Goal: Task Accomplishment & Management: Manage account settings

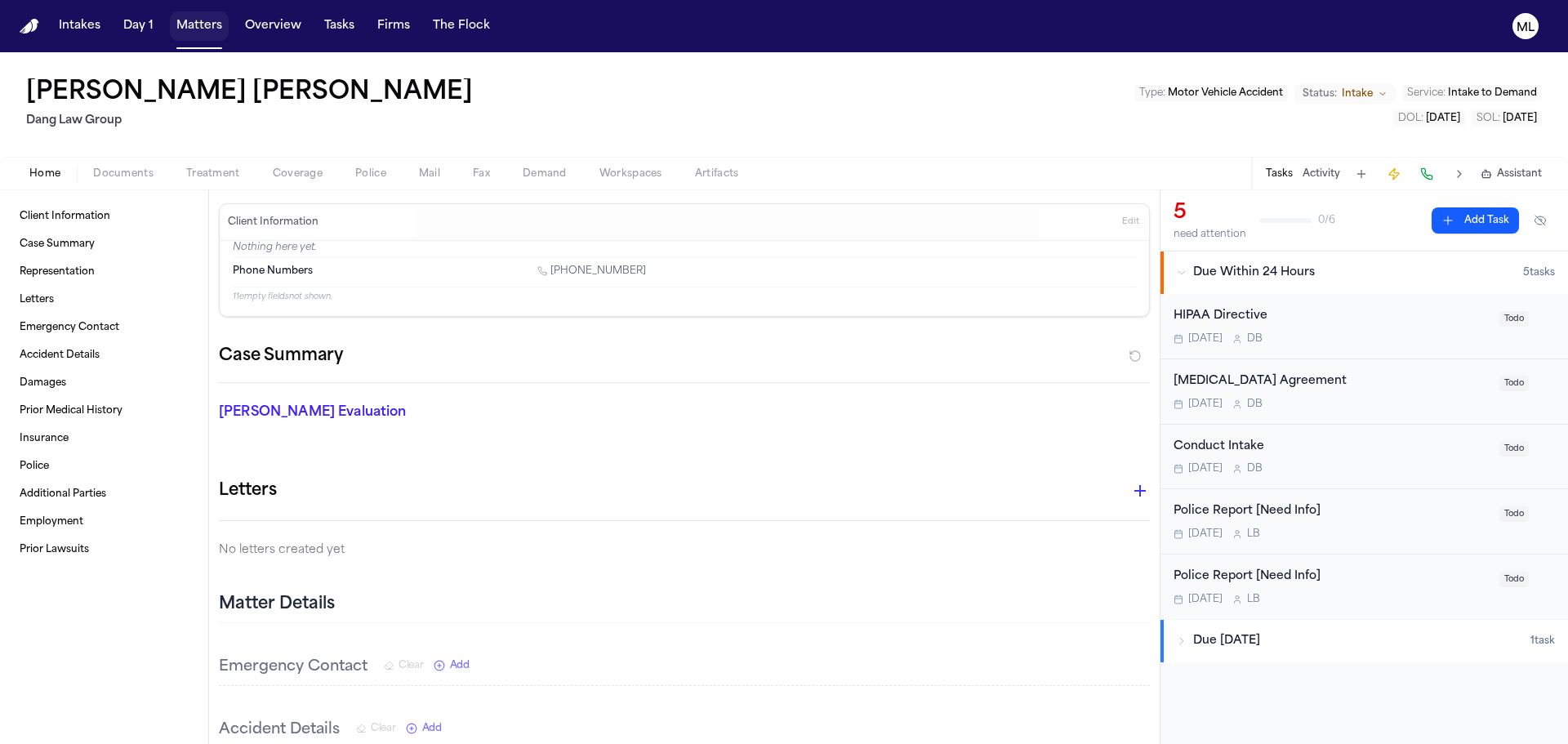
drag, startPoint x: 0, startPoint y: 0, endPoint x: 192, endPoint y: 22, distance: 193.3
click at [192, 22] on button "Matters" at bounding box center [200, 26] width 59 height 29
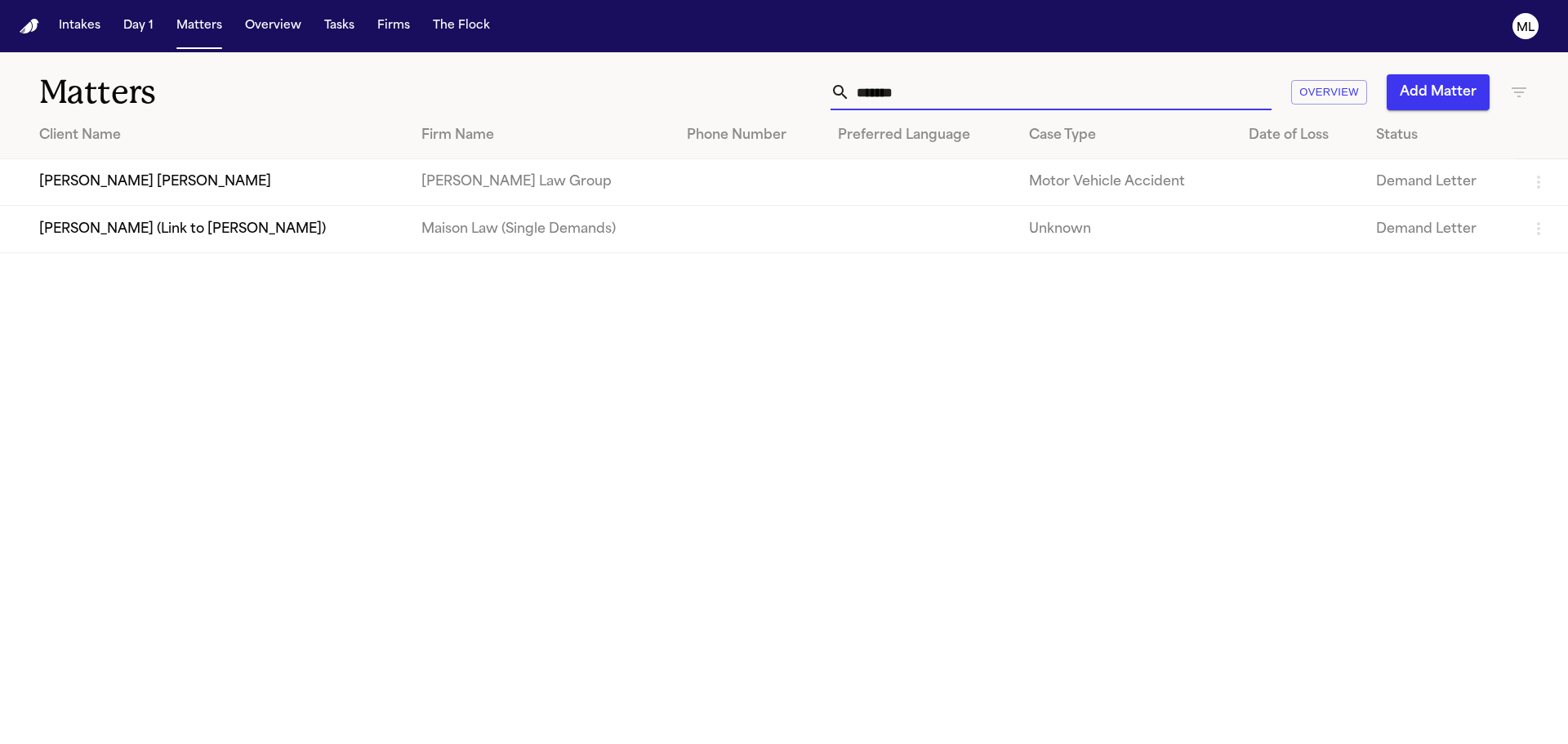
drag, startPoint x: 921, startPoint y: 93, endPoint x: 796, endPoint y: 95, distance: 125.0
click at [796, 95] on div "******* Overview Add Matter" at bounding box center [1000, 92] width 1056 height 36
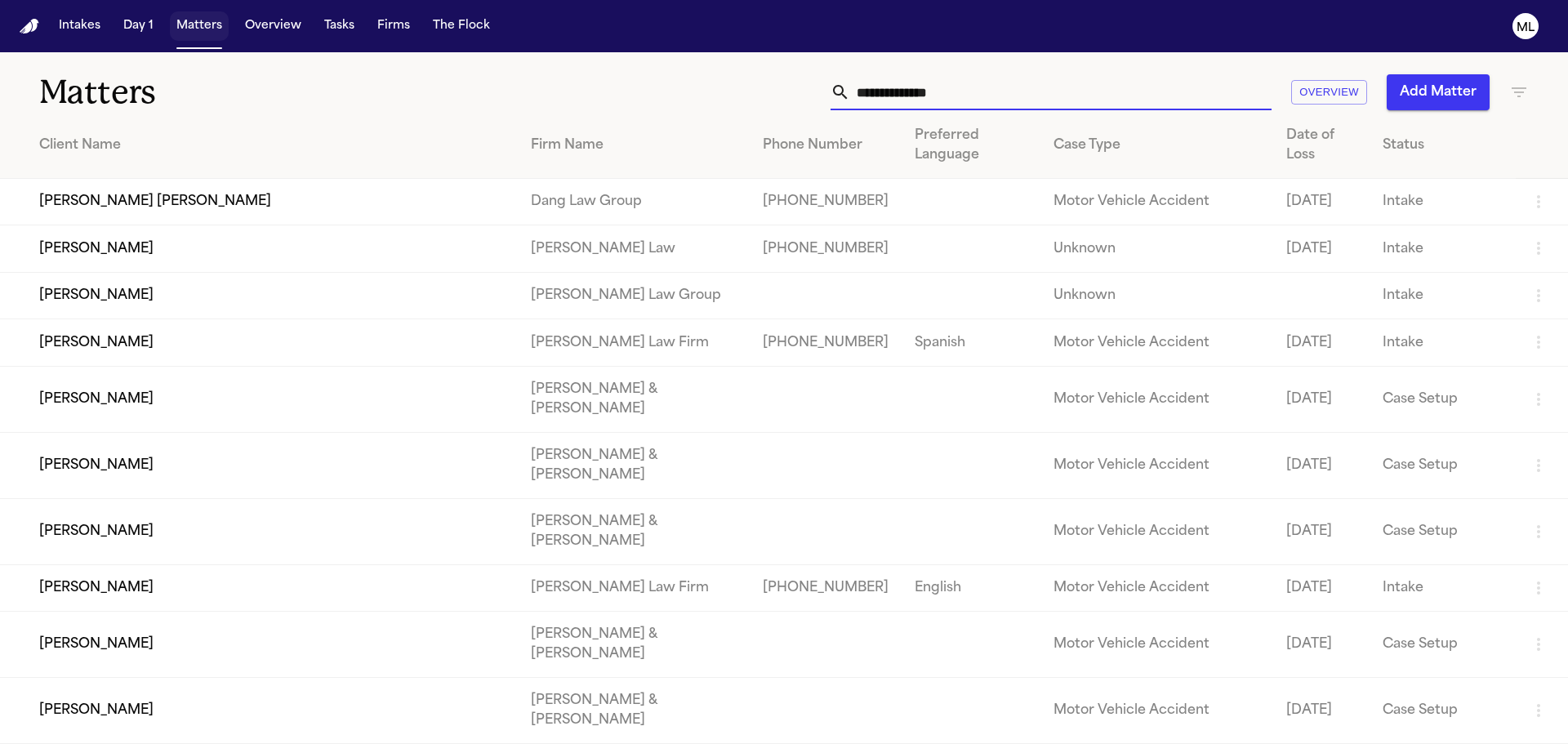
click at [197, 20] on button "Matters" at bounding box center [200, 26] width 59 height 29
click at [1509, 97] on icon "button" at bounding box center [1519, 92] width 20 height 20
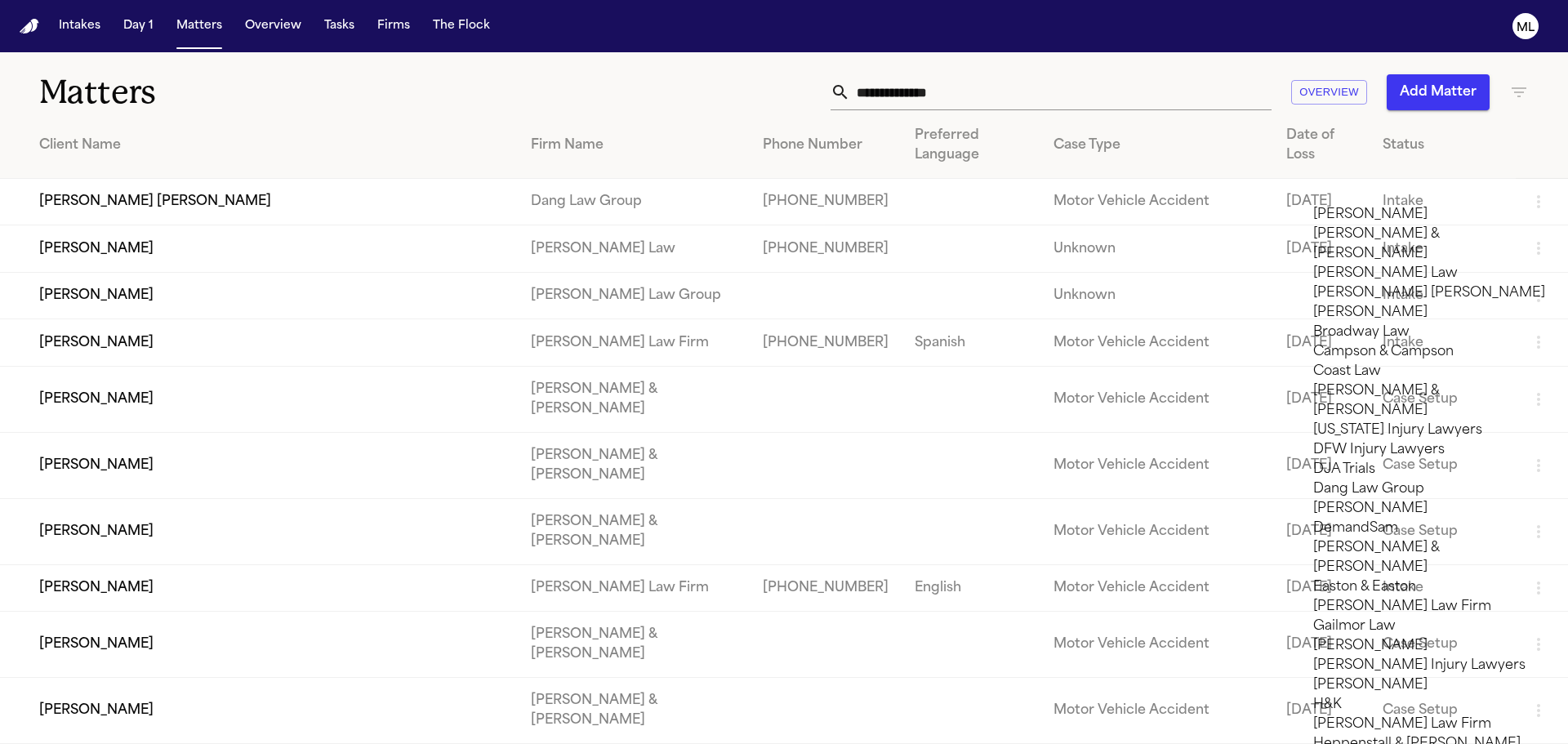
scroll to position [163, 0]
click at [1381, 459] on li "DJA Trials" at bounding box center [1430, 469] width 232 height 20
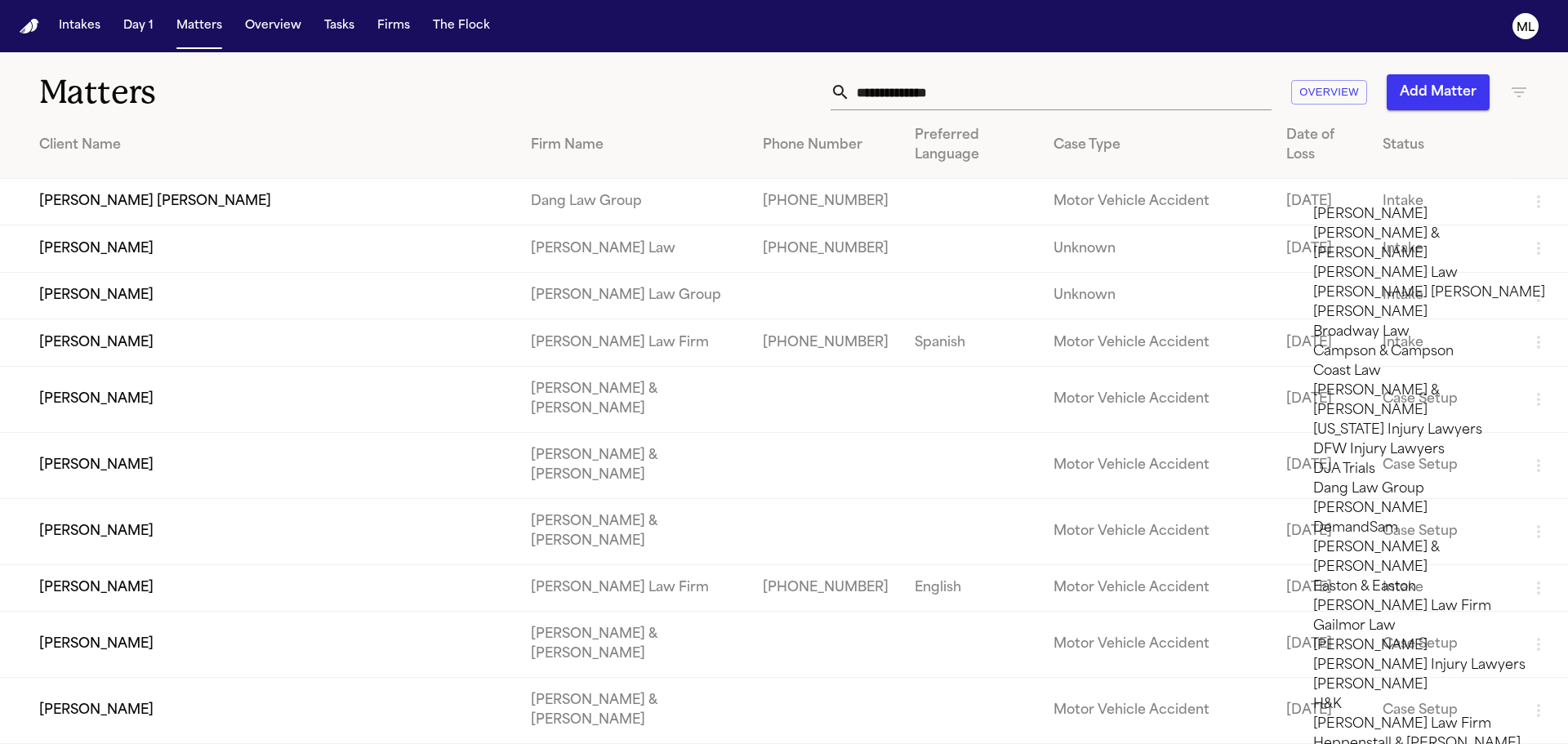
click at [1365, 459] on li "DJA Trials" at bounding box center [1430, 469] width 232 height 20
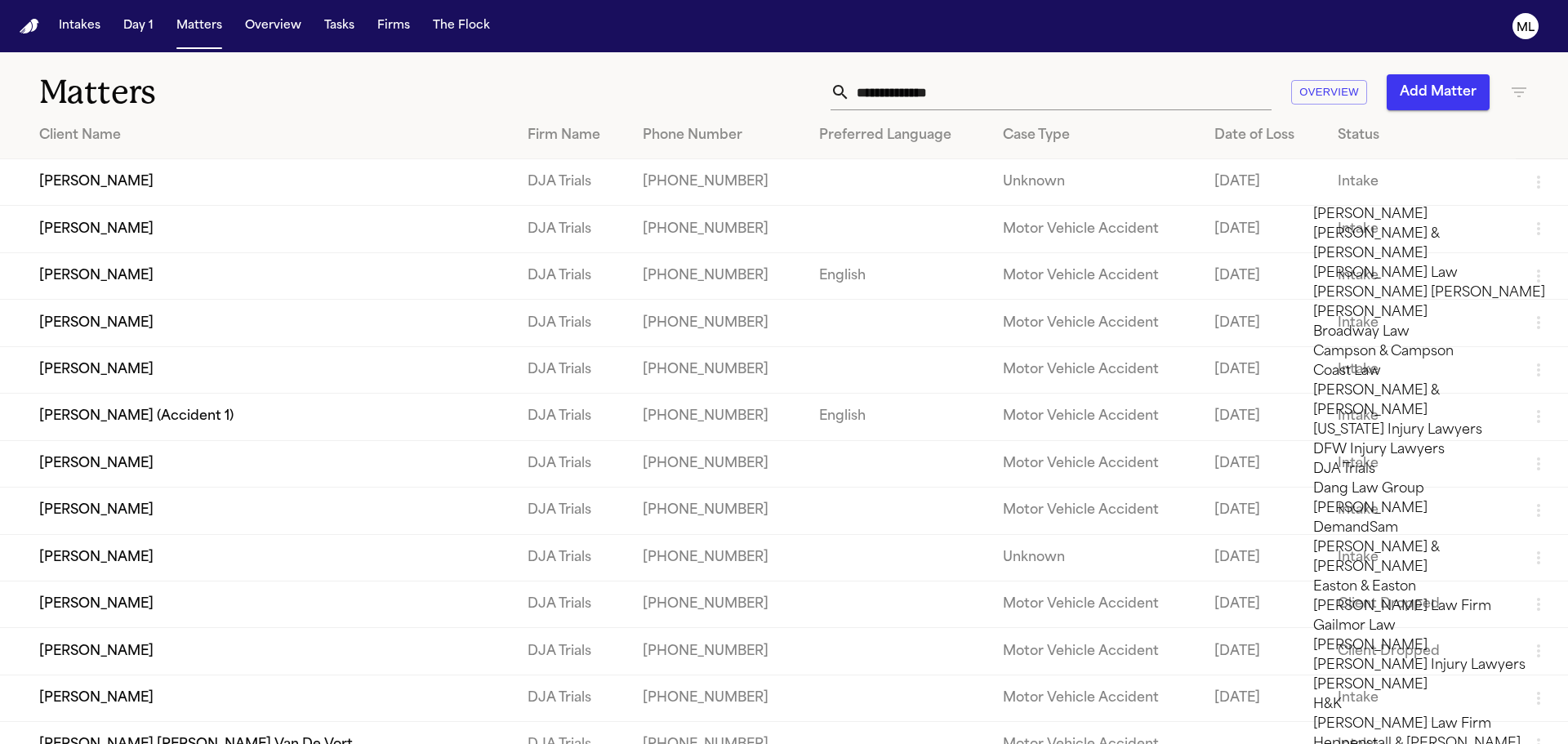
click at [1129, 743] on div at bounding box center [784, 744] width 1568 height 0
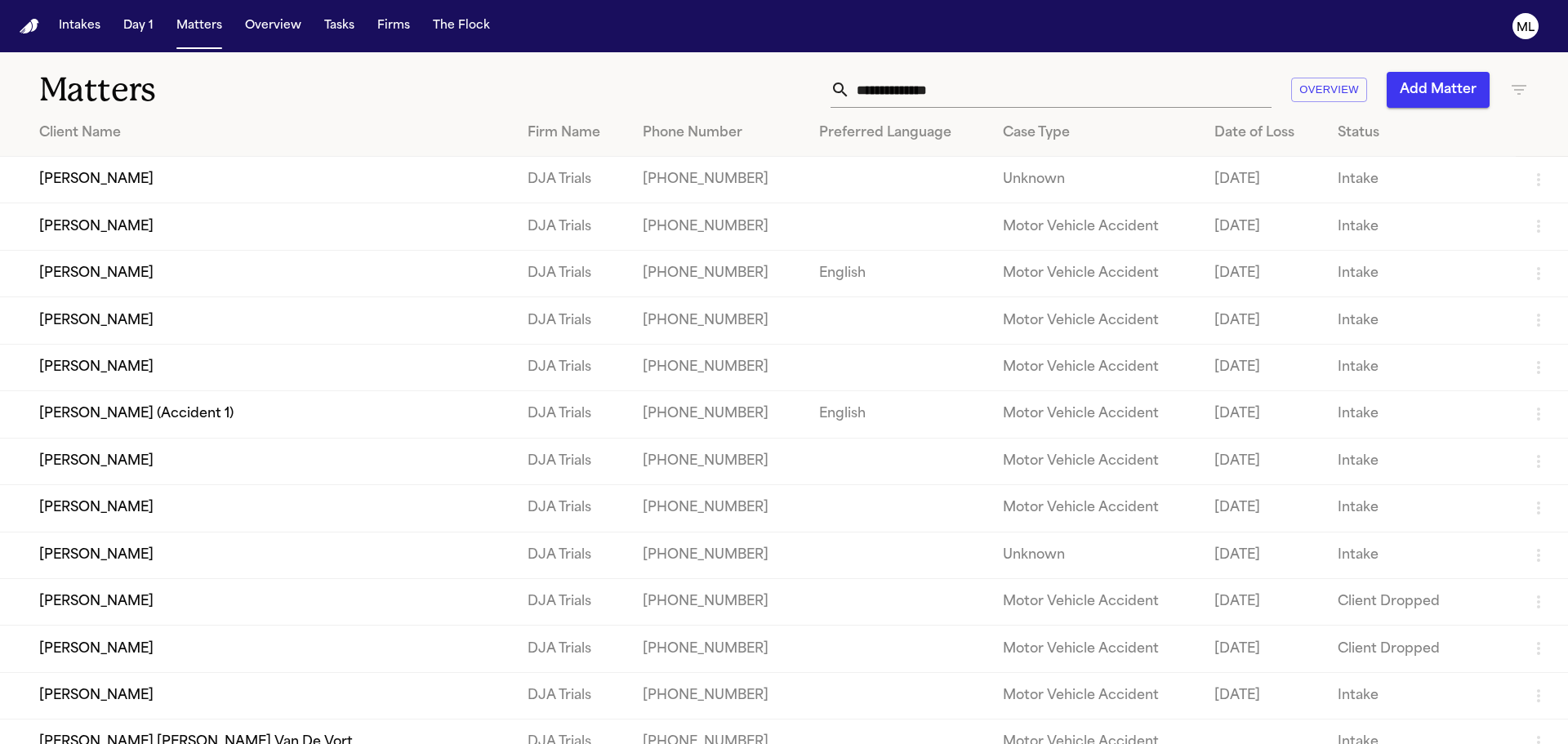
scroll to position [0, 0]
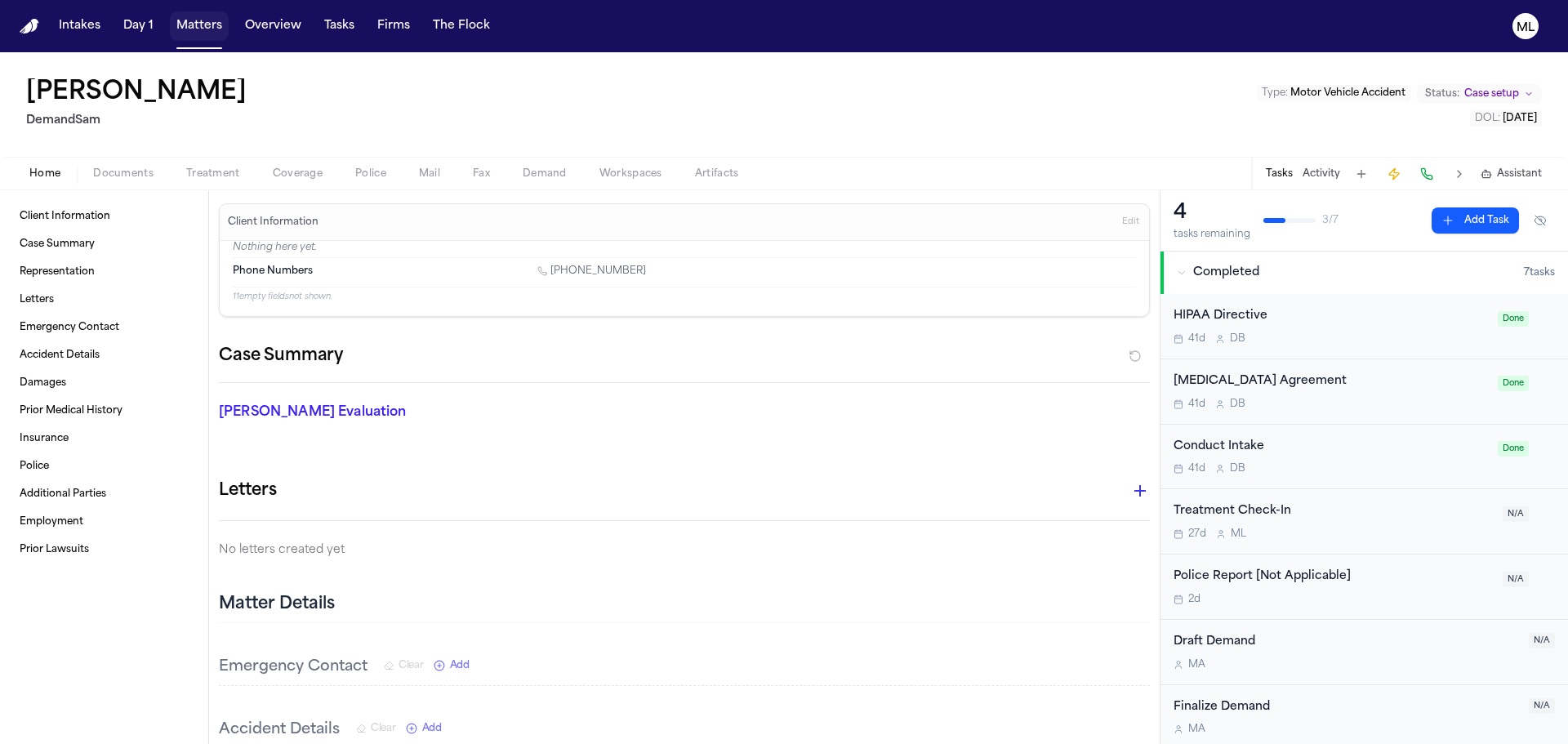
click at [183, 31] on button "Matters" at bounding box center [200, 26] width 59 height 29
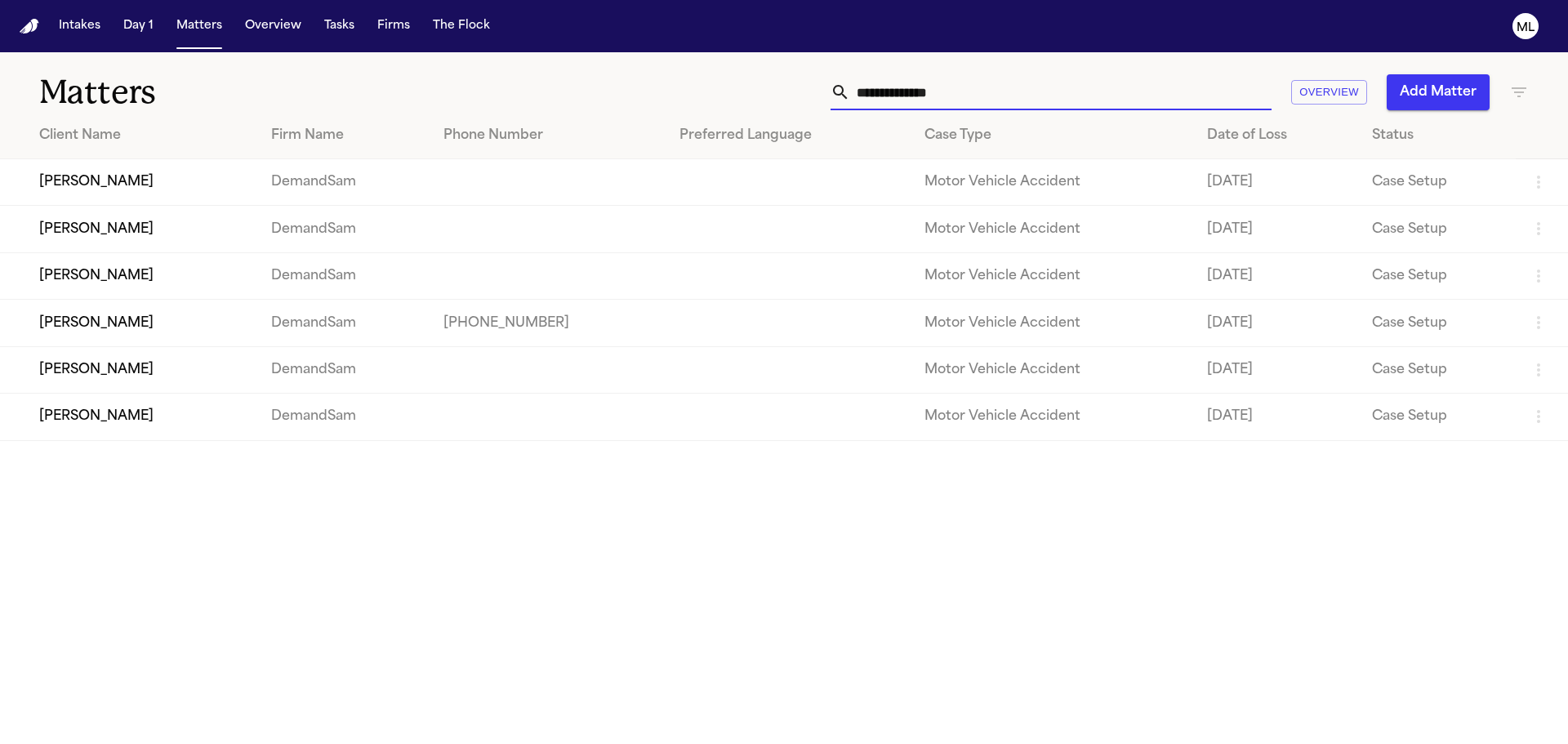
drag, startPoint x: 920, startPoint y: 85, endPoint x: 907, endPoint y: 85, distance: 13.0
click at [907, 85] on input "text" at bounding box center [1061, 92] width 421 height 36
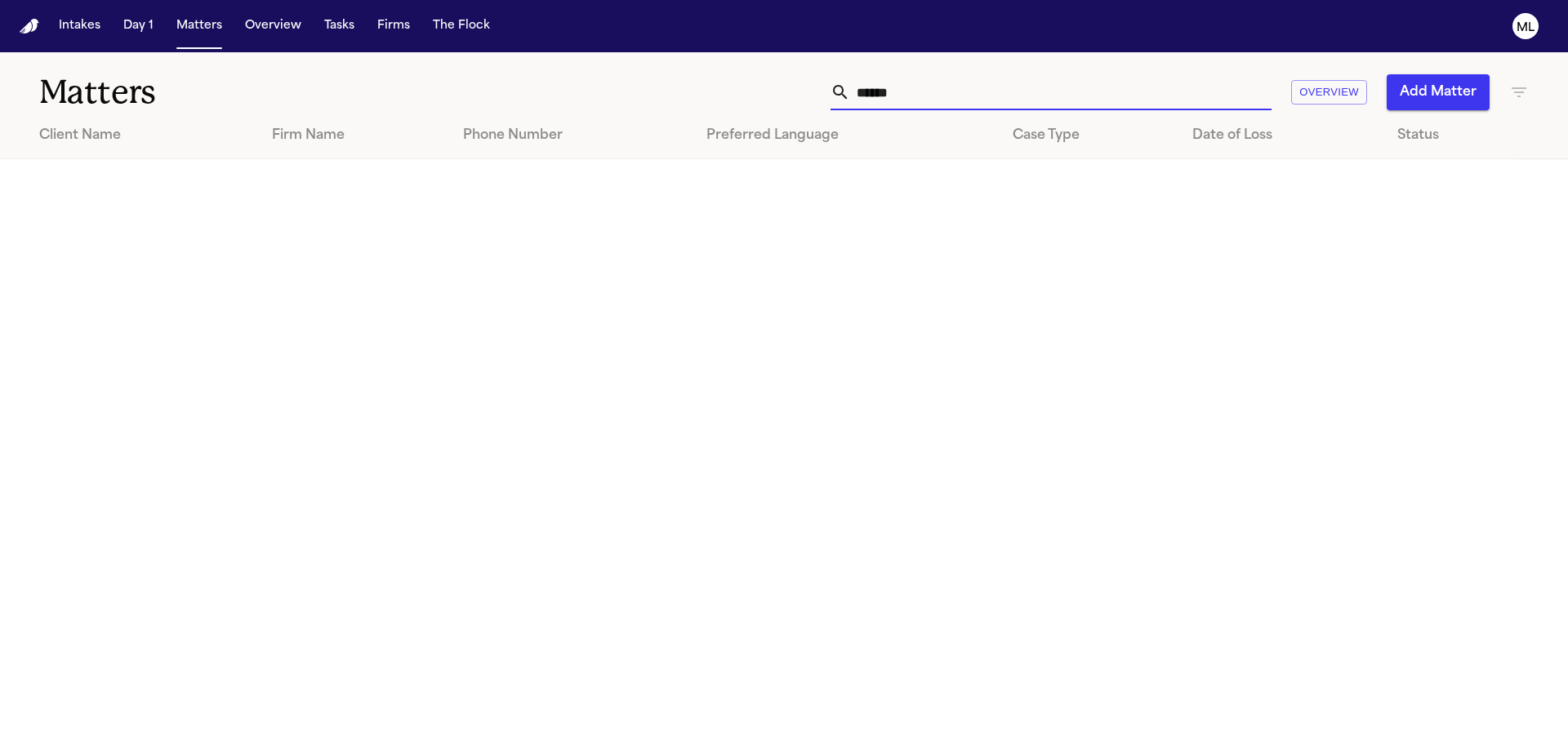
type input "*******"
drag, startPoint x: 939, startPoint y: 109, endPoint x: 834, endPoint y: 108, distance: 105.0
click at [834, 108] on div "*******" at bounding box center [1051, 92] width 441 height 36
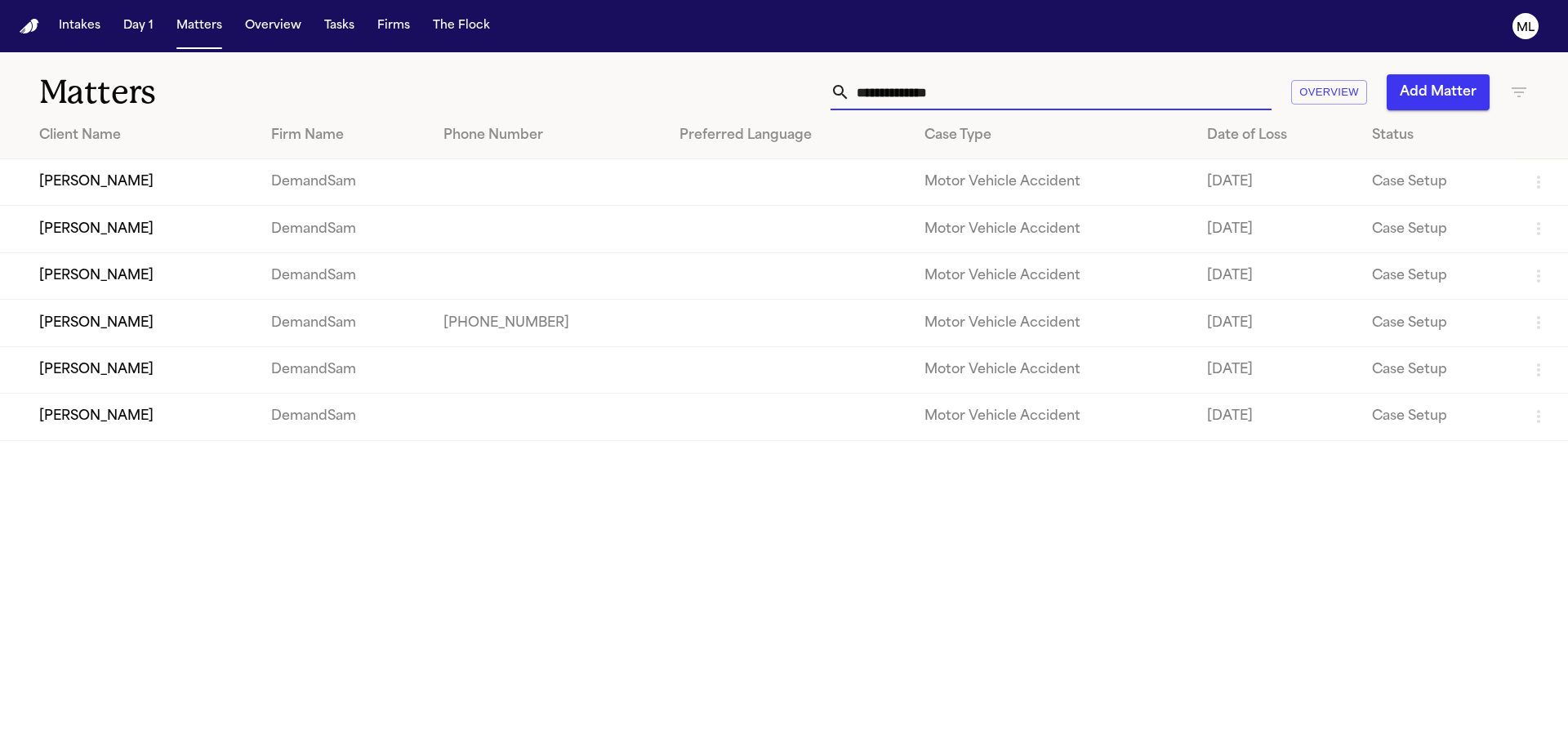
click at [1516, 90] on icon "button" at bounding box center [1519, 92] width 20 height 20
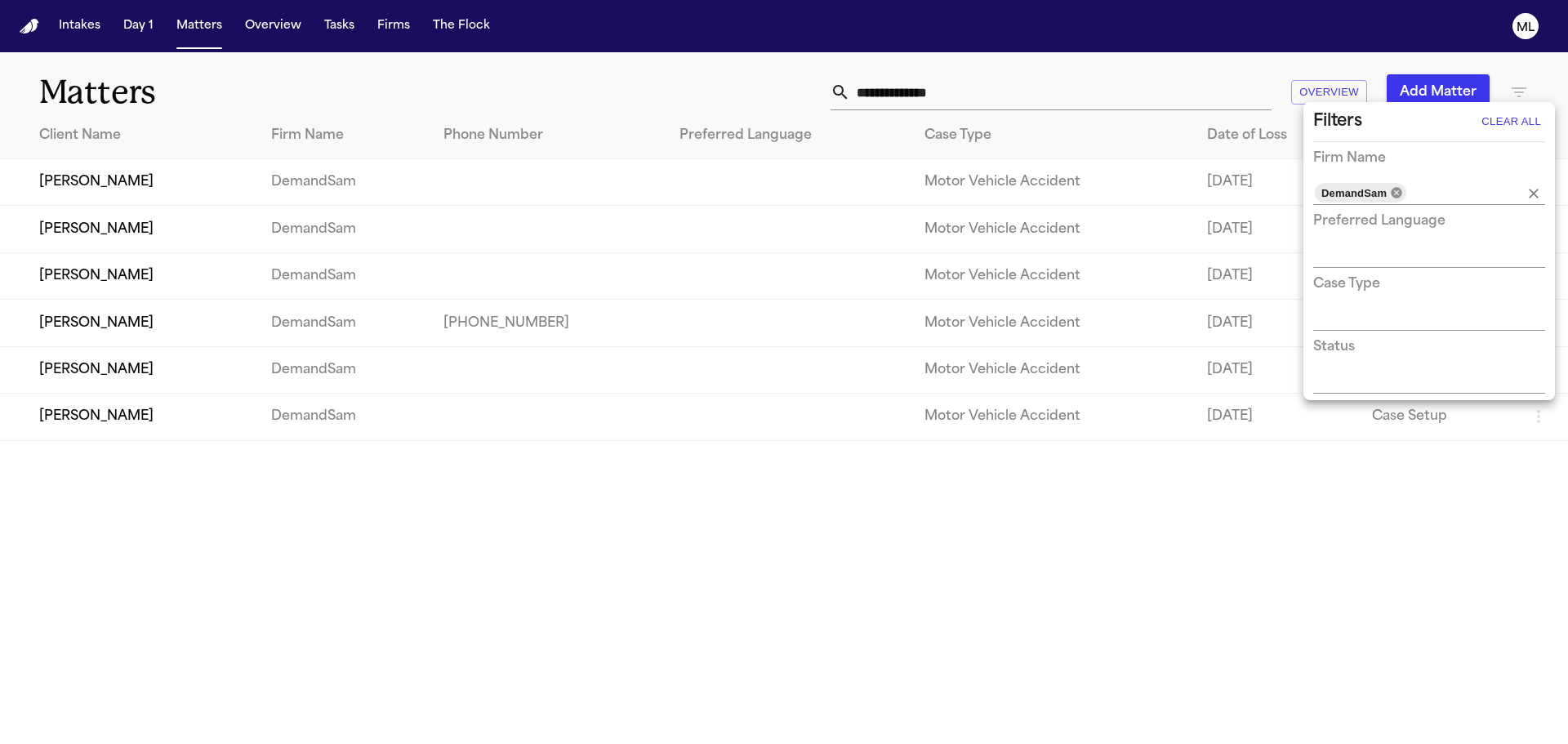
click at [1396, 188] on icon at bounding box center [1396, 192] width 11 height 11
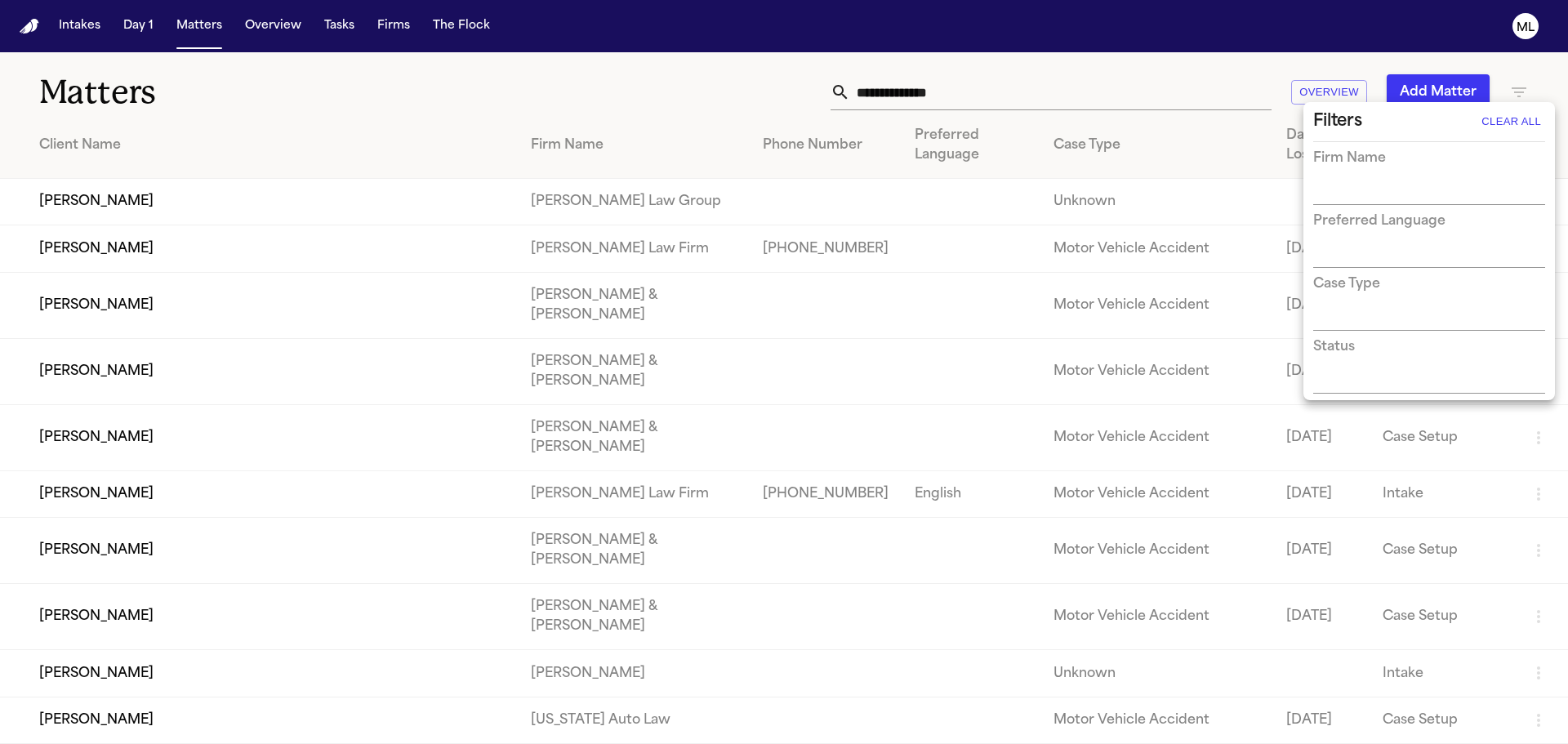
click at [1399, 193] on input "text" at bounding box center [1417, 192] width 208 height 23
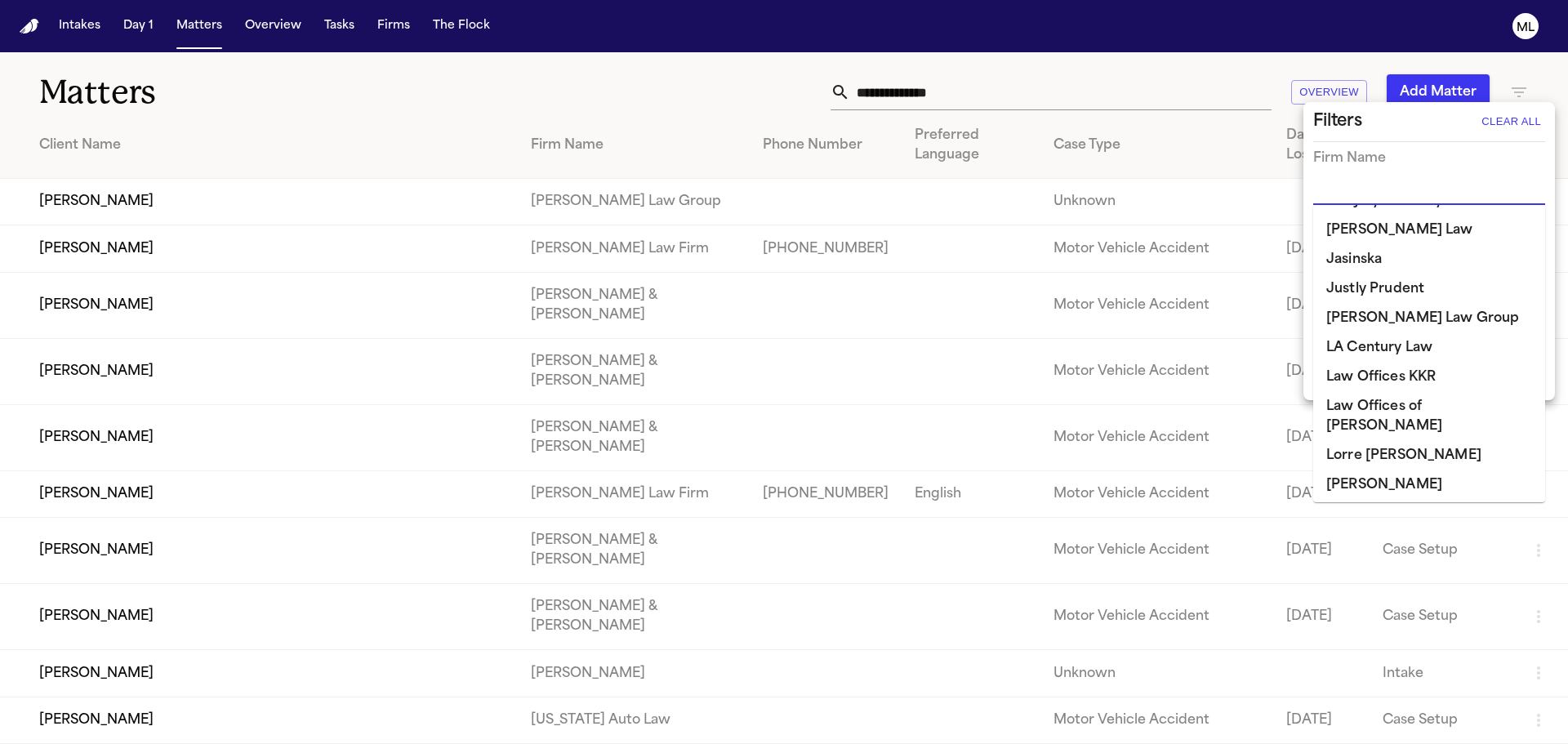
scroll to position [980, 0]
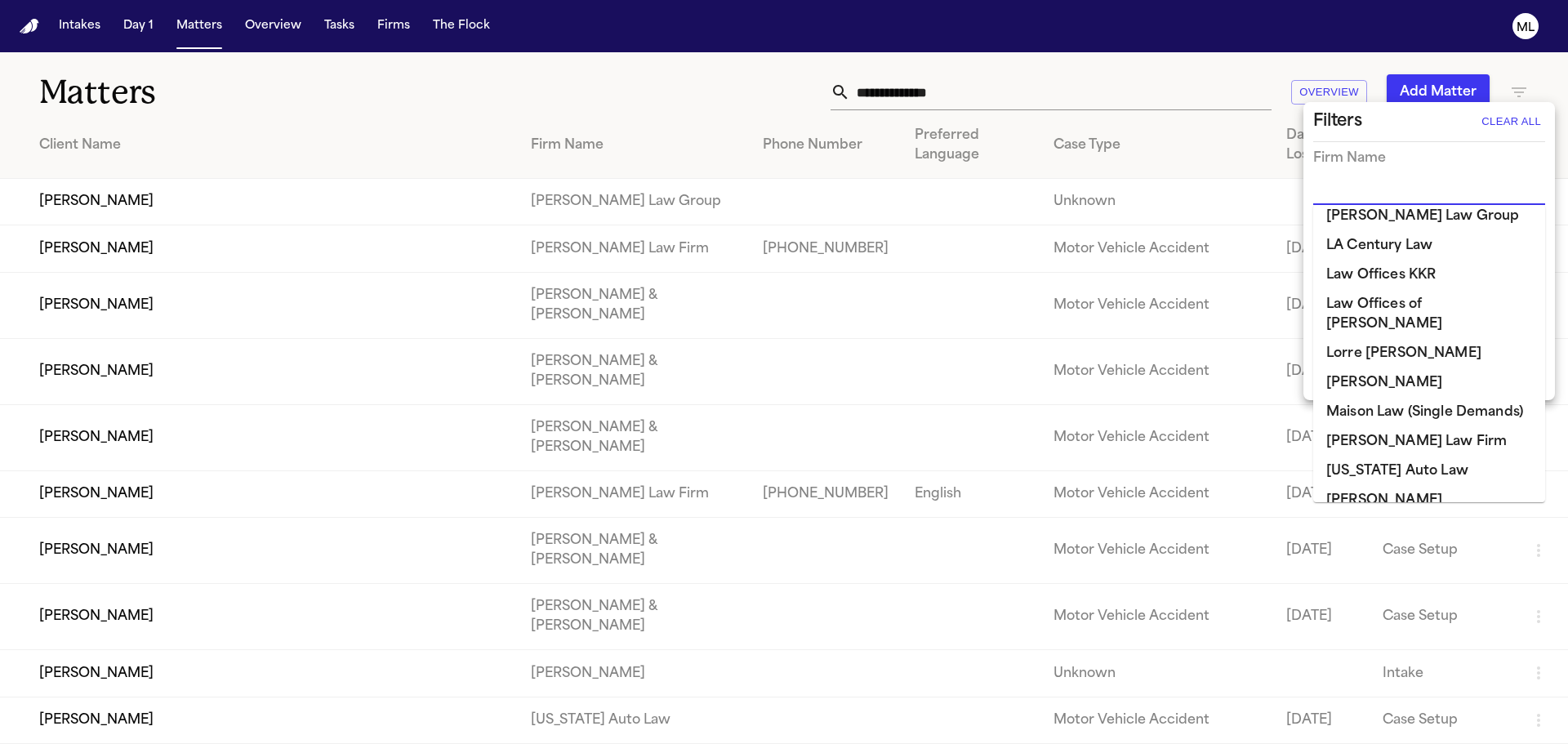
click at [1380, 457] on li "[US_STATE] Auto Law" at bounding box center [1430, 471] width 232 height 29
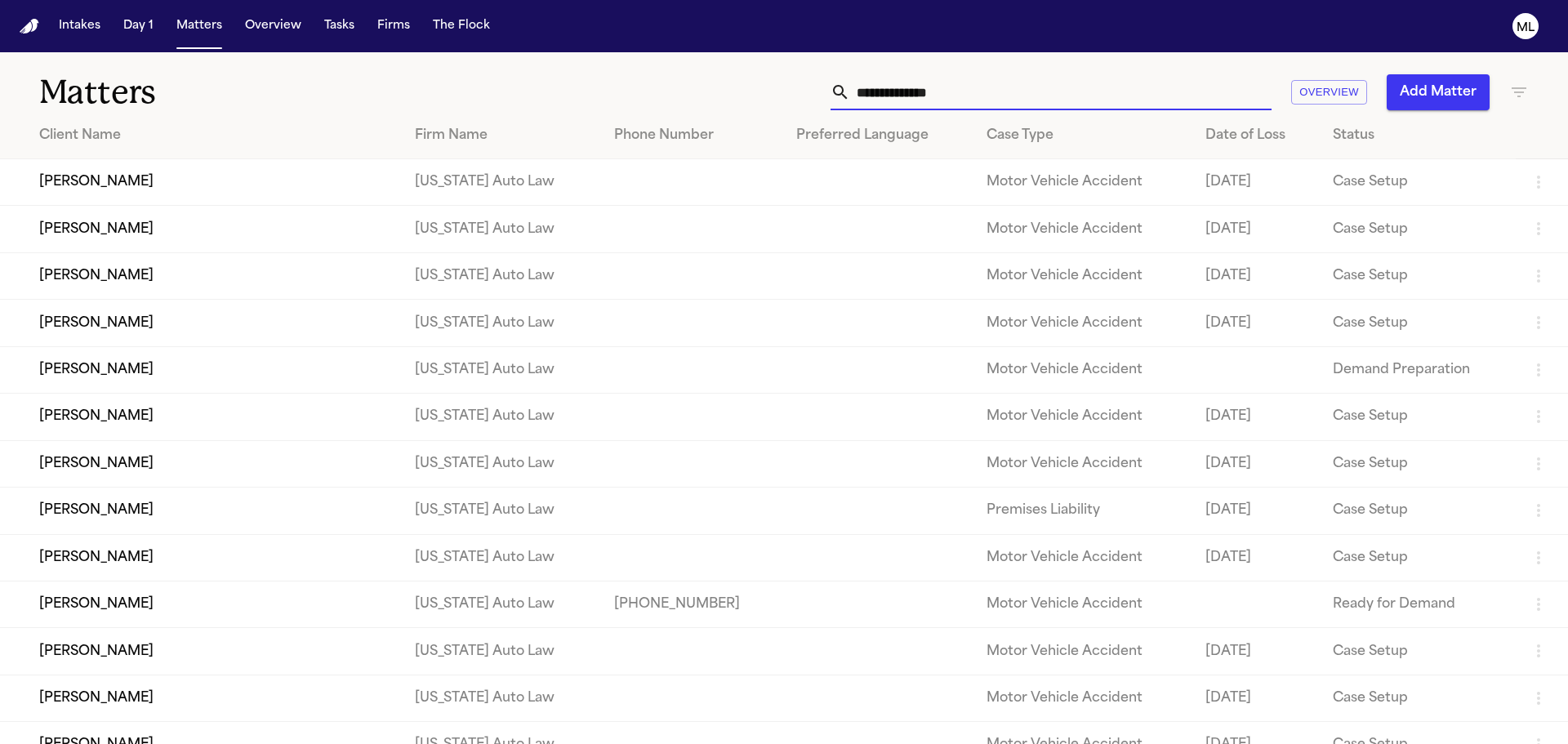
click at [880, 98] on input "text" at bounding box center [1061, 92] width 421 height 36
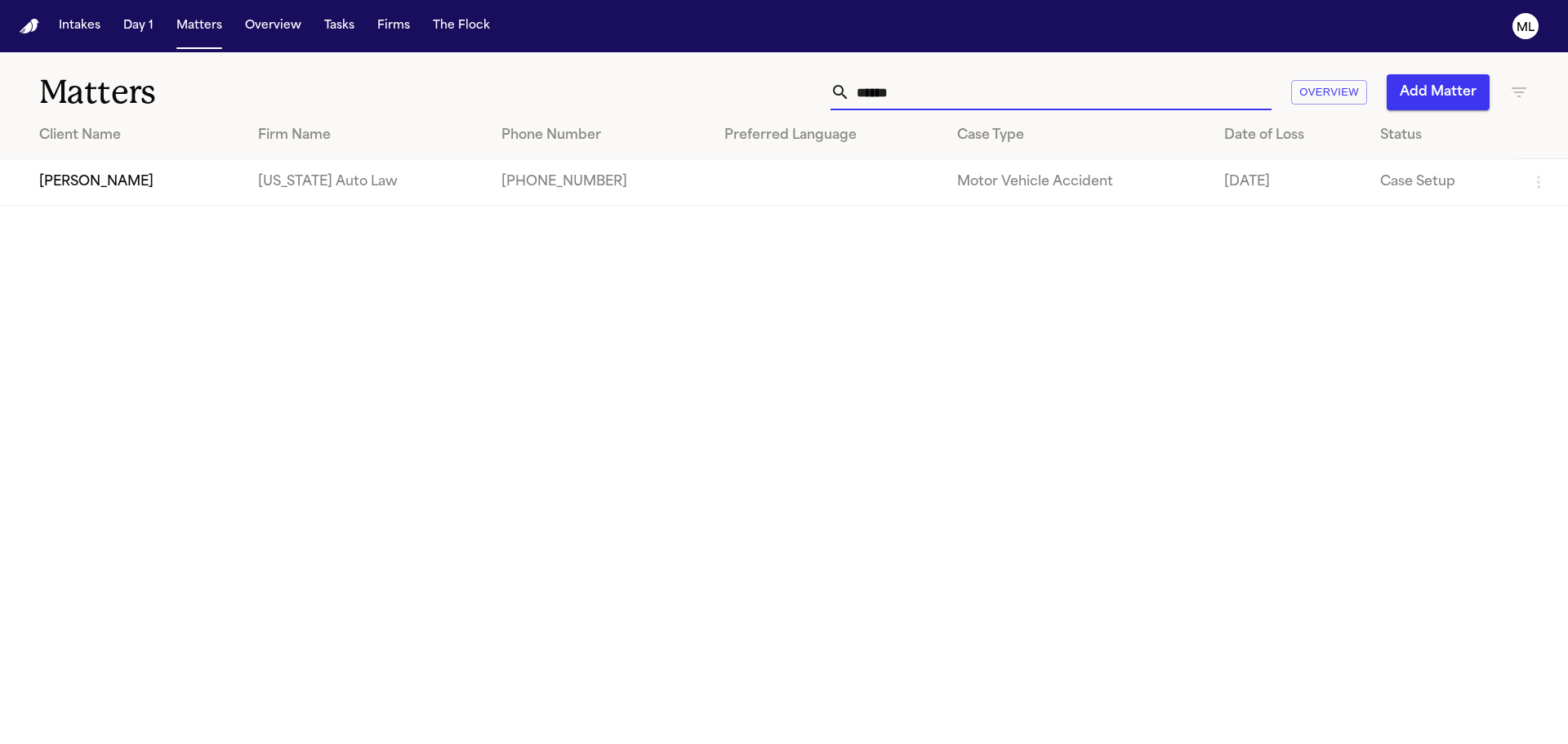
type input "******"
click at [217, 196] on td "[PERSON_NAME]" at bounding box center [122, 183] width 245 height 46
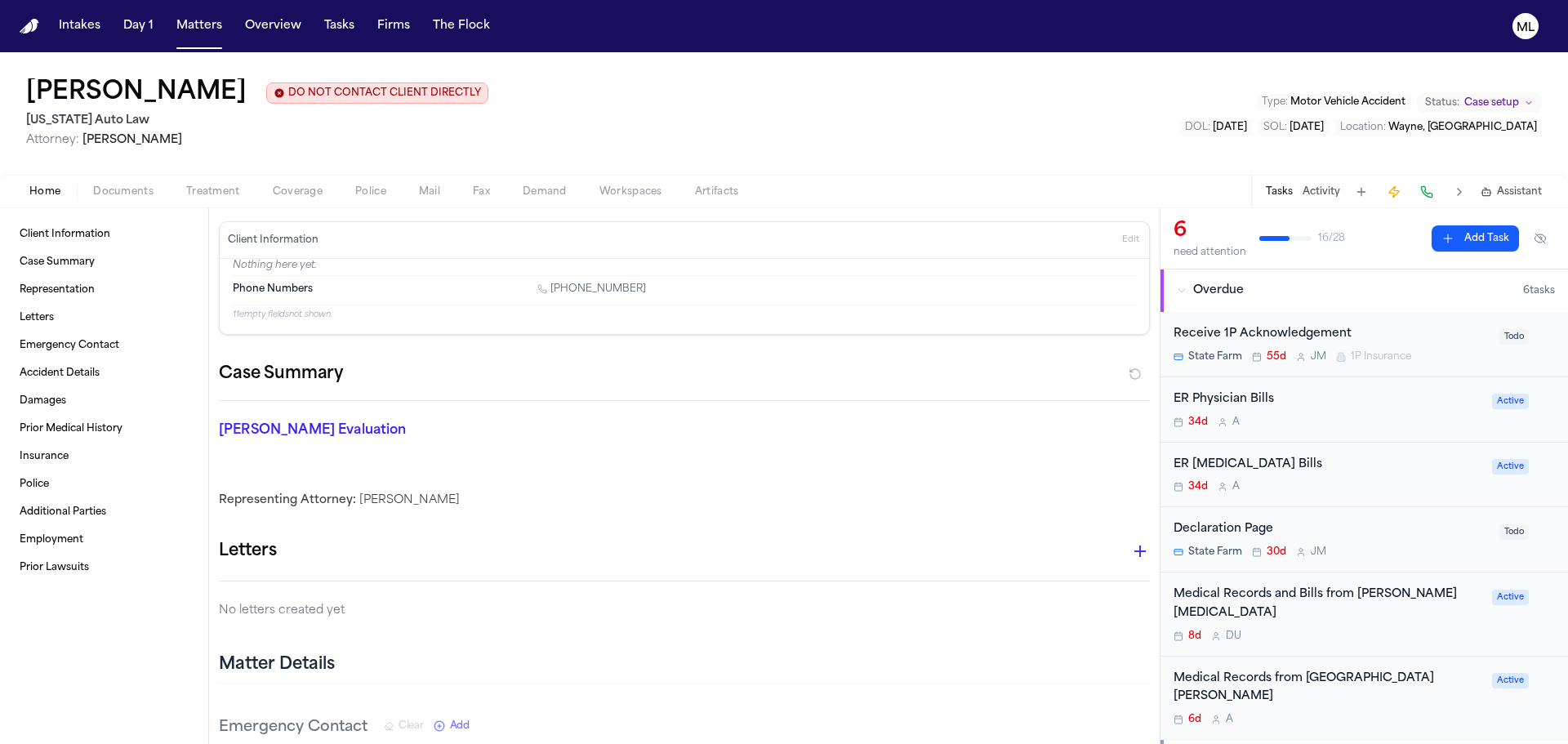
click at [1355, 630] on div "Medical Records and Bills from Ruffini Chiropractic 8d D U Active" at bounding box center [1365, 615] width 408 height 84
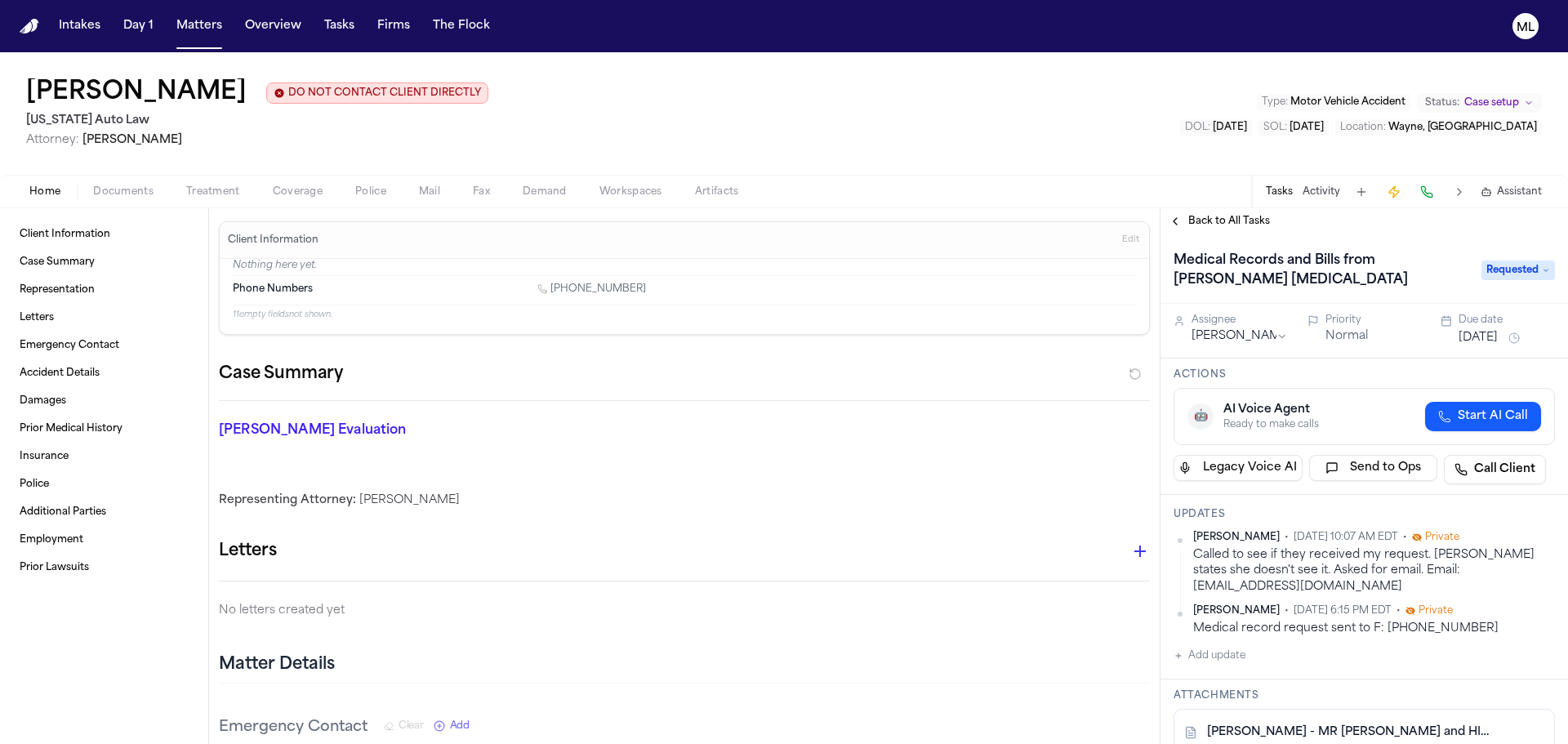
click at [1506, 273] on span "Requested" at bounding box center [1517, 270] width 74 height 20
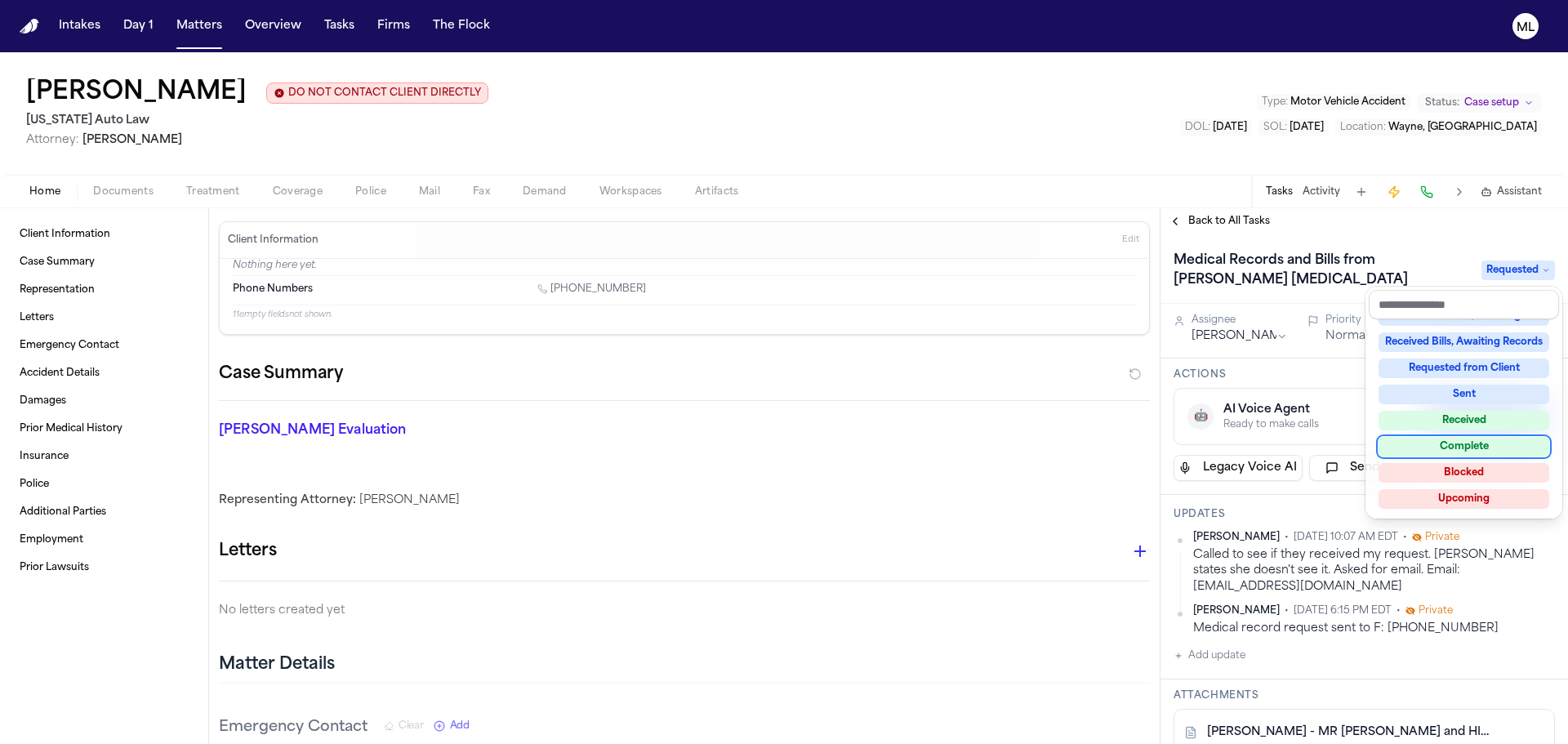
click at [1465, 440] on div "Complete" at bounding box center [1463, 447] width 170 height 20
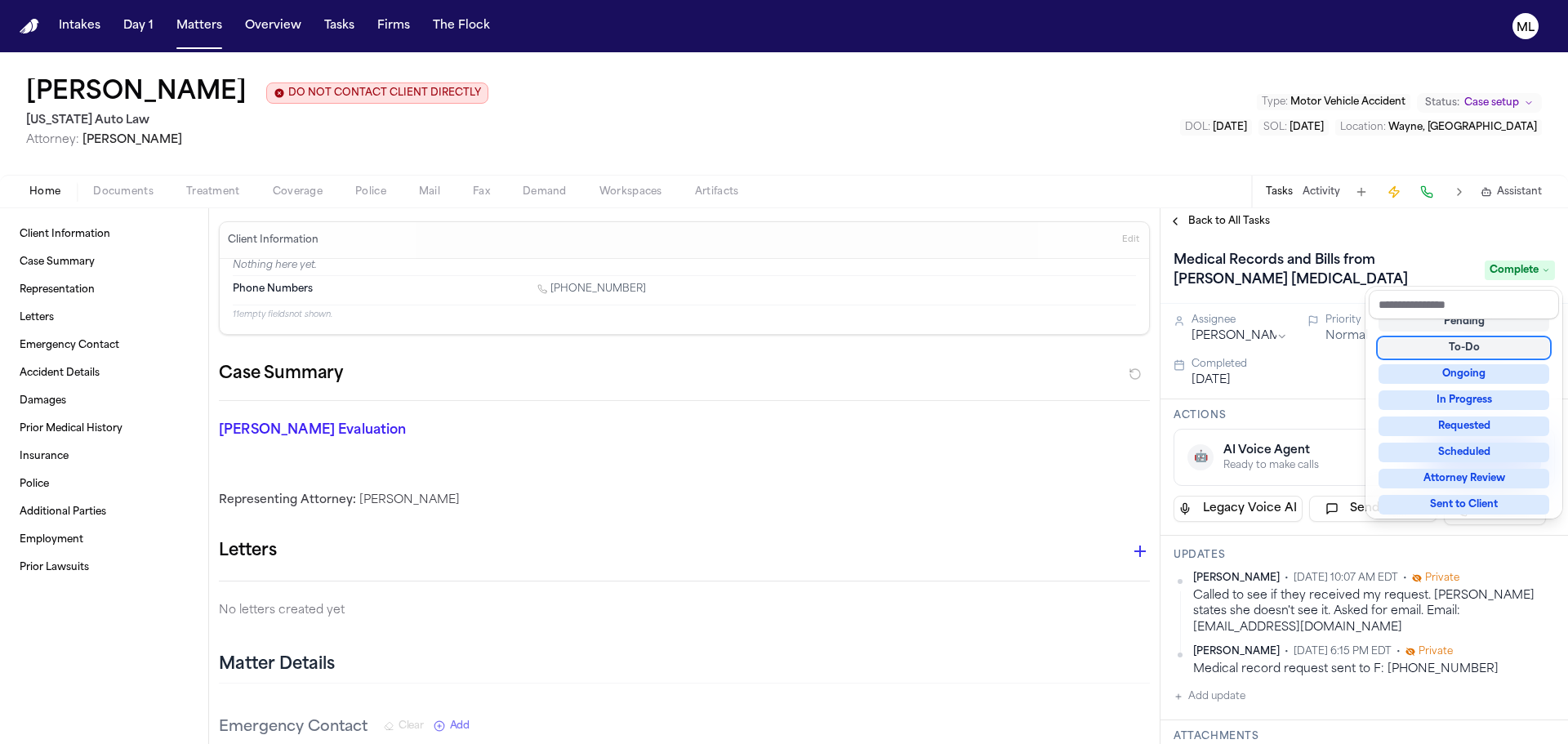
click at [1439, 223] on div "Back to All Tasks Medical Records and Bills from Ruffini Chiropractic Complete …" at bounding box center [1365, 476] width 408 height 536
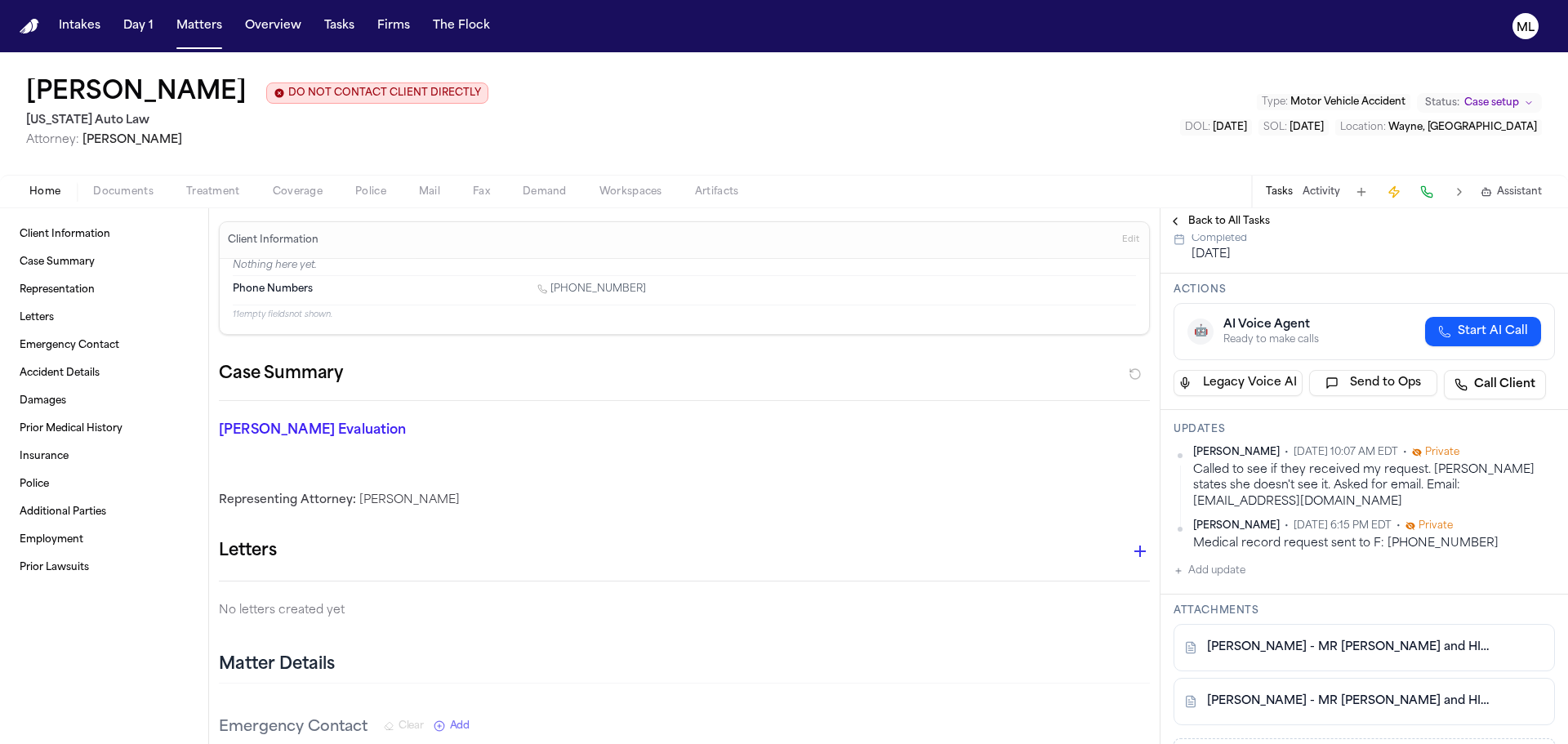
scroll to position [245, 0]
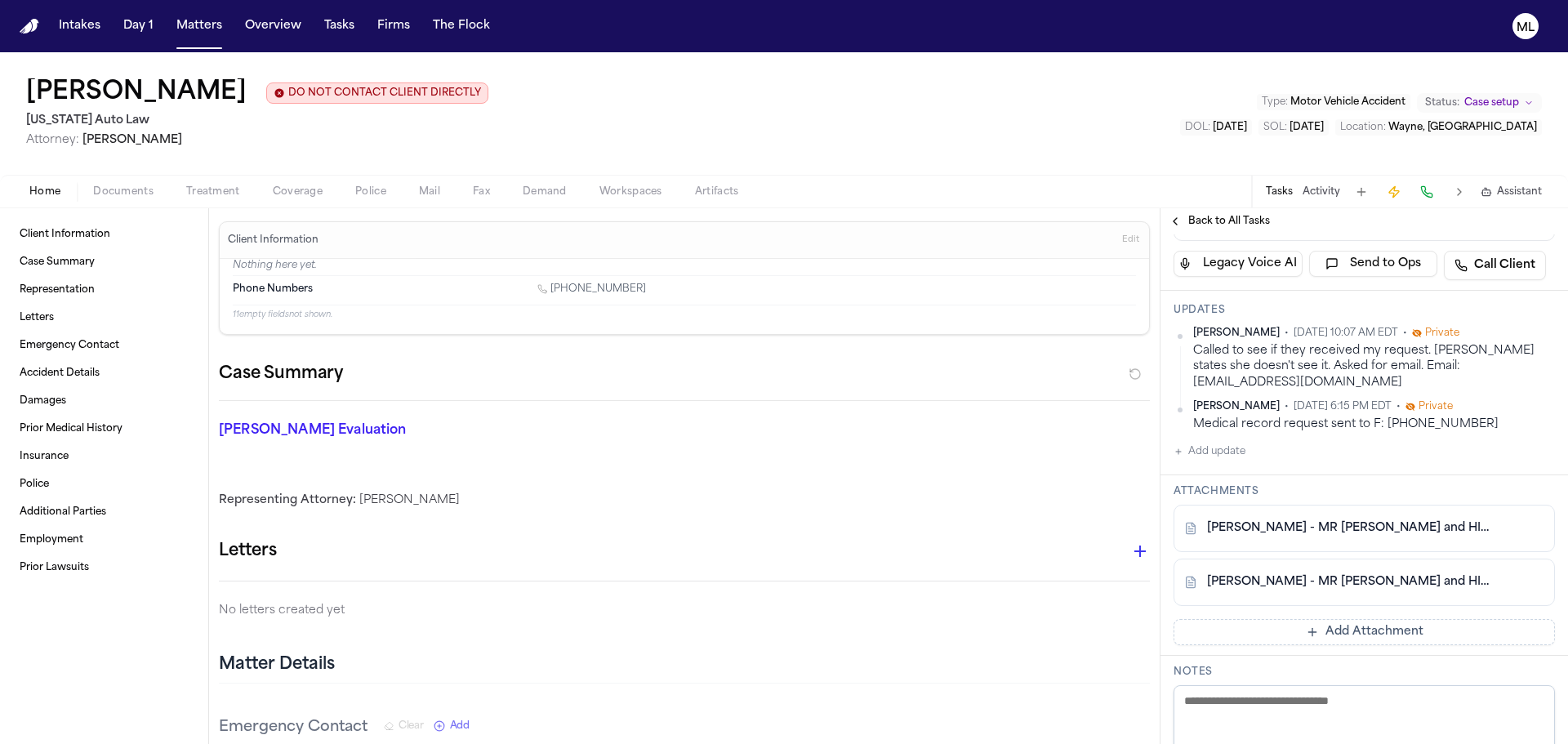
click at [1329, 632] on button "Add Attachment" at bounding box center [1364, 631] width 381 height 26
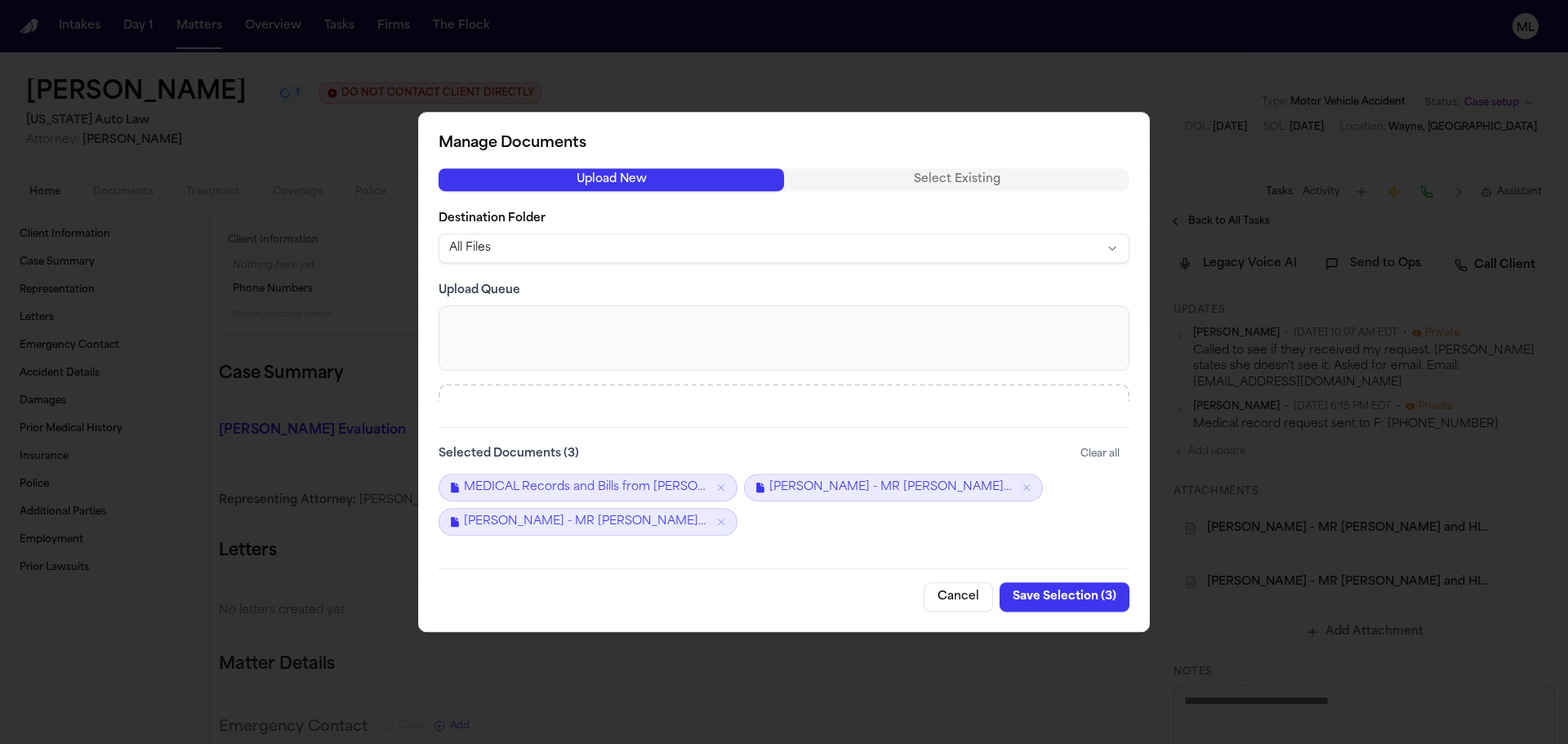
click at [1047, 597] on button "Save Selection ( 3 )" at bounding box center [1064, 597] width 129 height 29
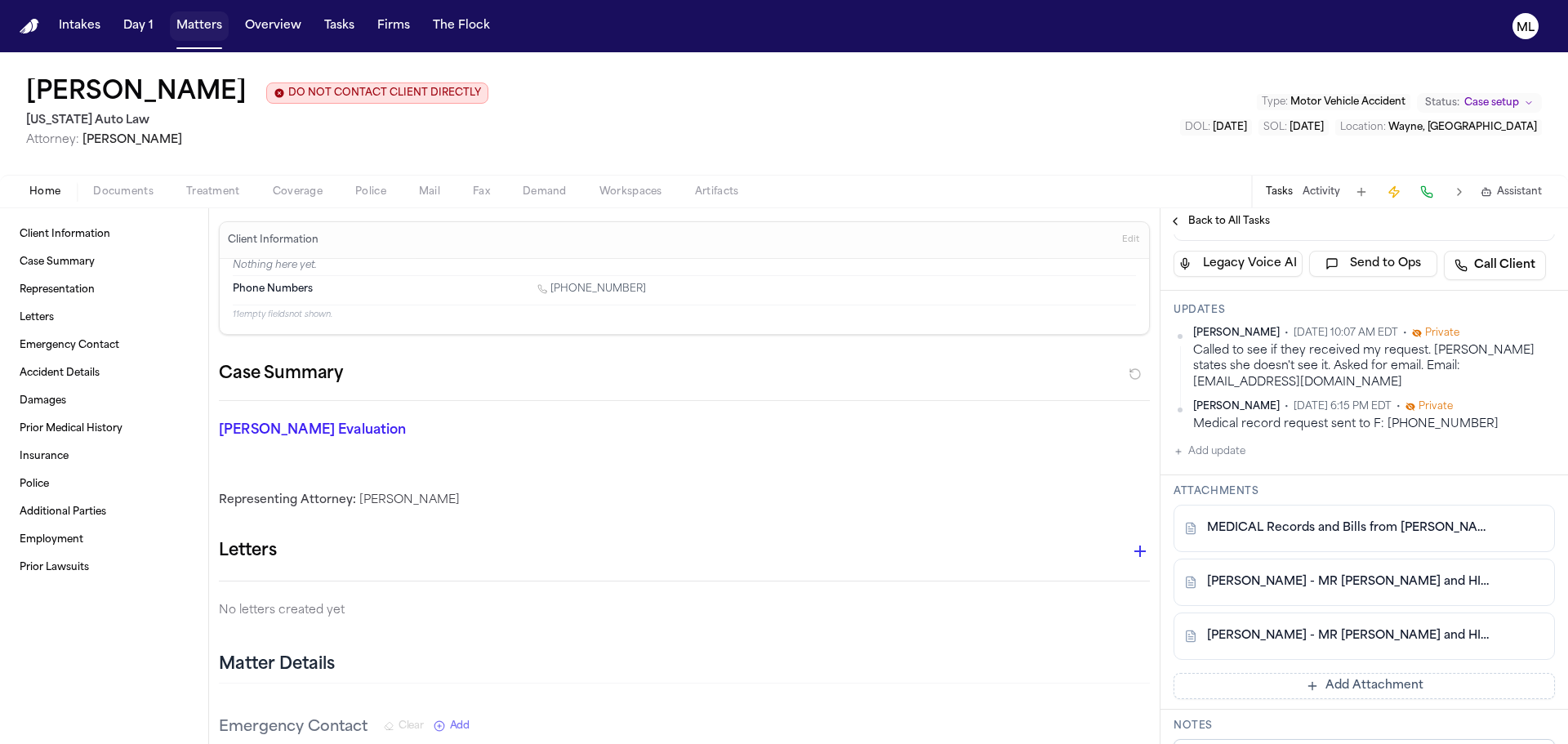
click at [201, 24] on button "Matters" at bounding box center [200, 26] width 59 height 29
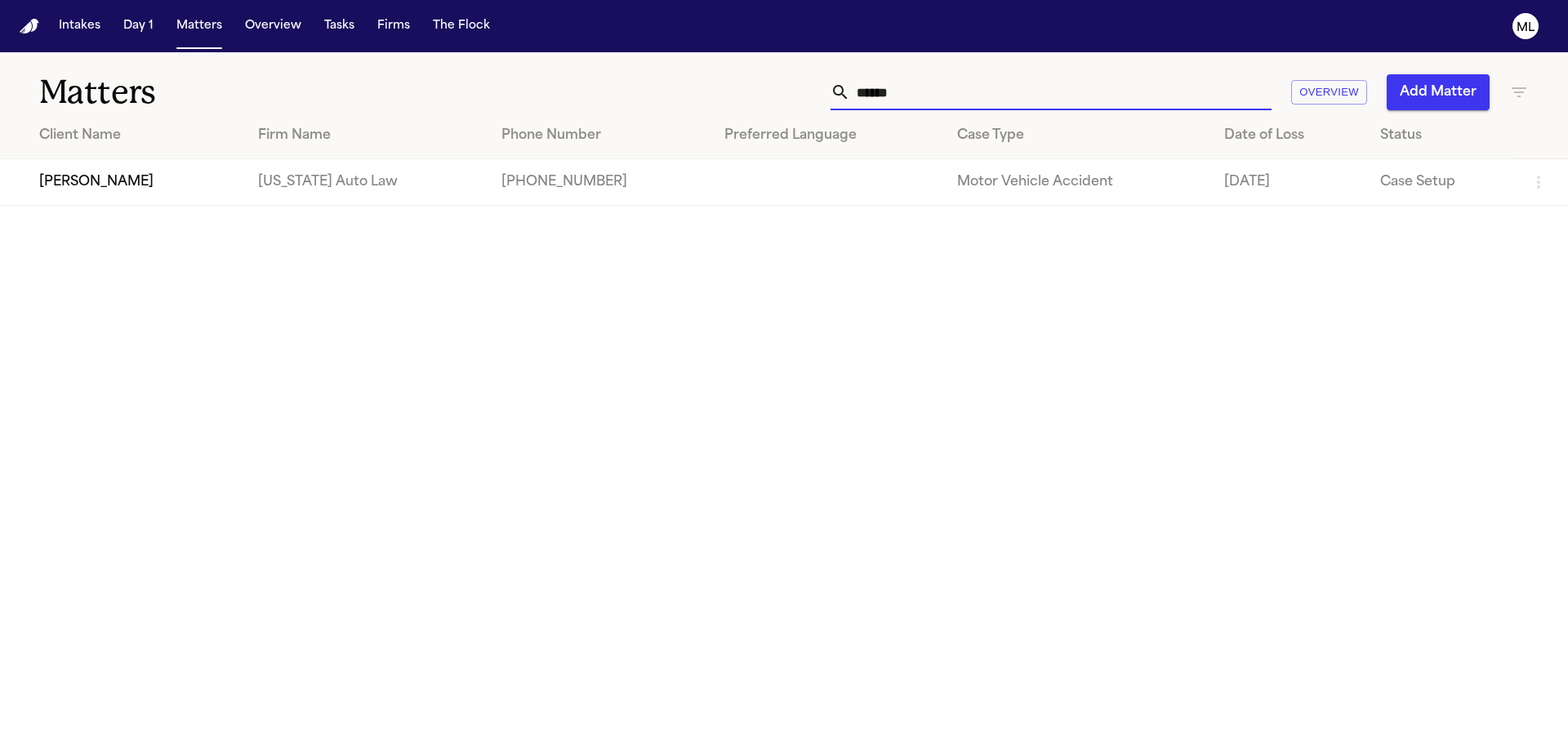
drag, startPoint x: 820, startPoint y: 83, endPoint x: 782, endPoint y: 82, distance: 38.0
click at [782, 82] on div "****** Overview Add Matter" at bounding box center [1000, 92] width 1056 height 36
type input "******"
click at [160, 186] on td "[PERSON_NAME]" at bounding box center [125, 183] width 251 height 46
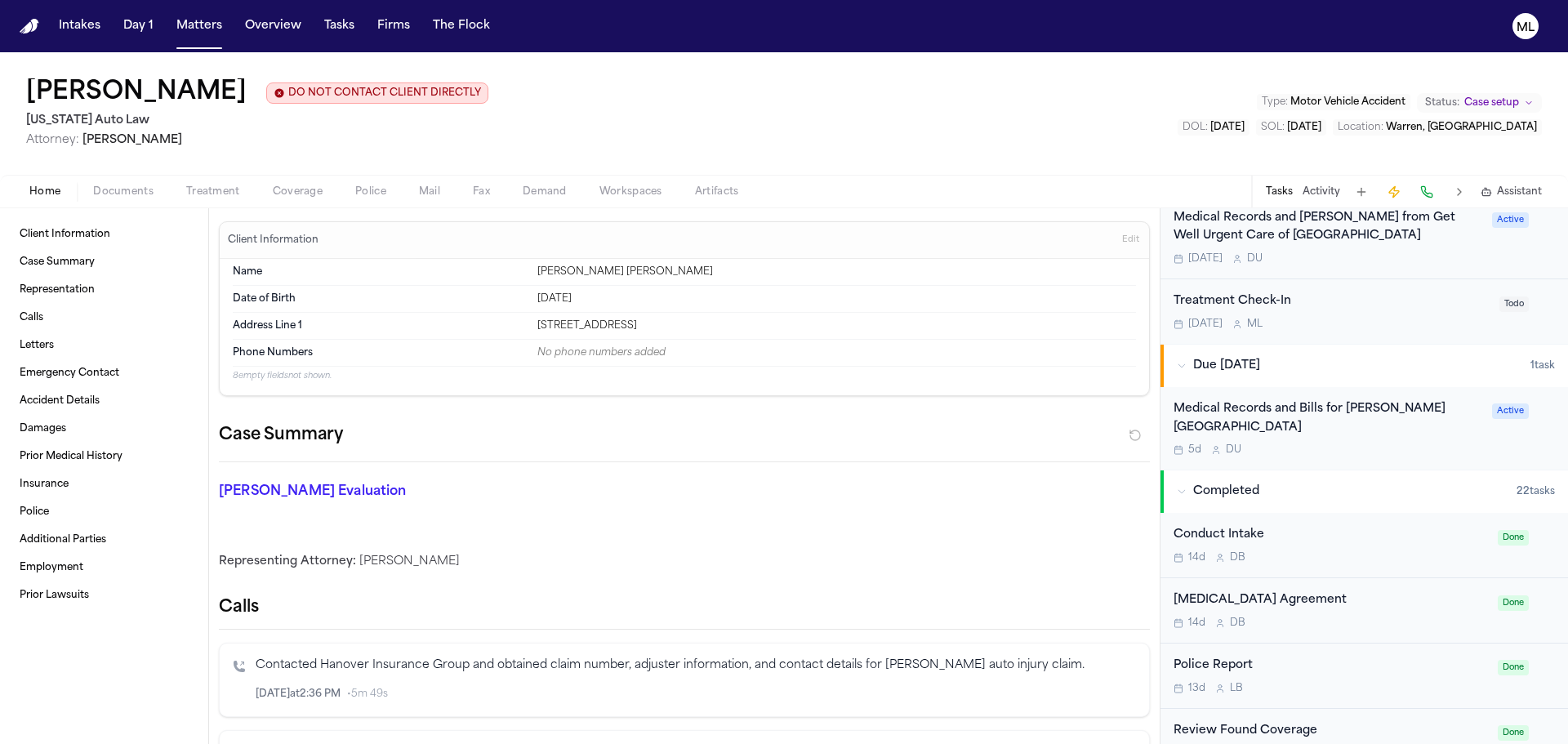
scroll to position [735, 0]
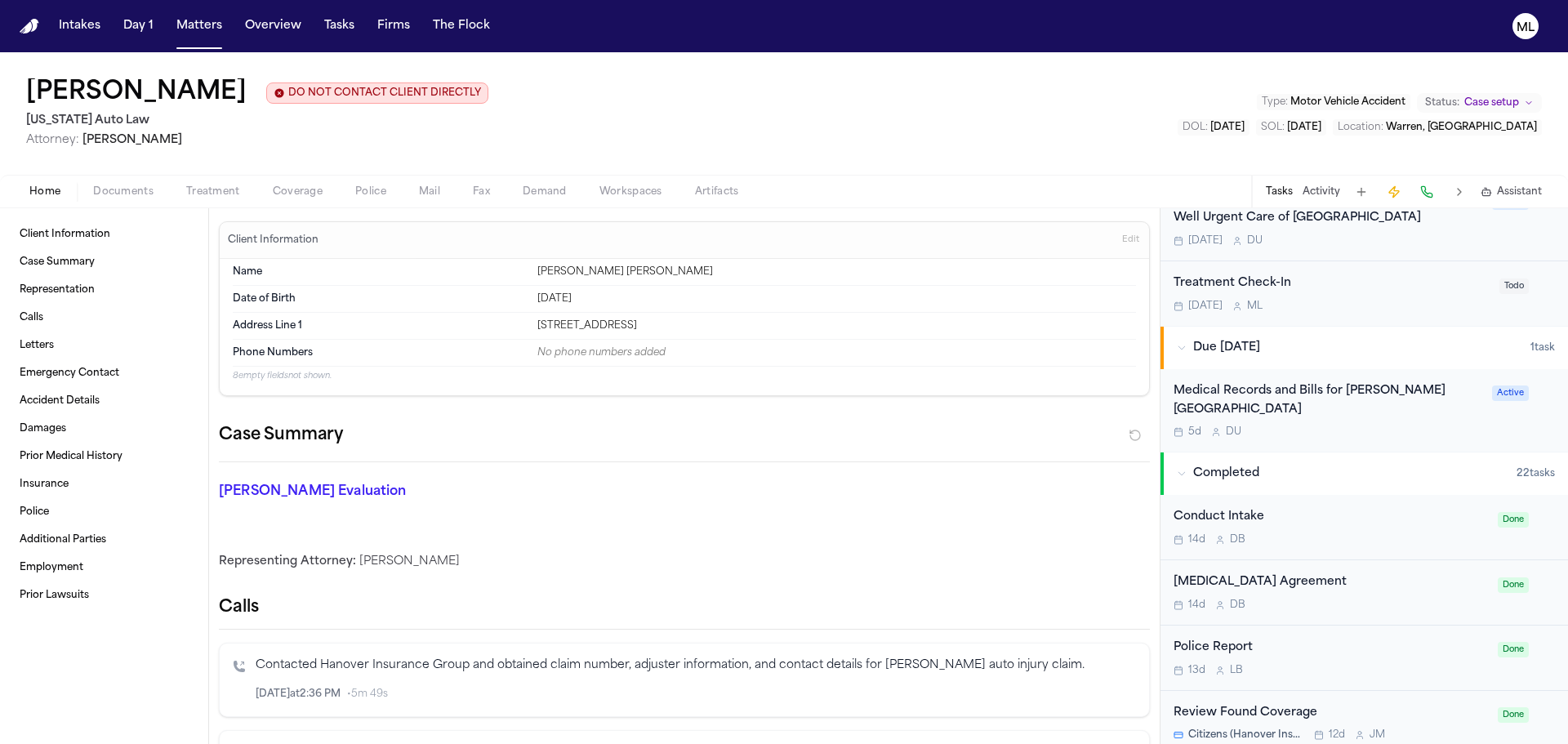
click at [1363, 426] on div "5d D U" at bounding box center [1328, 432] width 309 height 13
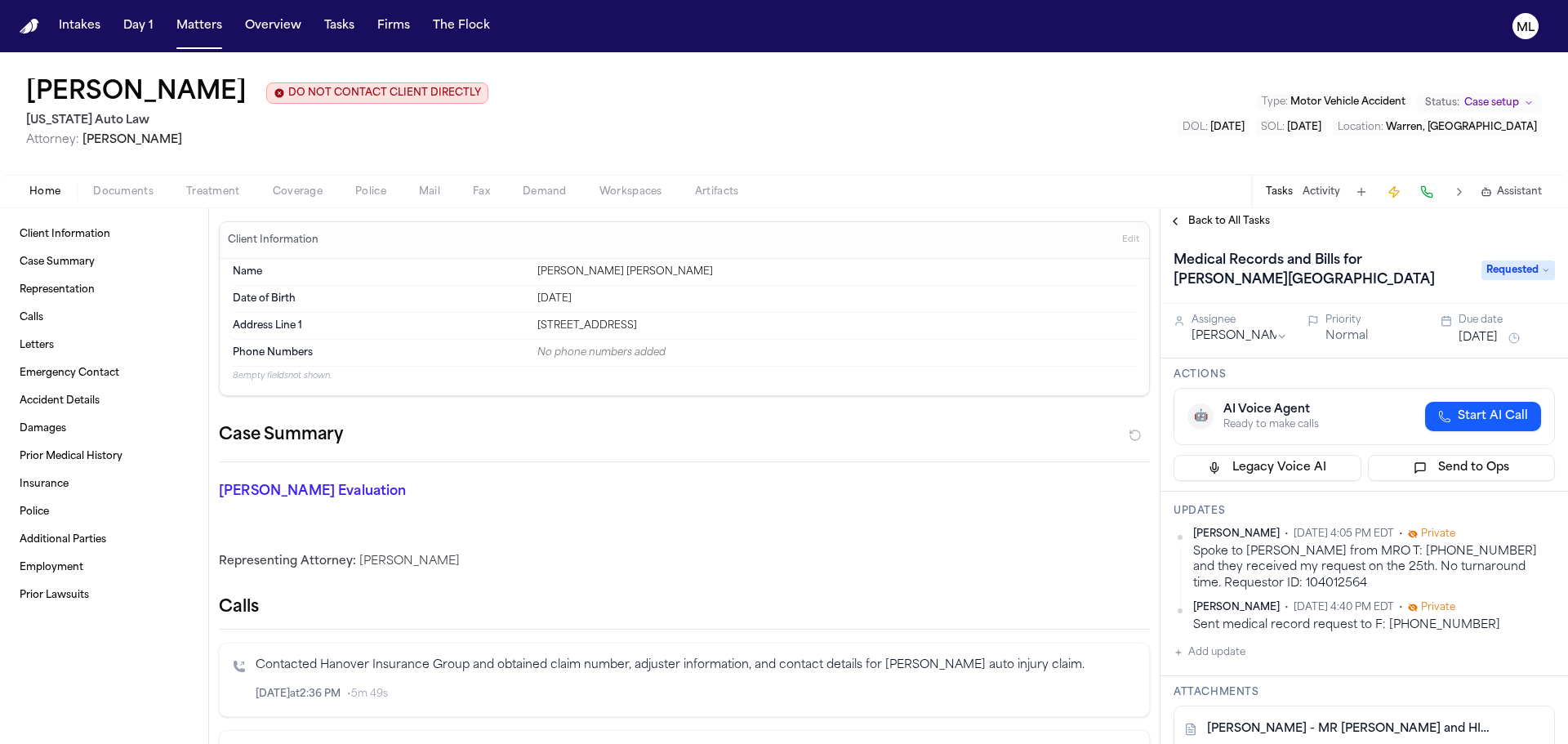
click at [1245, 650] on button "Add update" at bounding box center [1209, 653] width 72 height 20
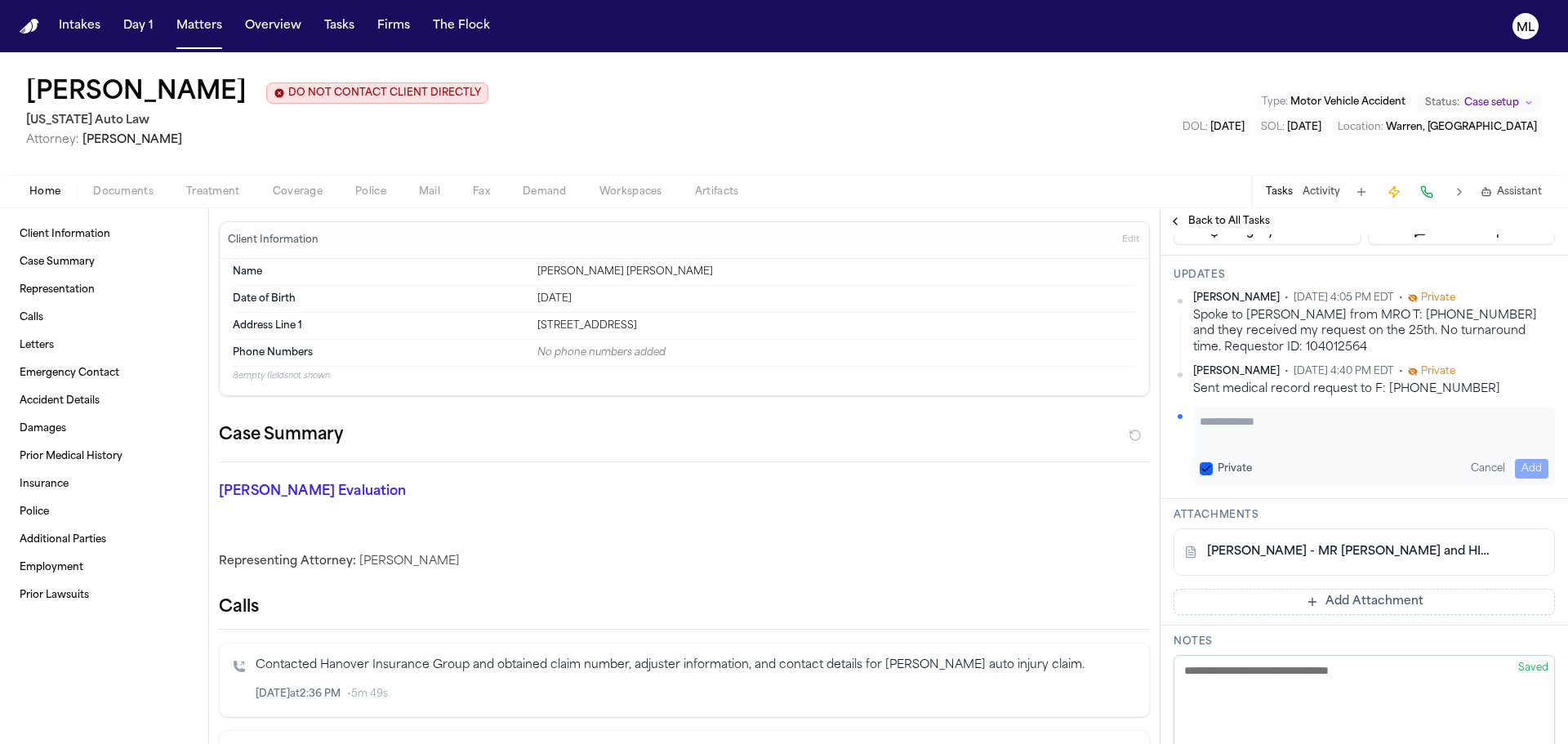
scroll to position [245, 0]
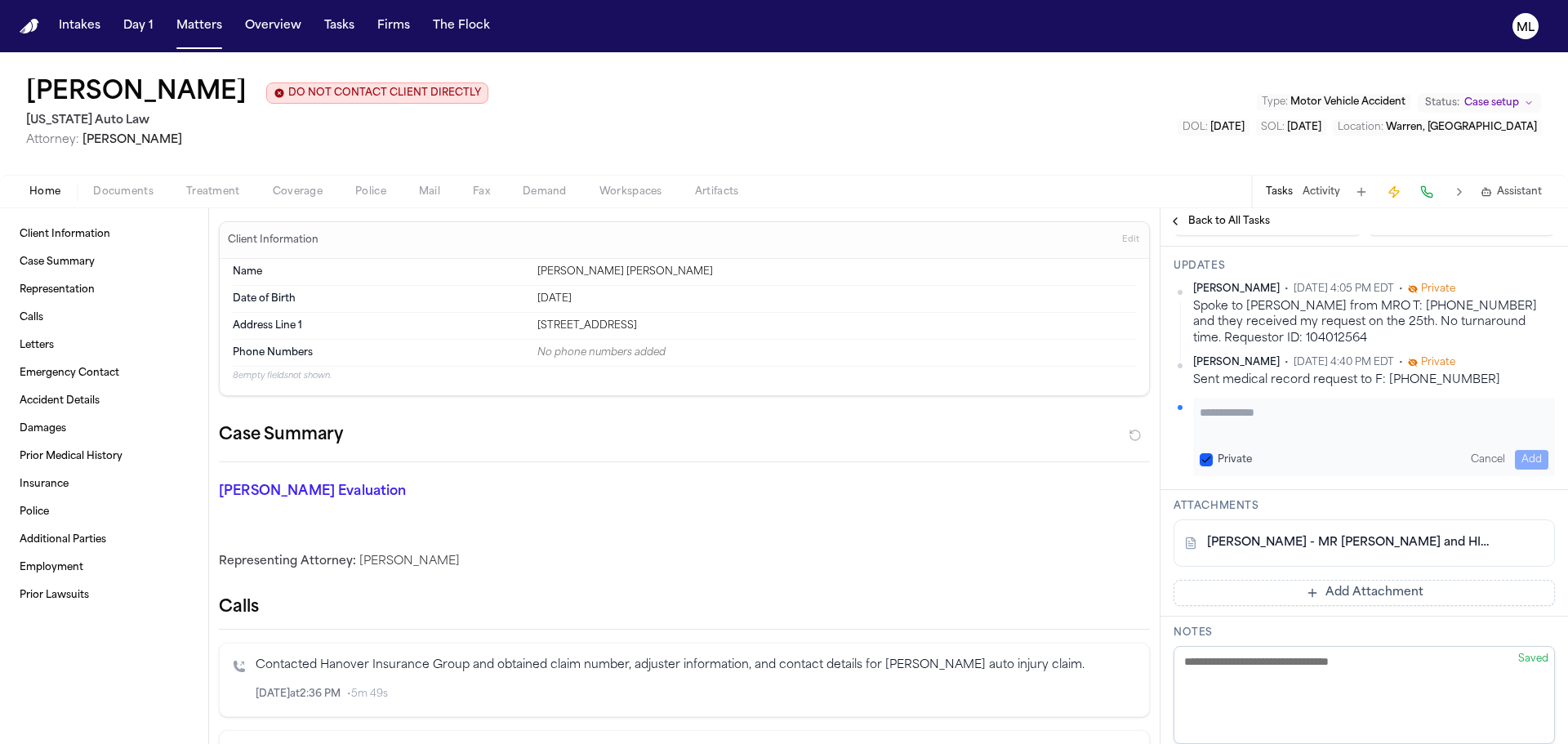
click at [1355, 588] on button "Add Attachment" at bounding box center [1364, 592] width 381 height 26
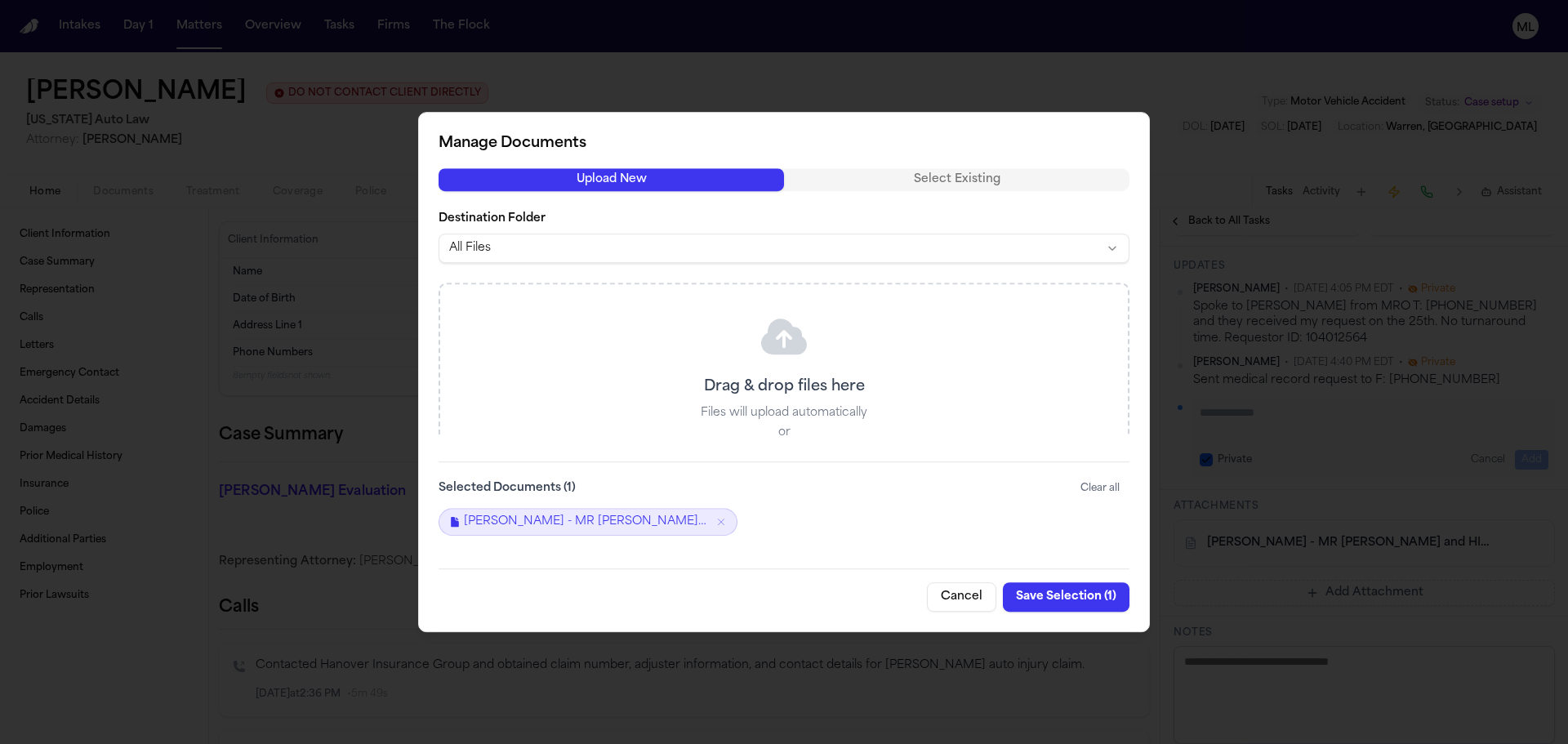
click at [966, 585] on button "Cancel" at bounding box center [961, 597] width 69 height 29
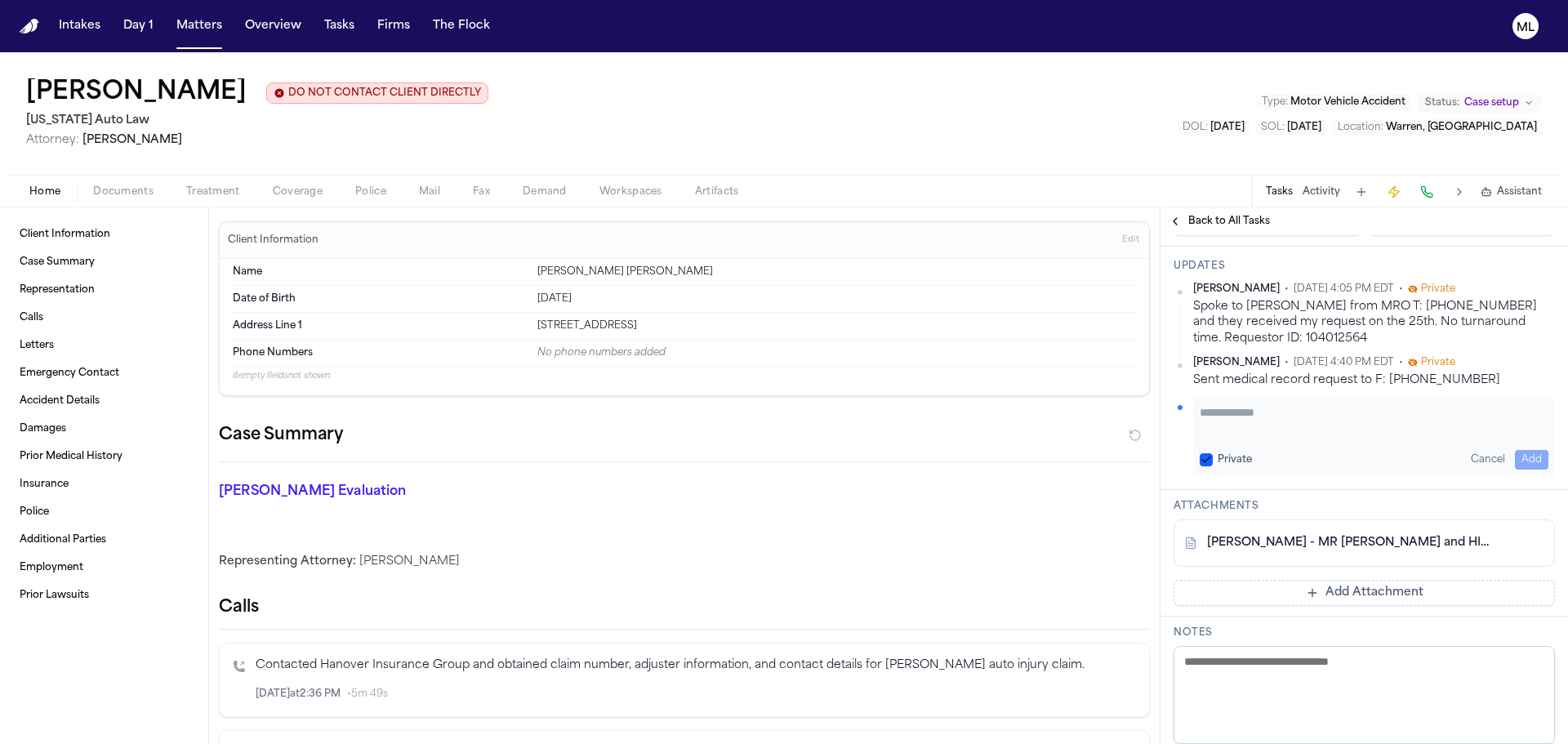
click at [1196, 219] on span "Back to All Tasks" at bounding box center [1229, 221] width 82 height 13
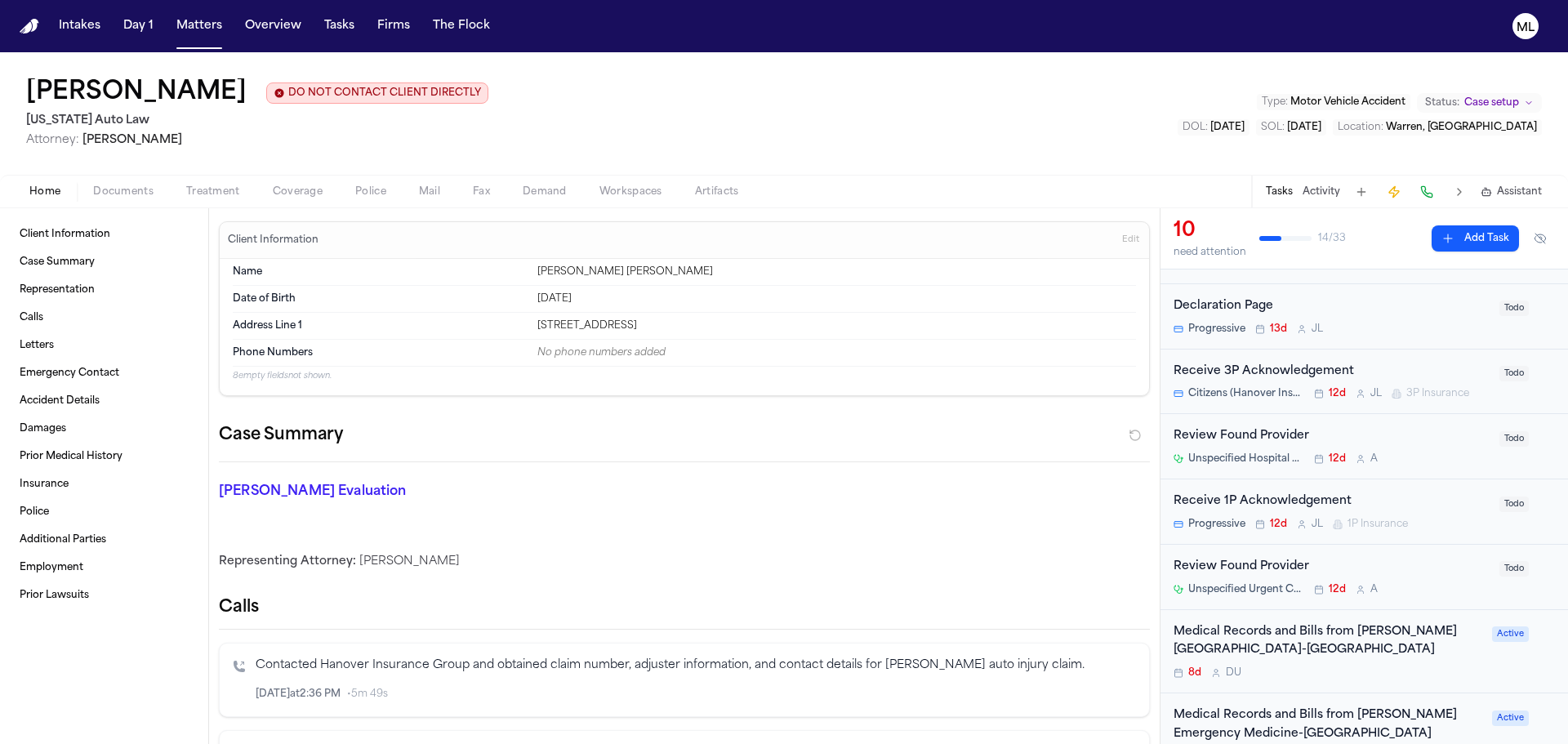
scroll to position [245, 0]
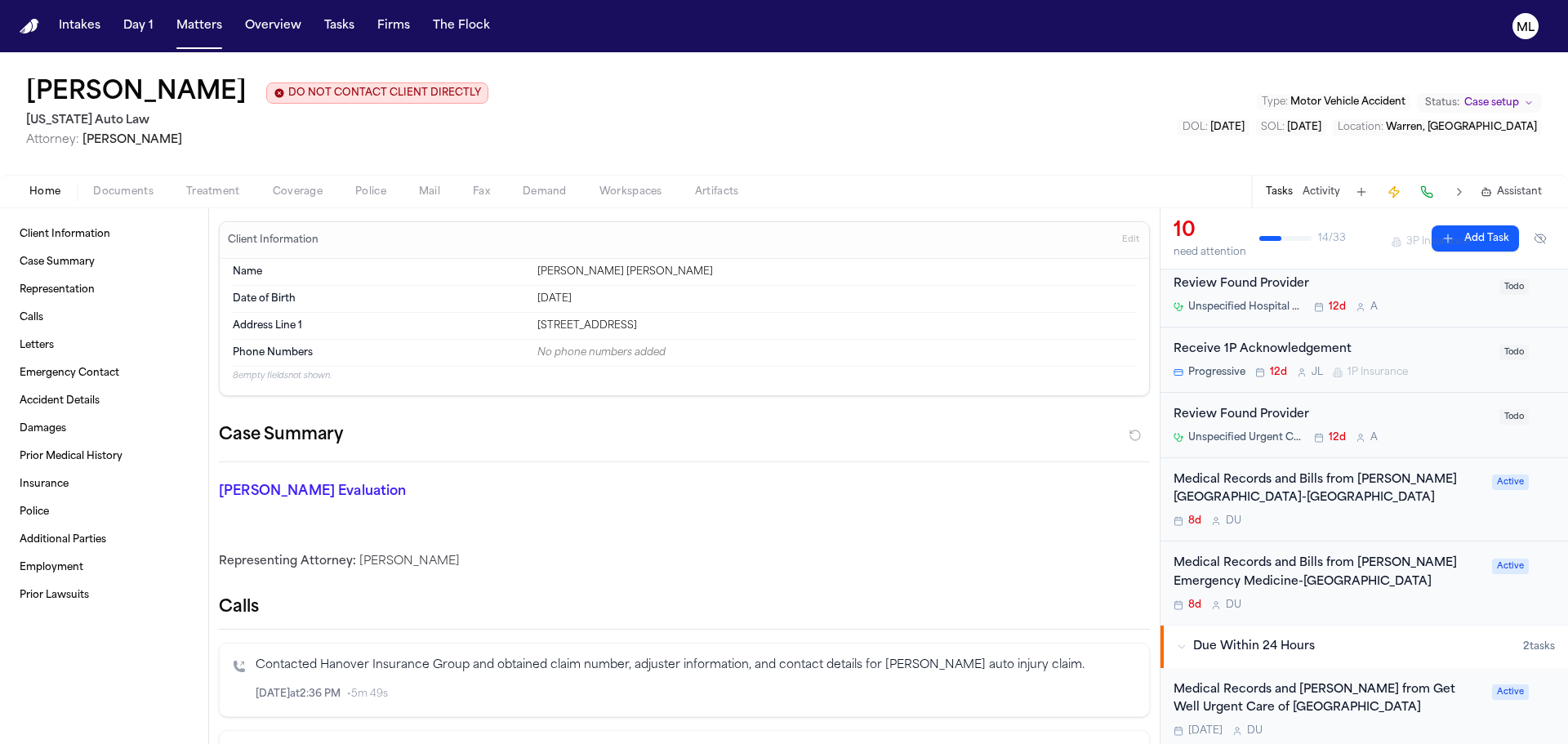
click at [1412, 513] on div "Medical Records and Bills from Henry Ford Medical Center-Grosse-Pointe Cottage …" at bounding box center [1328, 499] width 309 height 57
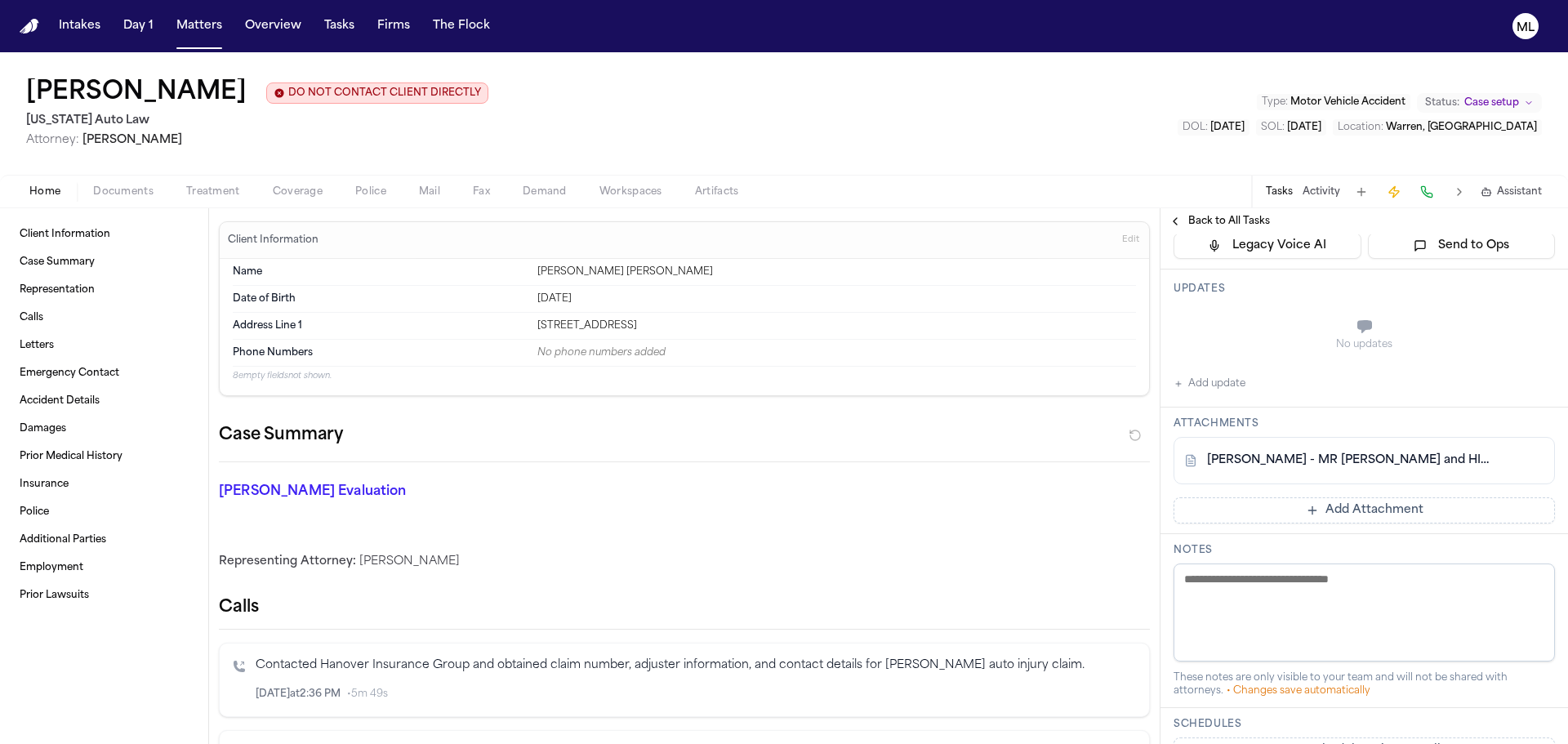
scroll to position [245, 0]
click at [1333, 504] on button "Add Attachment" at bounding box center [1364, 506] width 381 height 26
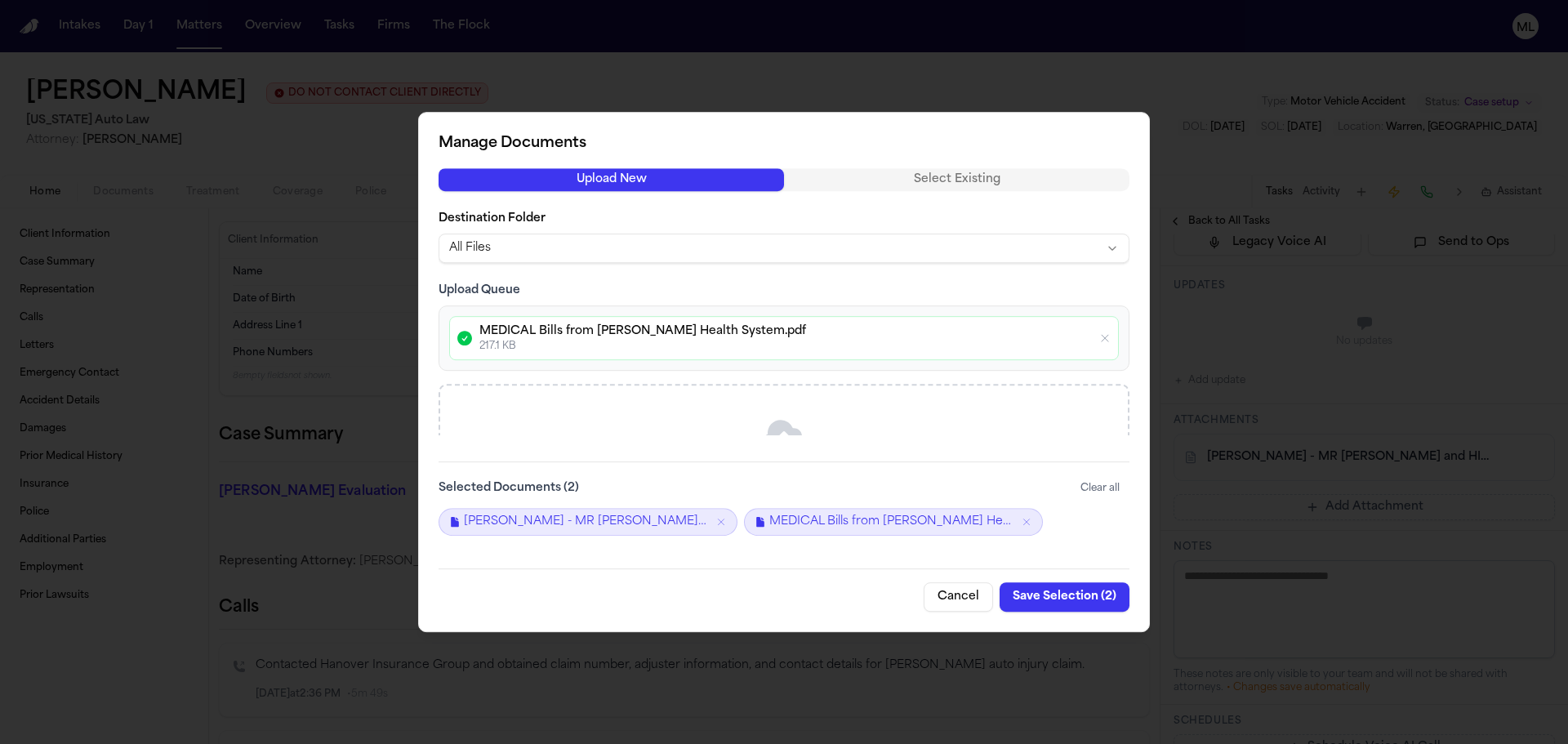
click at [1059, 604] on button "Save Selection ( 2 )" at bounding box center [1064, 597] width 129 height 29
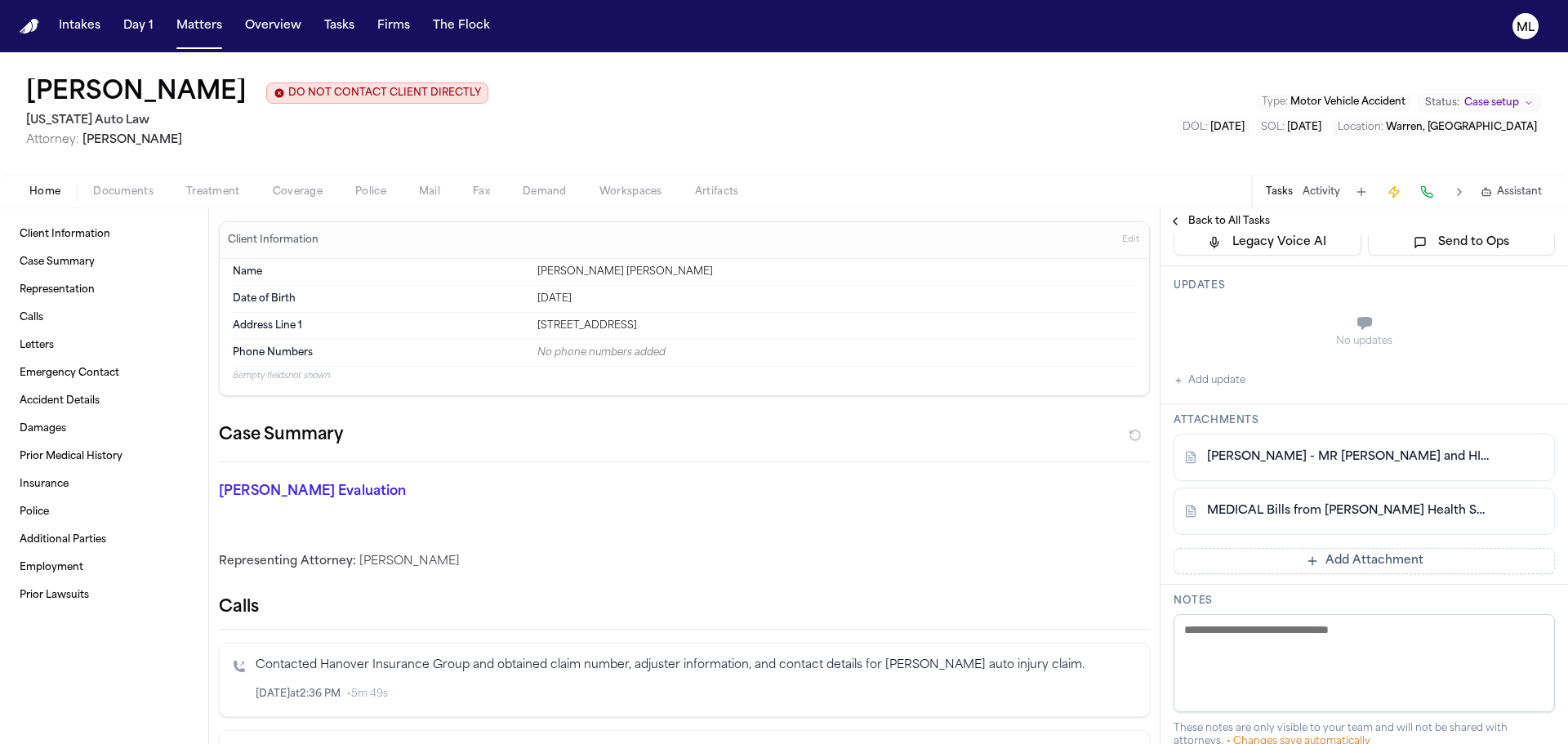
scroll to position [0, 0]
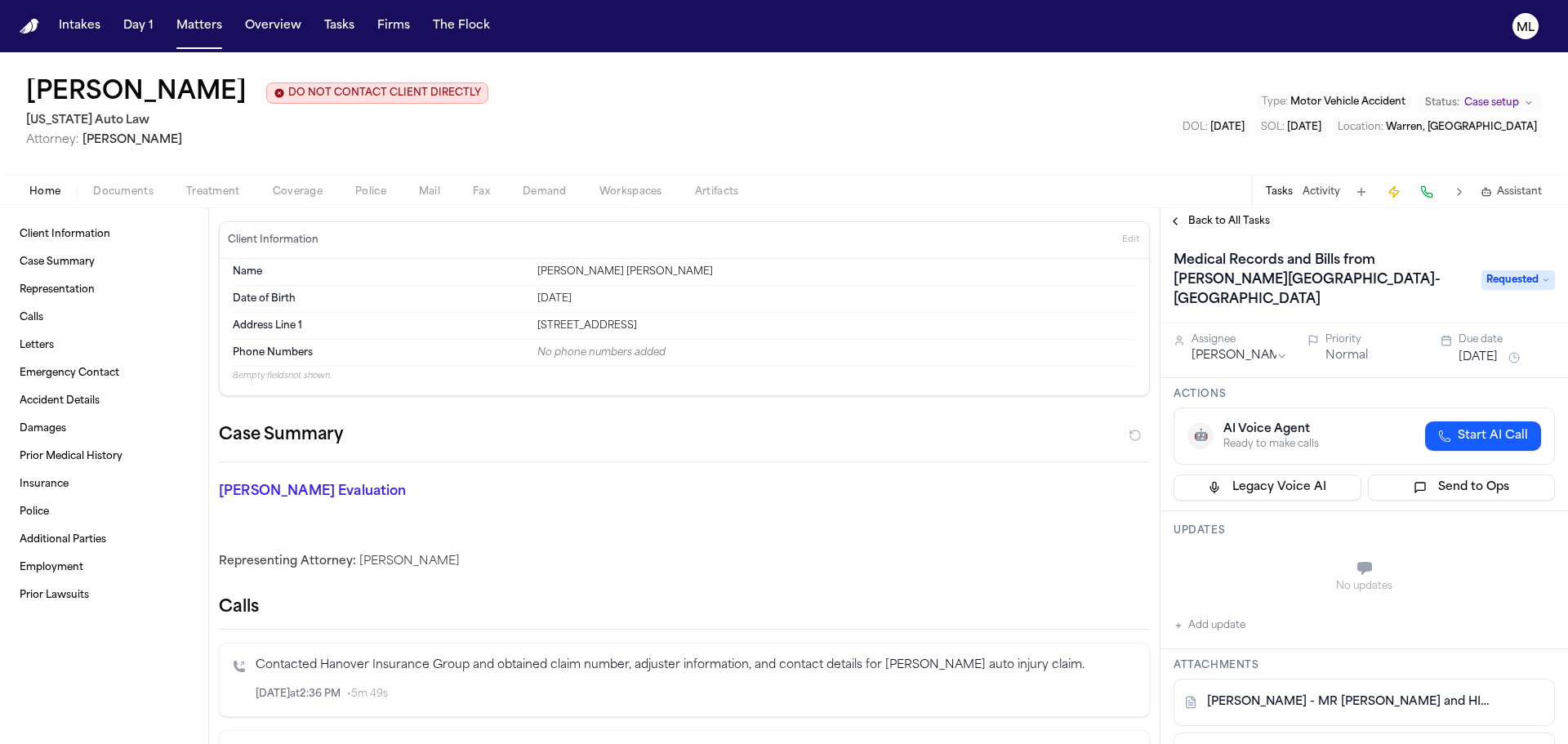
click at [1487, 278] on span "Requested" at bounding box center [1517, 280] width 74 height 20
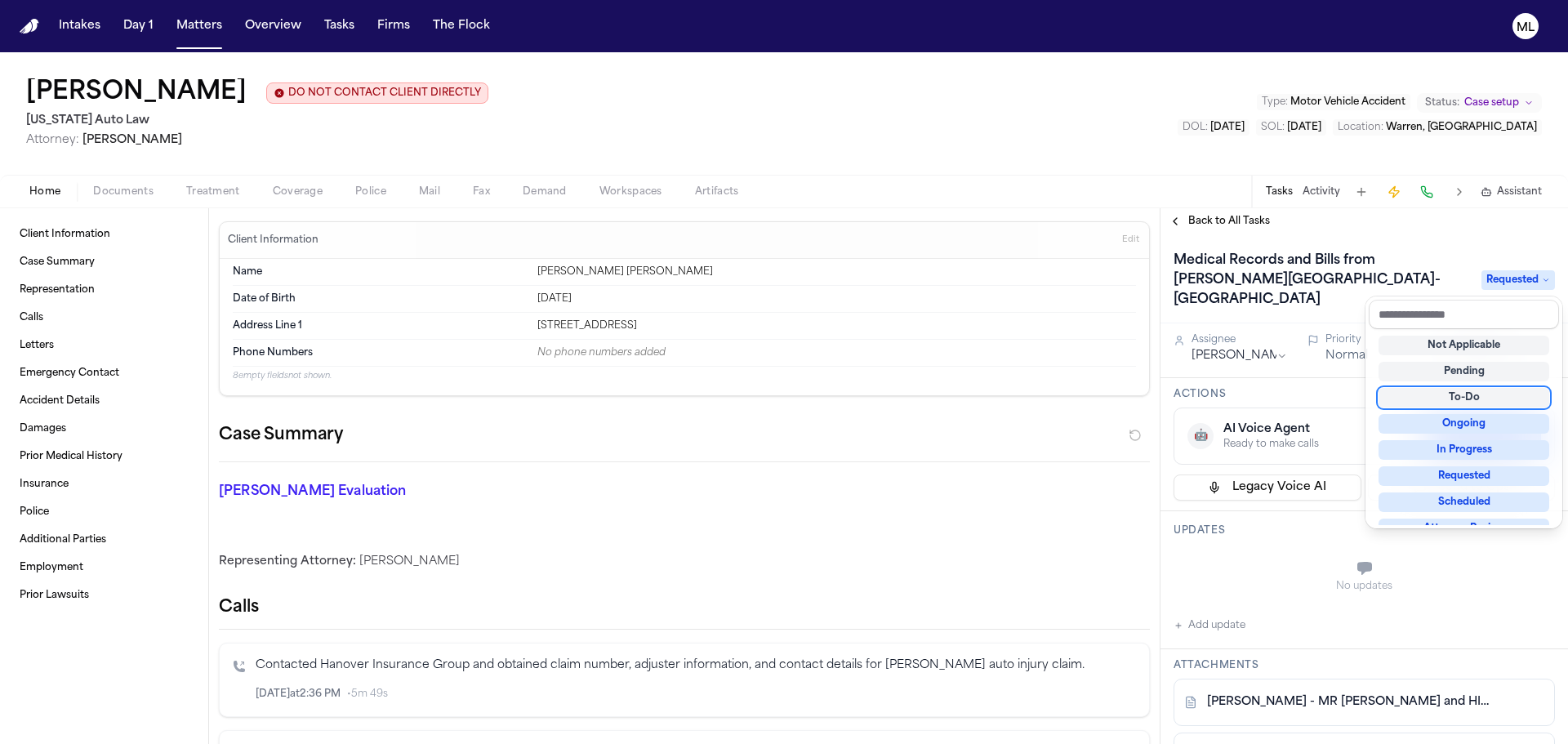
scroll to position [255, 0]
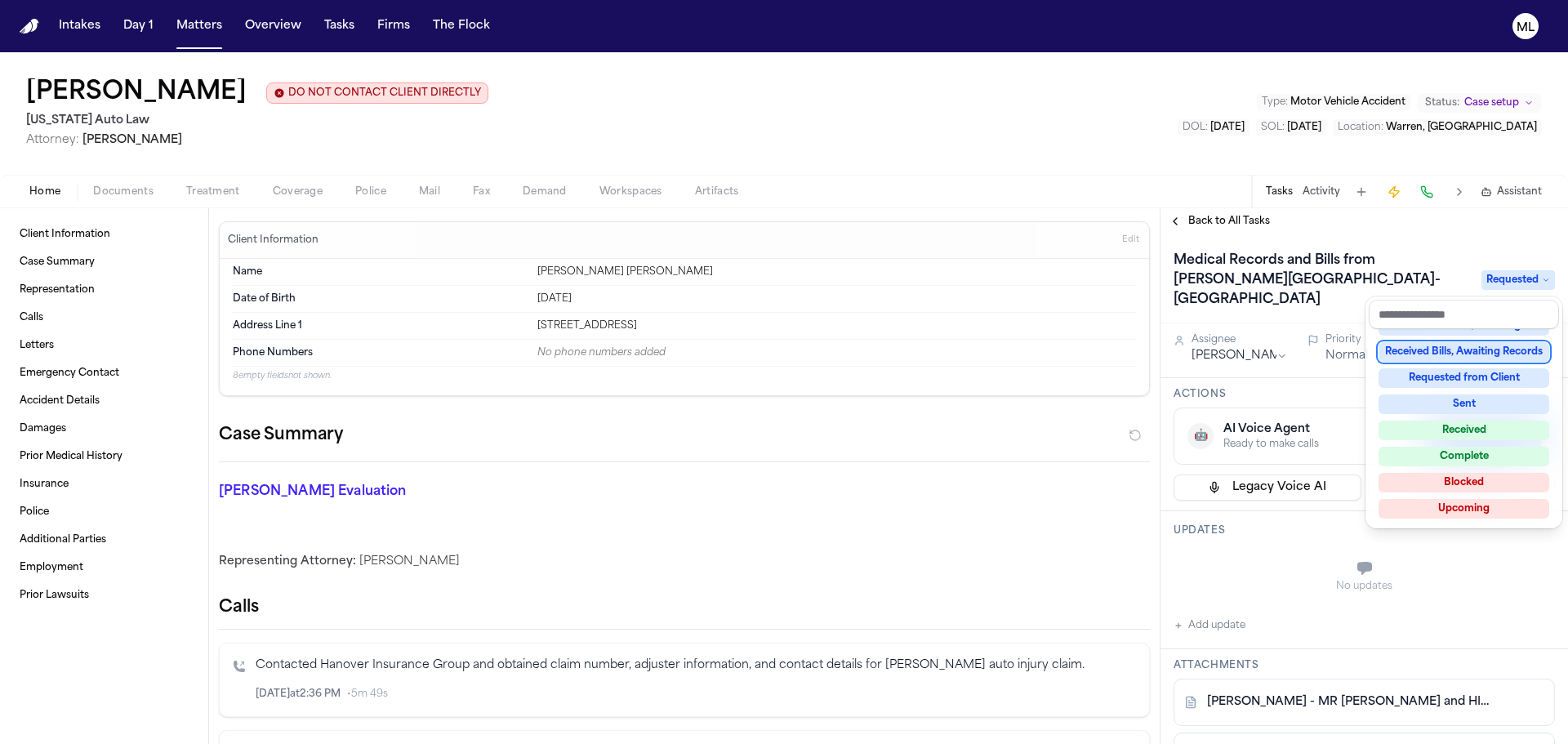
click at [1451, 353] on div "Received Bills, Awaiting Records" at bounding box center [1463, 352] width 170 height 20
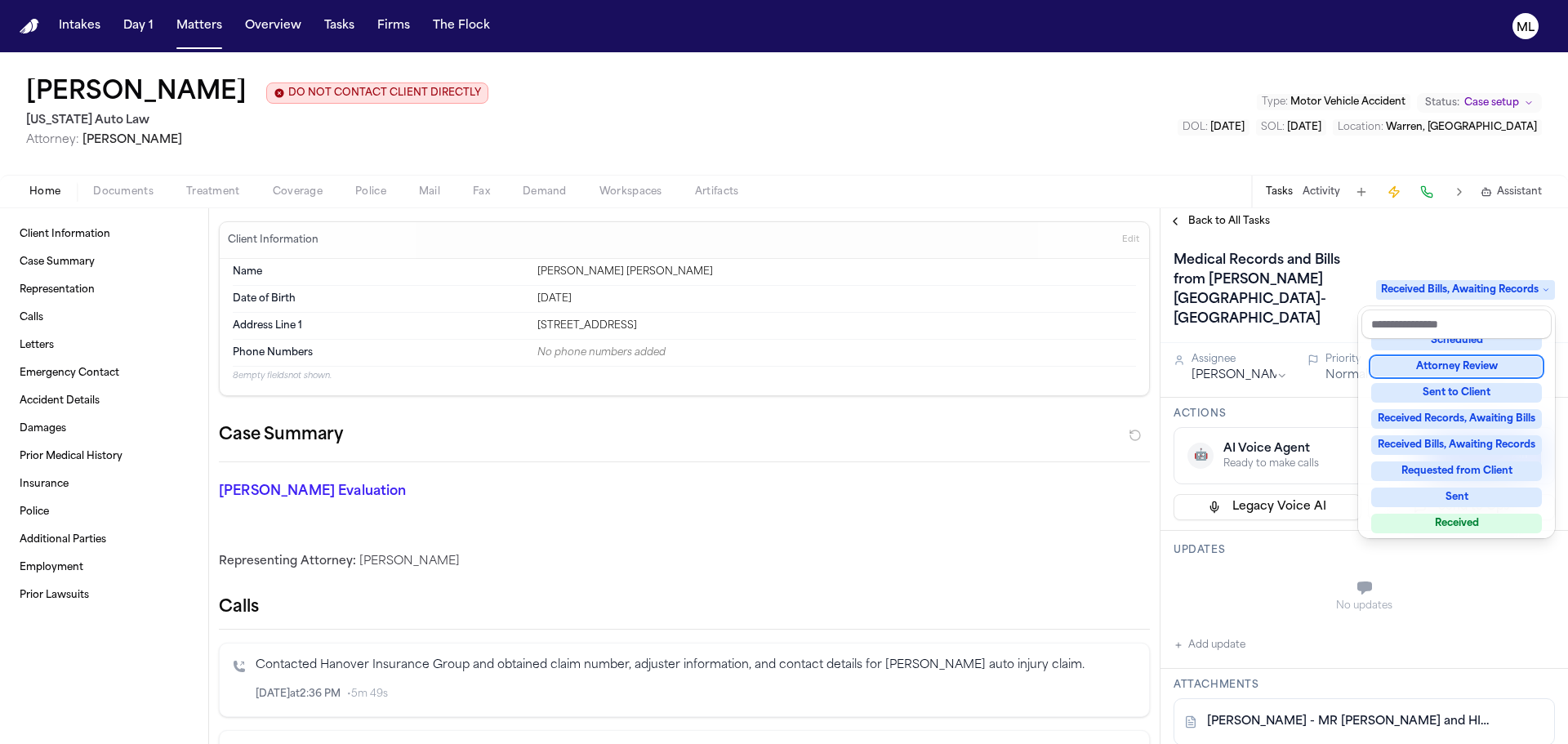
click at [1215, 218] on div "Back to All Tasks Medical Records and Bills from Henry Ford Medical Center-Gros…" at bounding box center [1365, 476] width 408 height 536
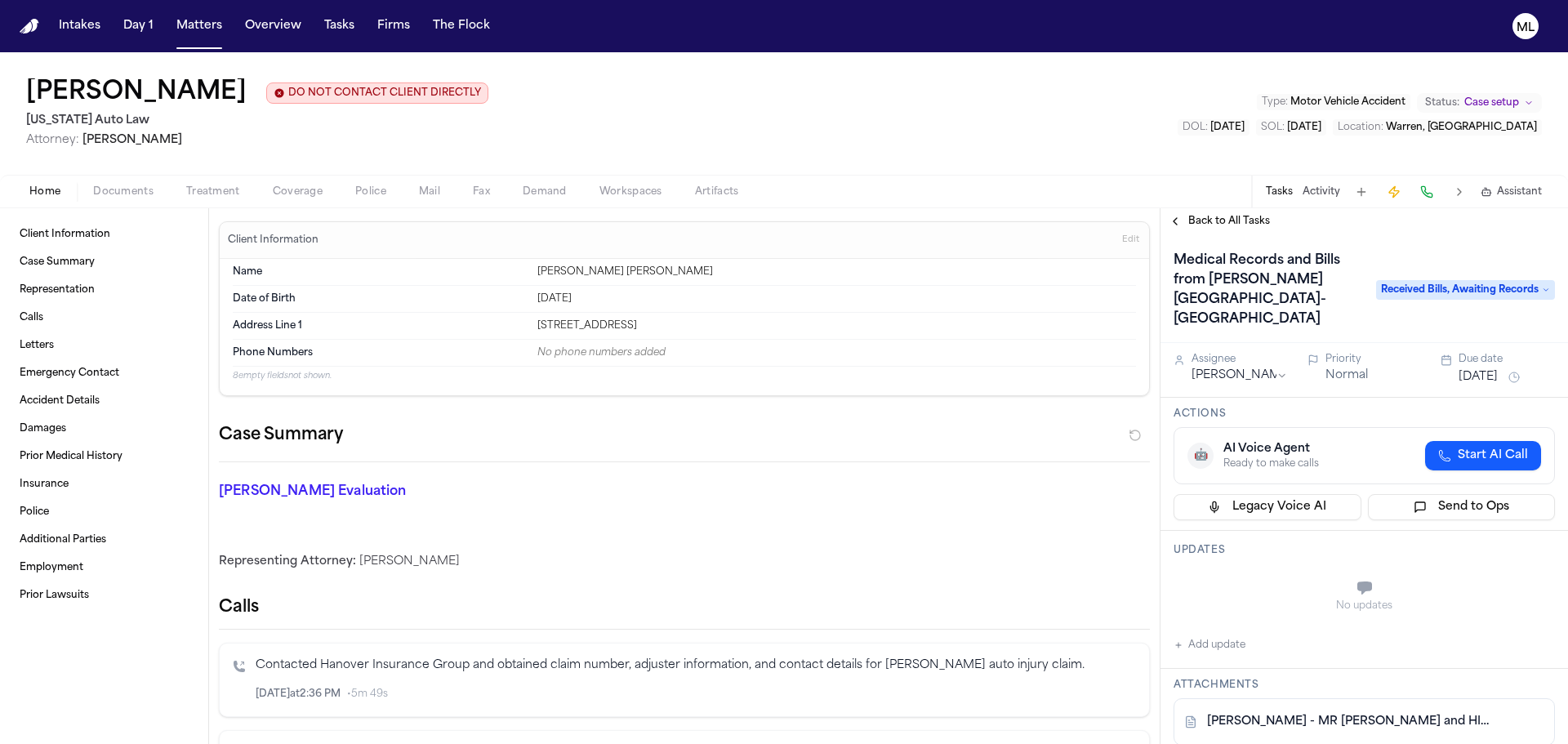
click at [1219, 219] on span "Back to All Tasks" at bounding box center [1229, 221] width 82 height 13
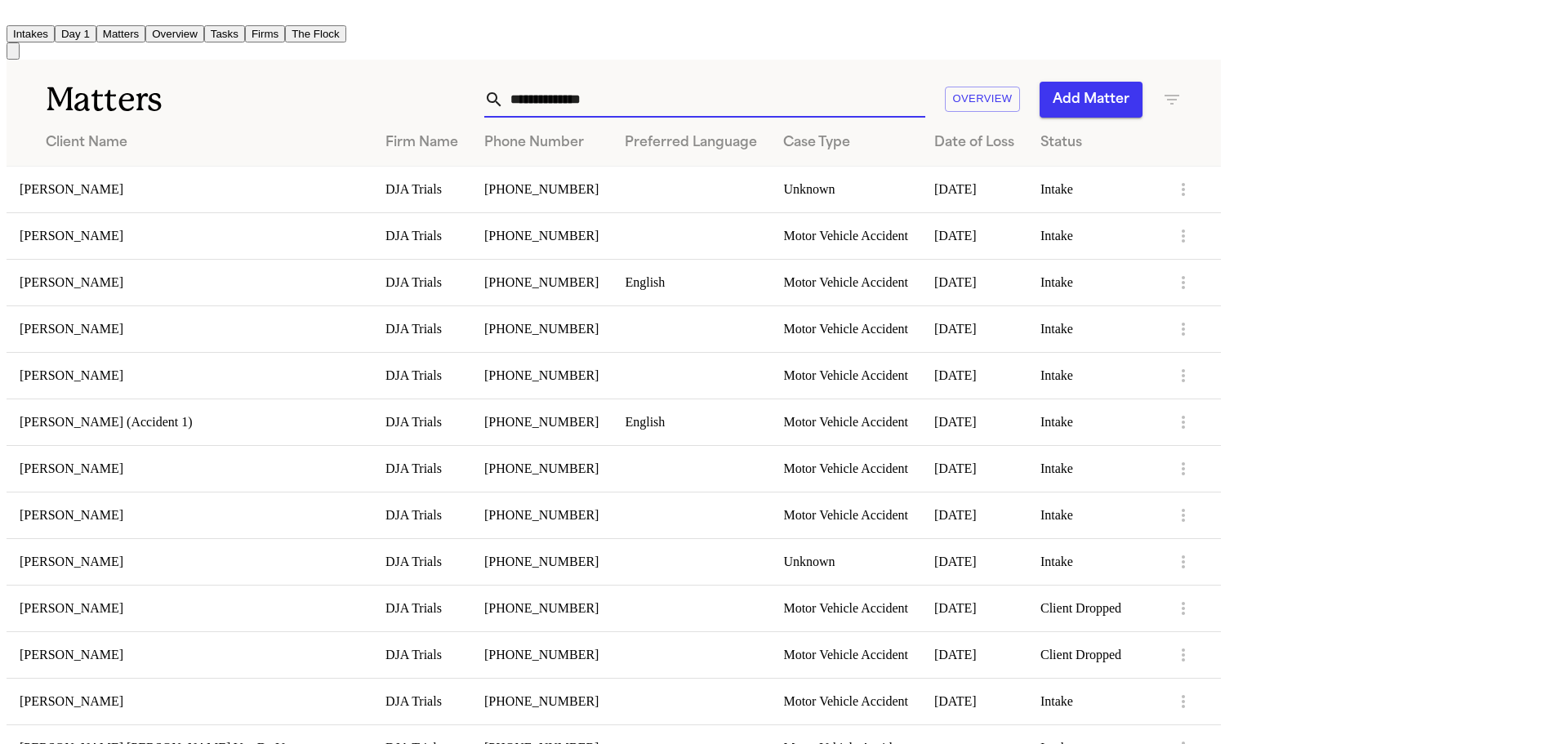
click at [901, 97] on input "text" at bounding box center [714, 99] width 421 height 36
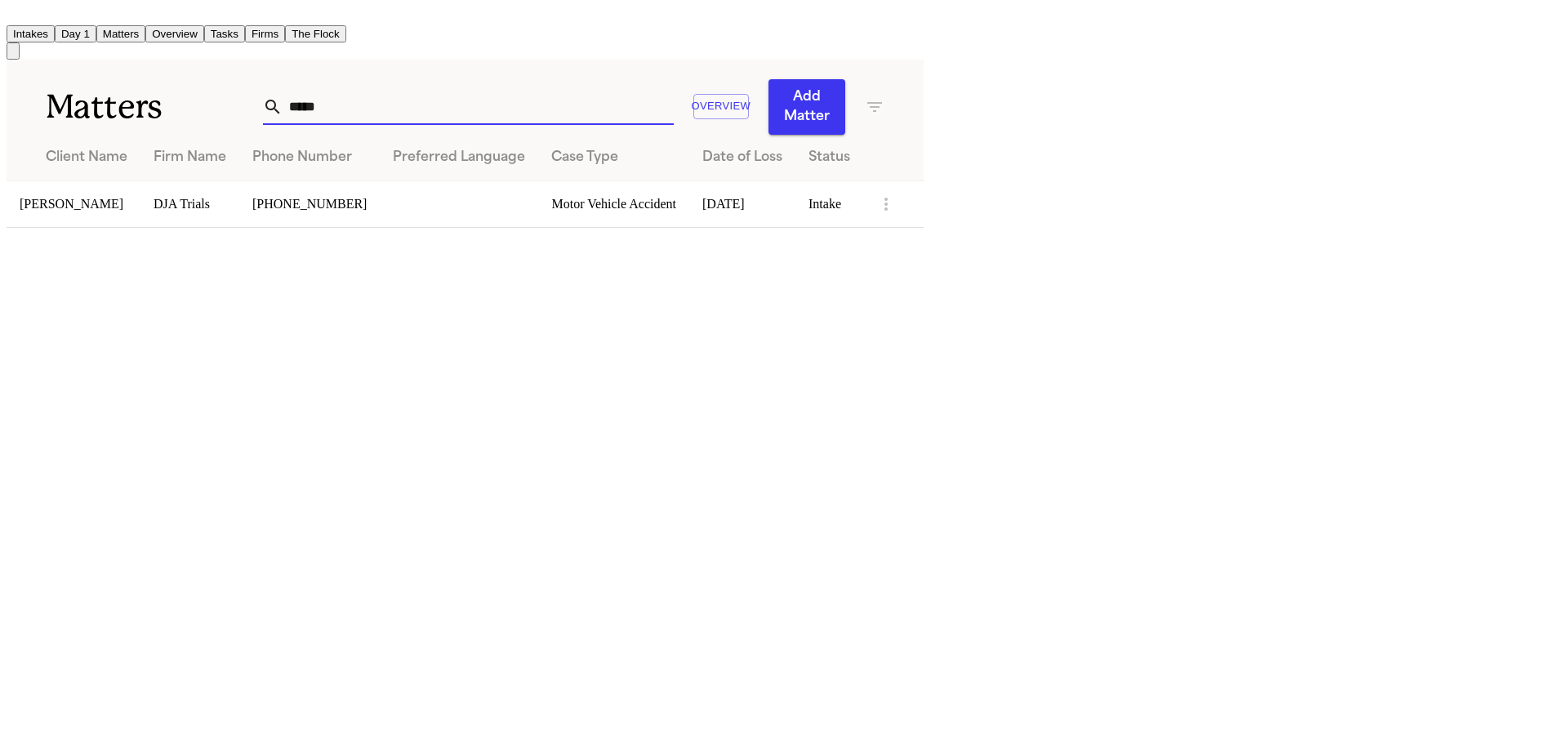
type input "*****"
click at [140, 195] on td "[PERSON_NAME]" at bounding box center [73, 204] width 134 height 46
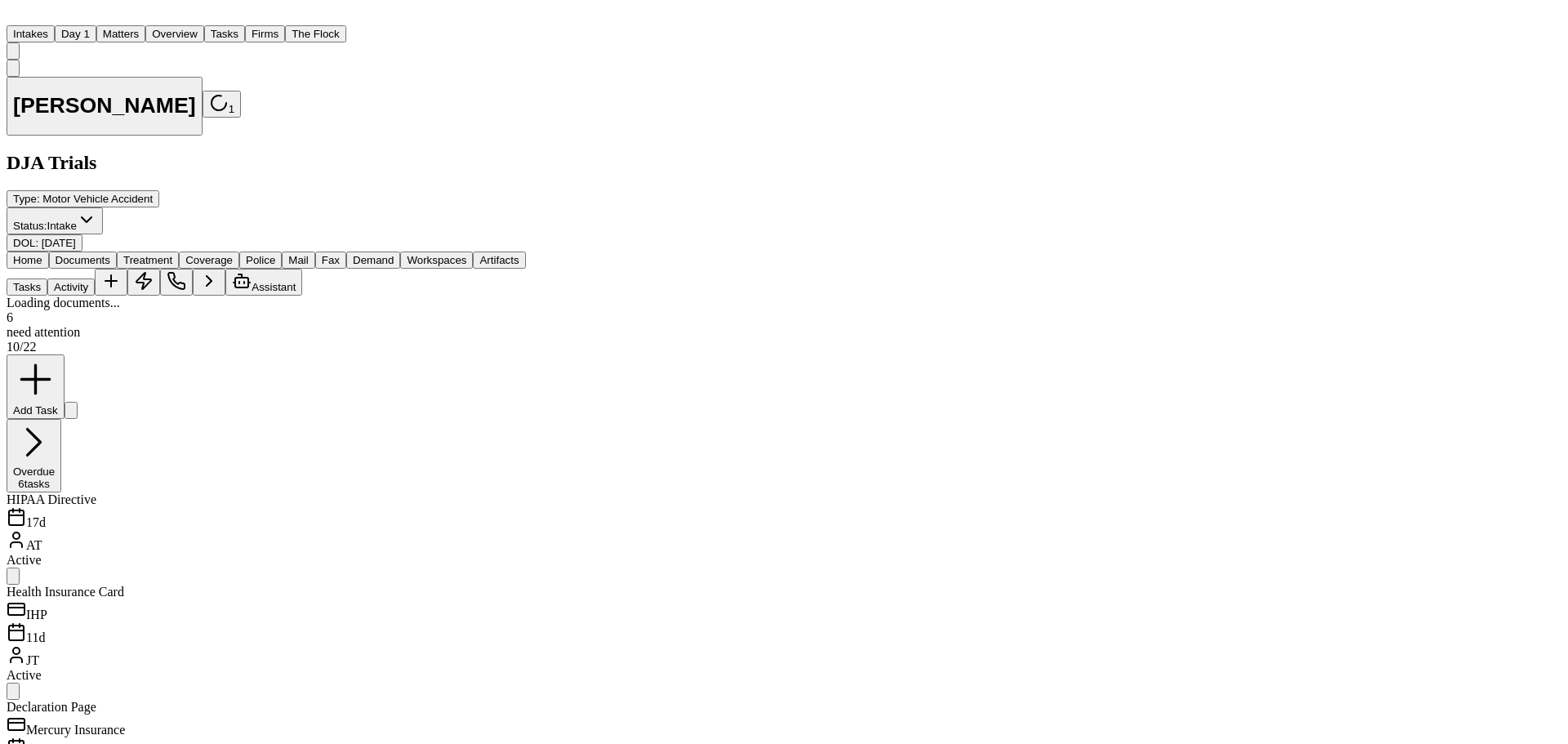
click at [89, 252] on button "Documents" at bounding box center [82, 260] width 67 height 17
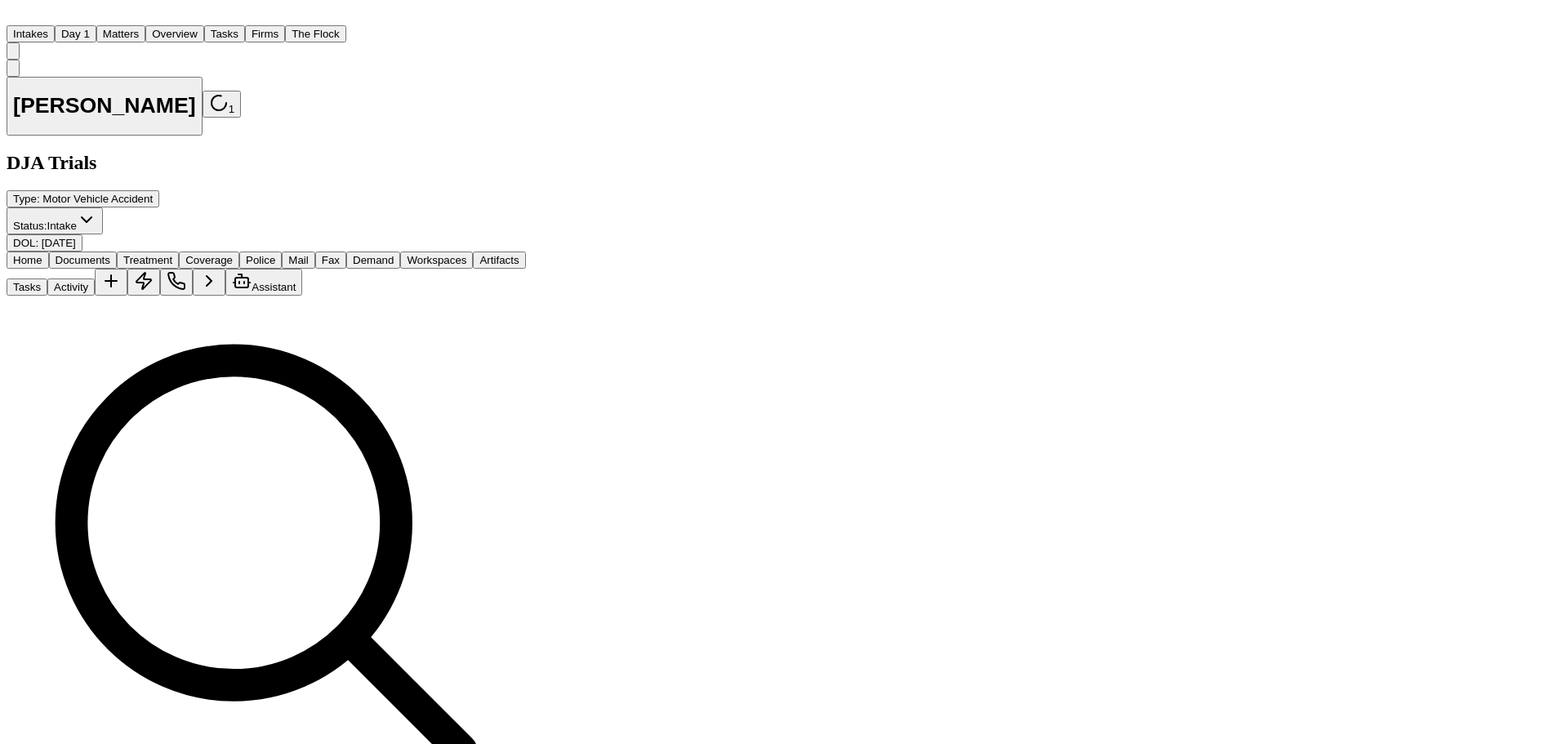
click at [145, 26] on button "Matters" at bounding box center [121, 34] width 49 height 17
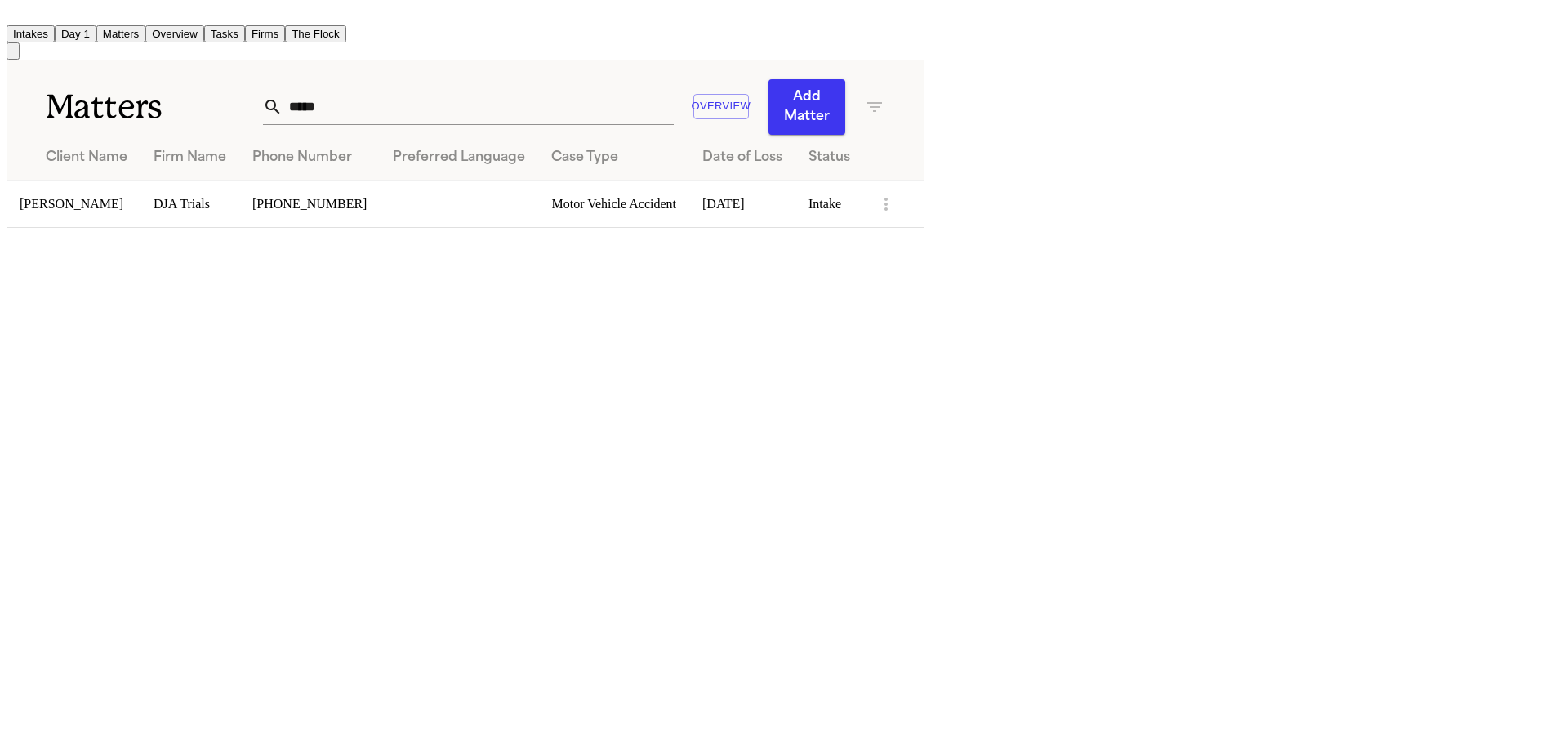
drag, startPoint x: 940, startPoint y: 98, endPoint x: 716, endPoint y: 78, distance: 224.9
click at [716, 79] on div "***** Overview Add Matter" at bounding box center [574, 106] width 622 height 56
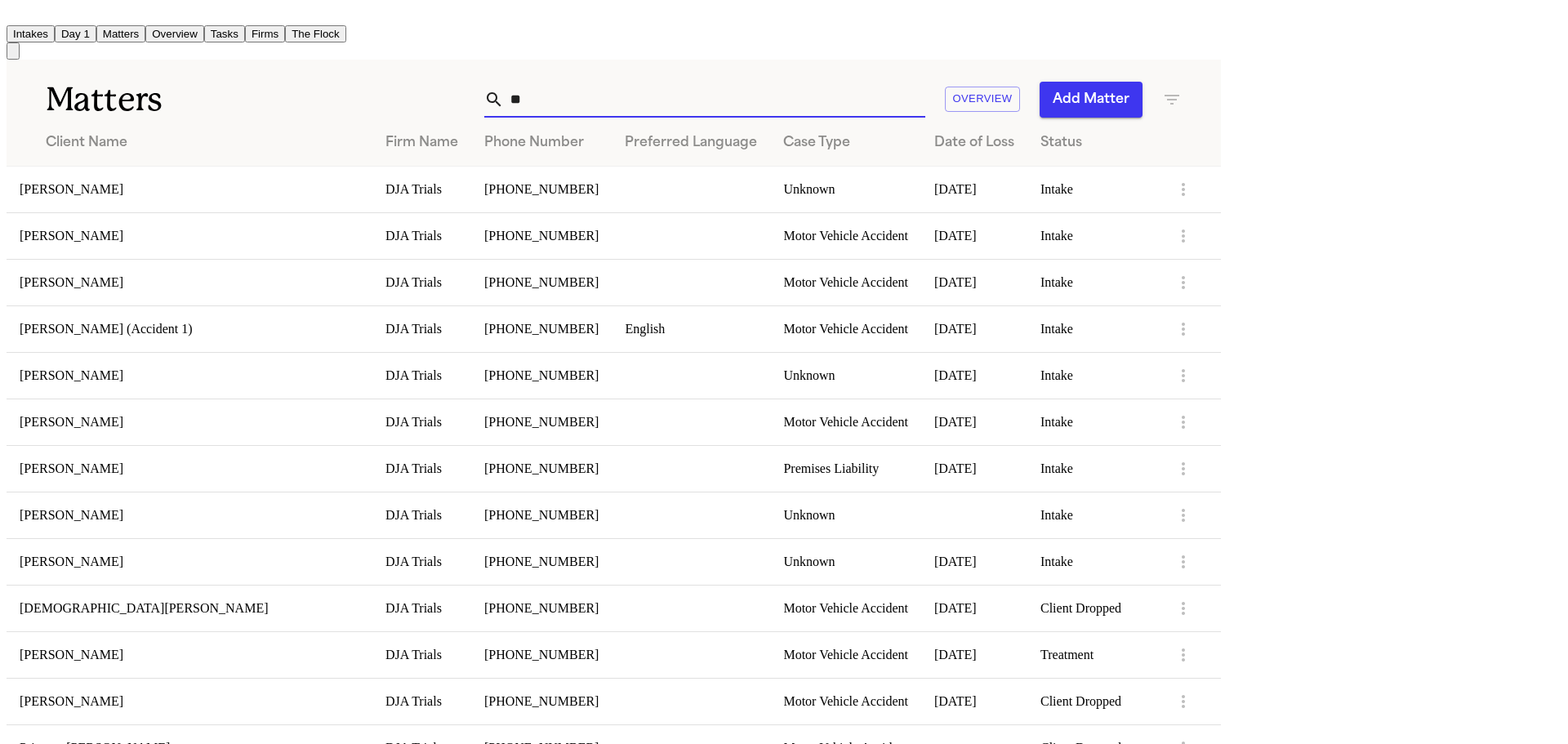
type input "*"
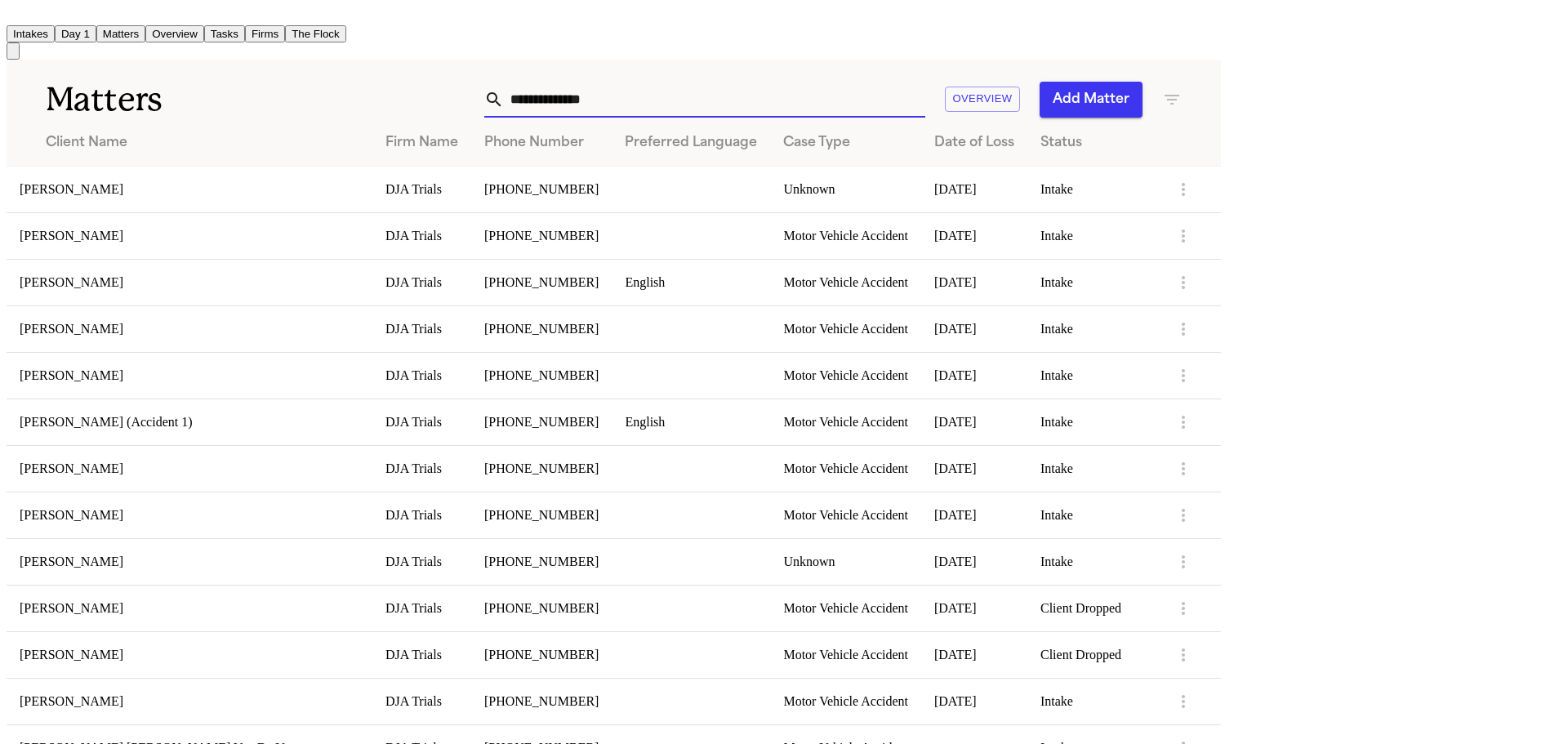
click at [55, 36] on button "Intakes" at bounding box center [30, 34] width 48 height 17
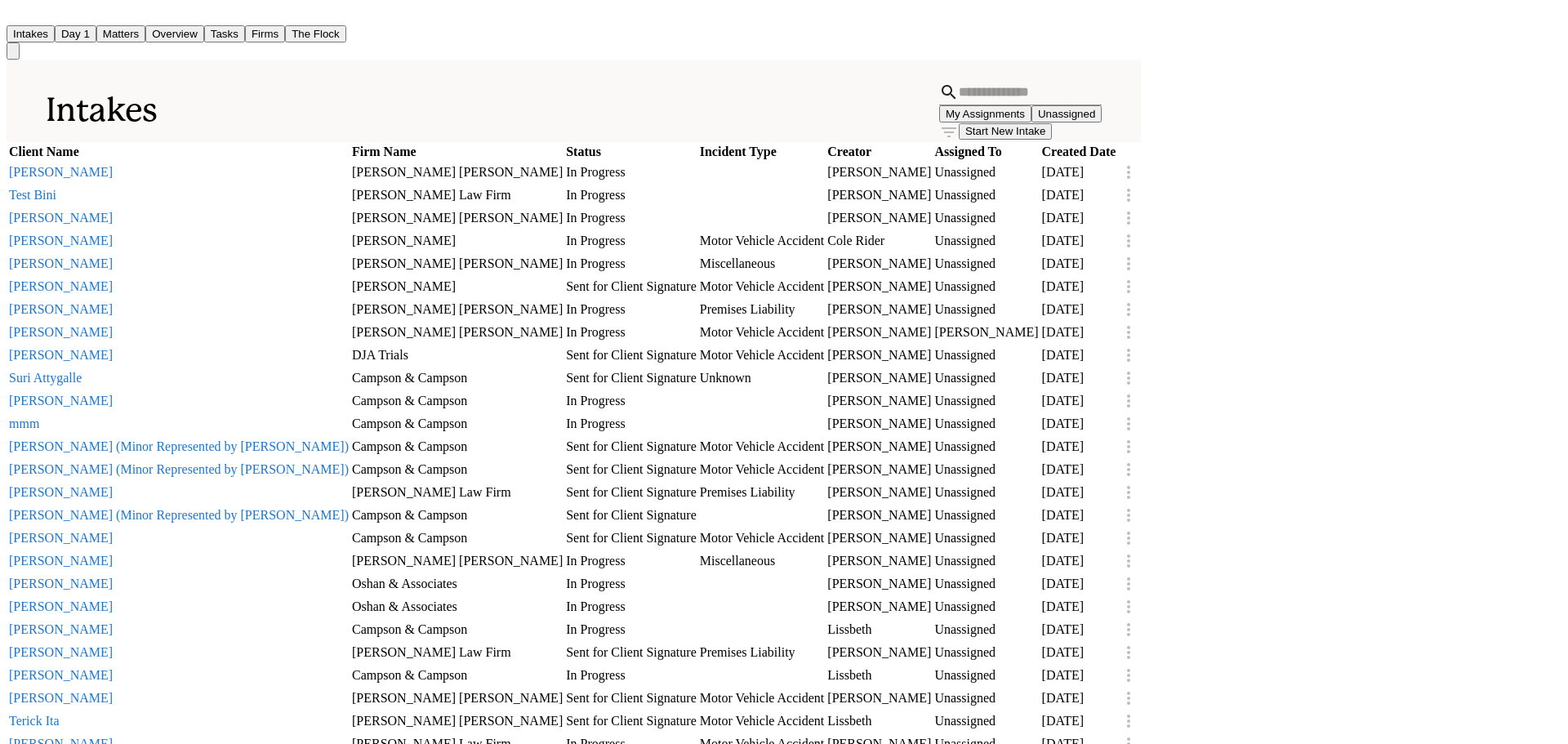
click at [1027, 94] on input "text" at bounding box center [1030, 91] width 143 height 26
click at [1019, 88] on input "text" at bounding box center [1030, 91] width 143 height 26
click at [959, 122] on icon "button" at bounding box center [949, 132] width 20 height 20
click at [1412, 168] on icon at bounding box center [1409, 170] width 11 height 11
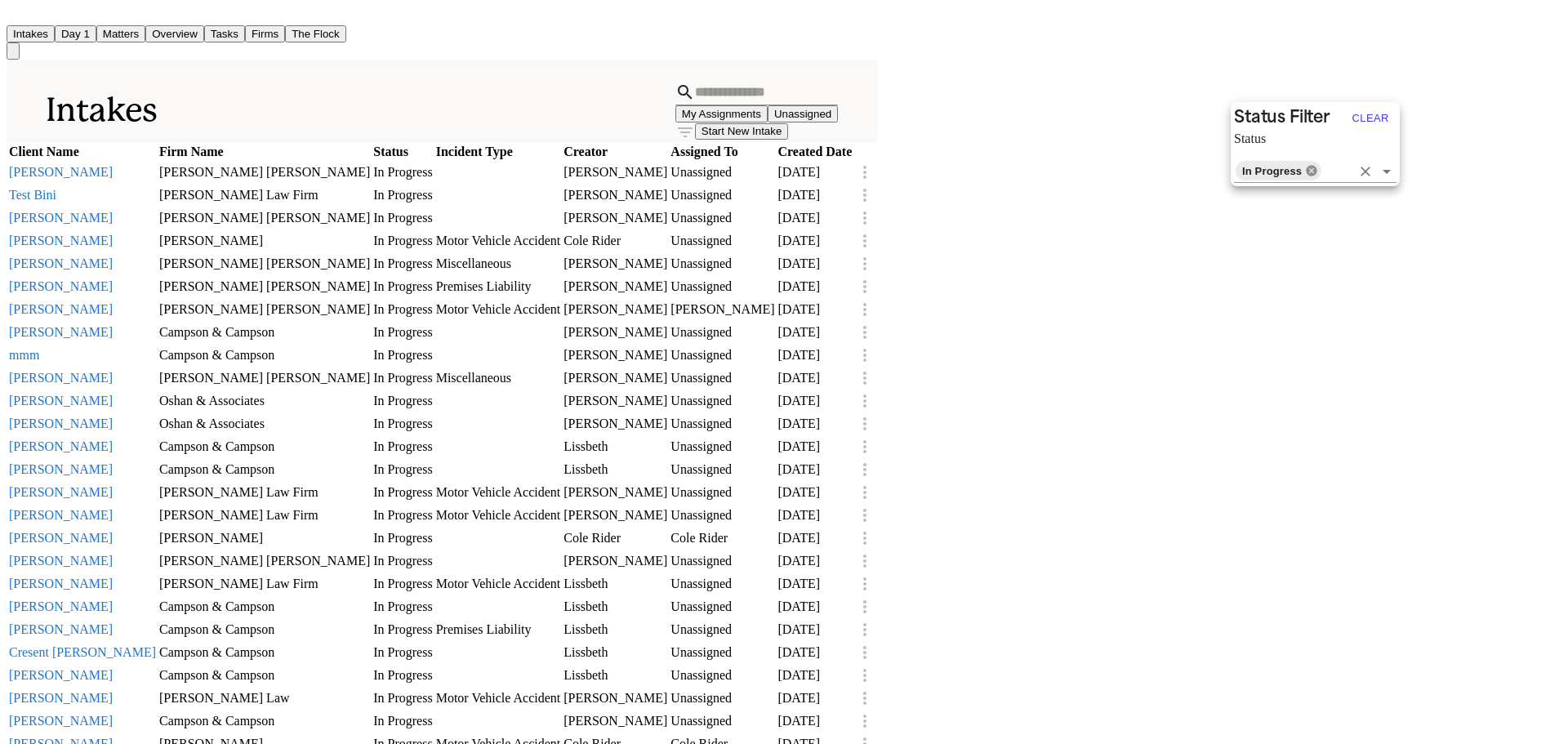
click at [1317, 171] on icon at bounding box center [1312, 170] width 11 height 11
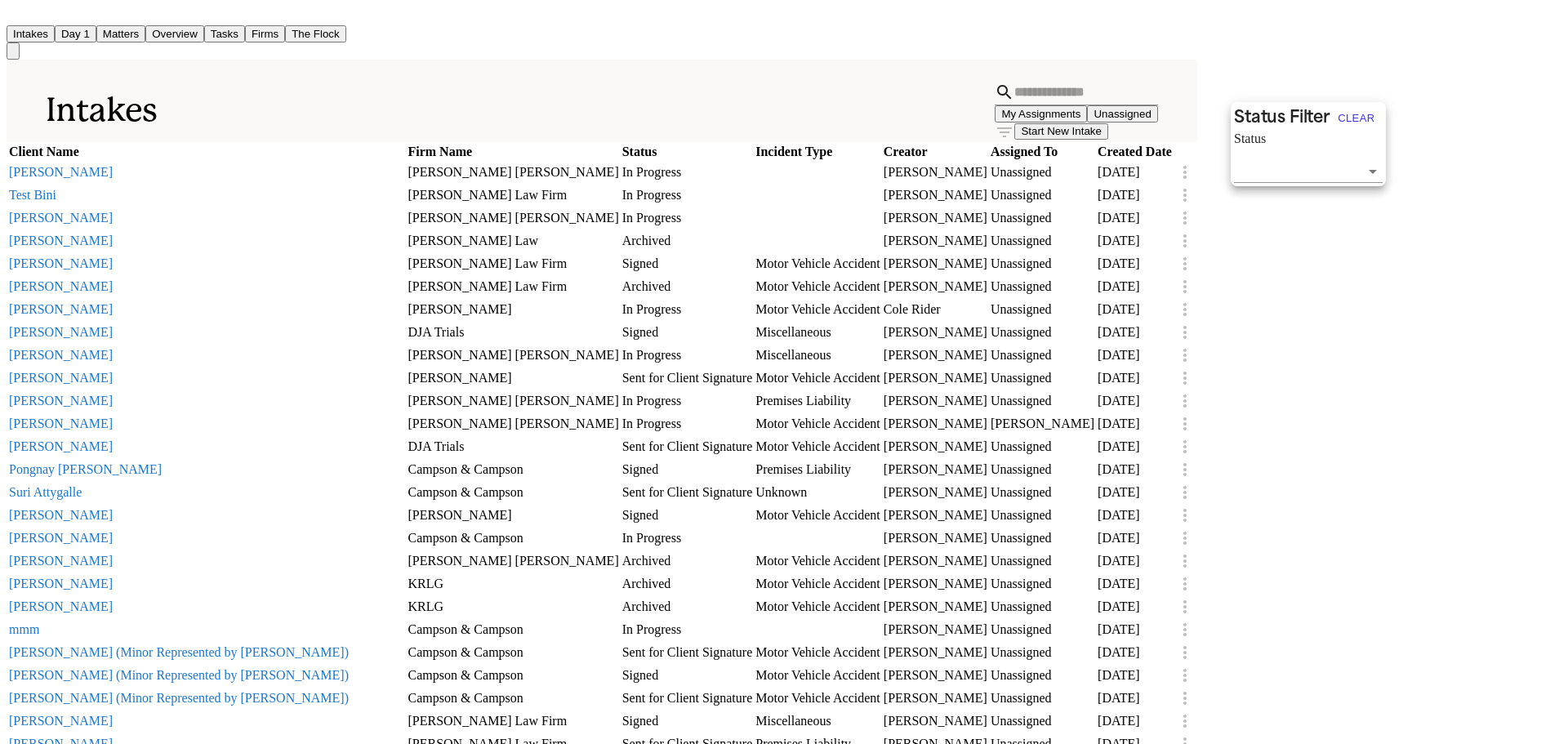
click at [978, 85] on div at bounding box center [784, 372] width 1568 height 744
click at [1015, 97] on input "text" at bounding box center [1086, 91] width 143 height 26
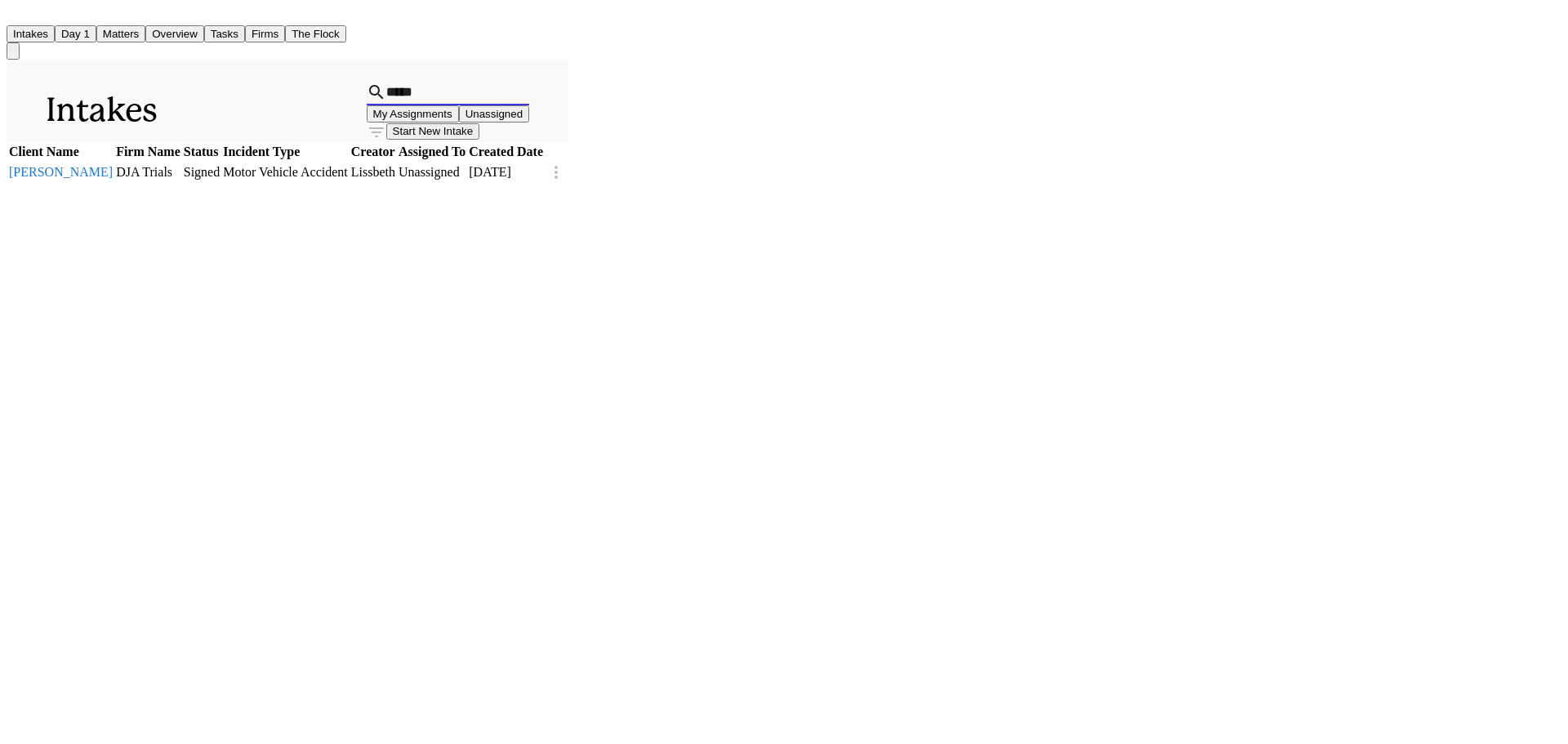
type input "*****"
click at [113, 166] on button "[PERSON_NAME]" at bounding box center [60, 172] width 104 height 15
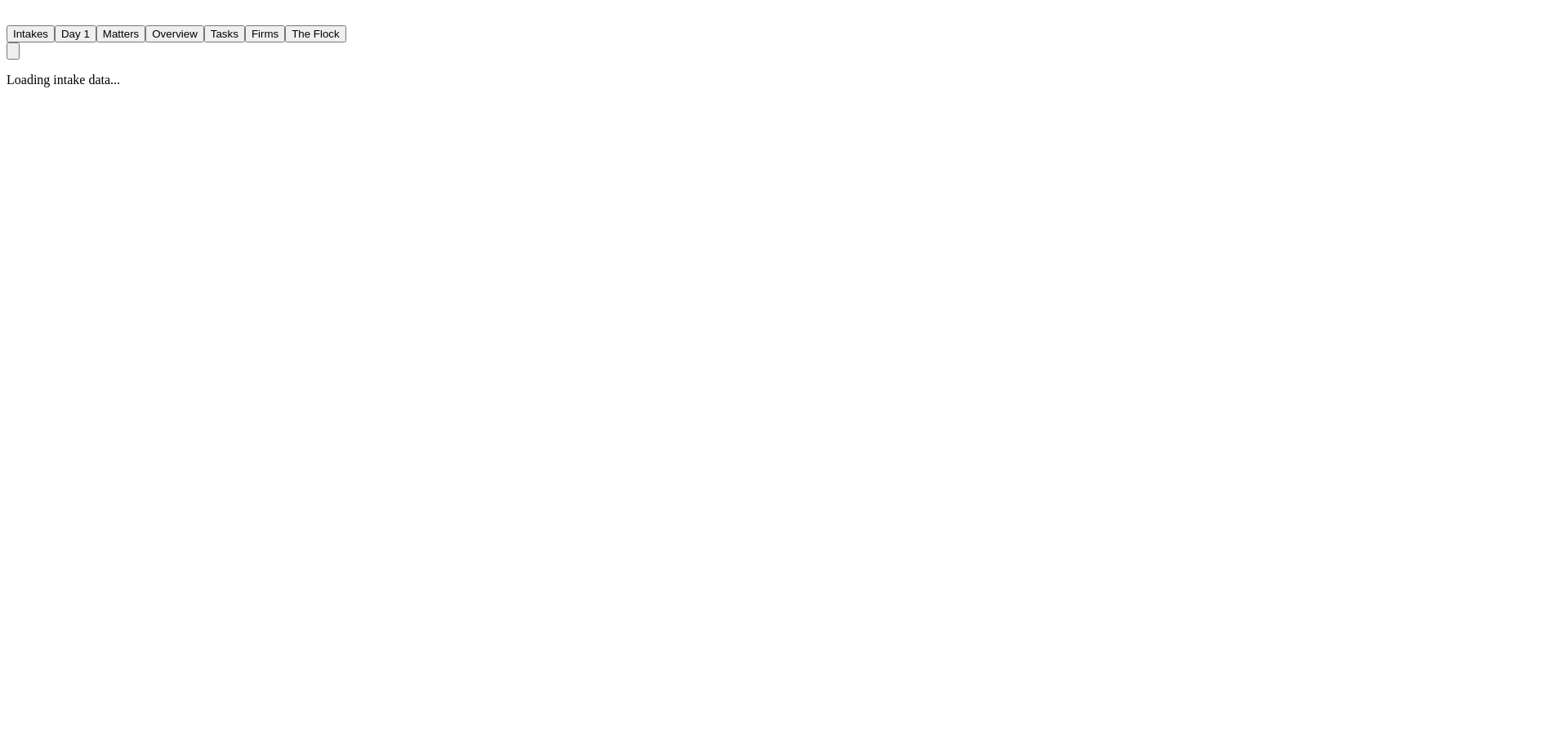
select select "******"
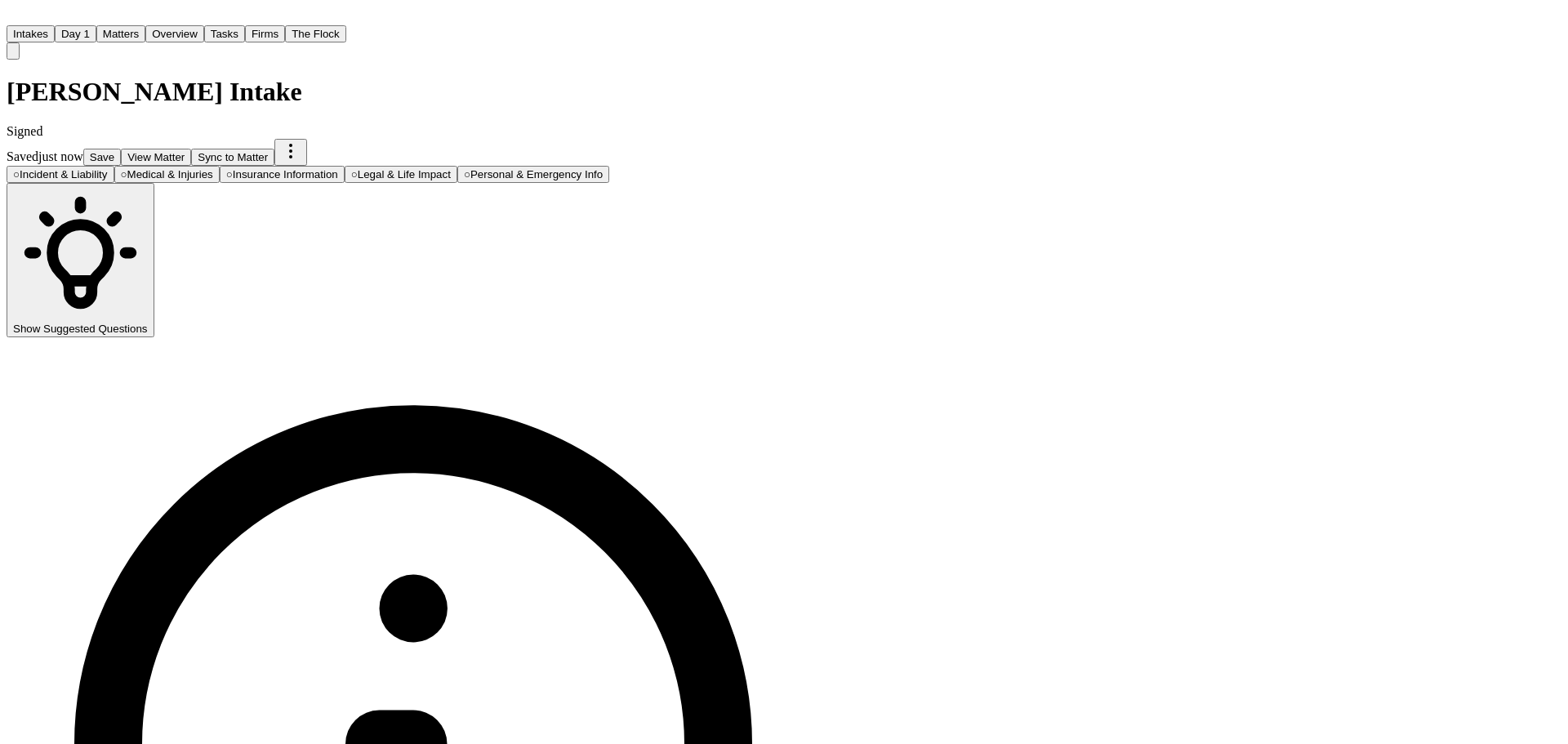
click at [191, 149] on button "View Matter" at bounding box center [155, 157] width 70 height 17
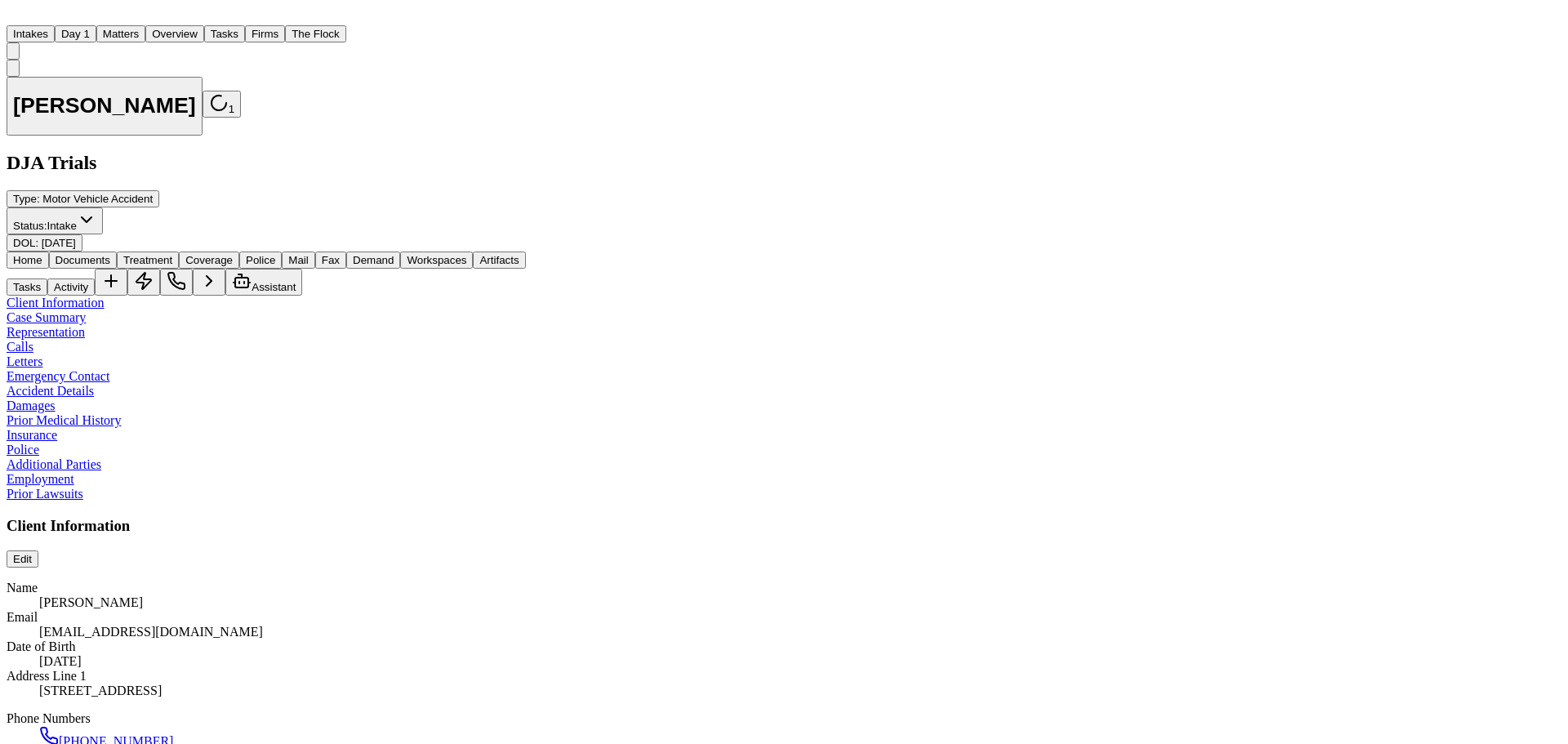
scroll to position [2205, 0]
click at [145, 26] on button "Matters" at bounding box center [121, 34] width 49 height 17
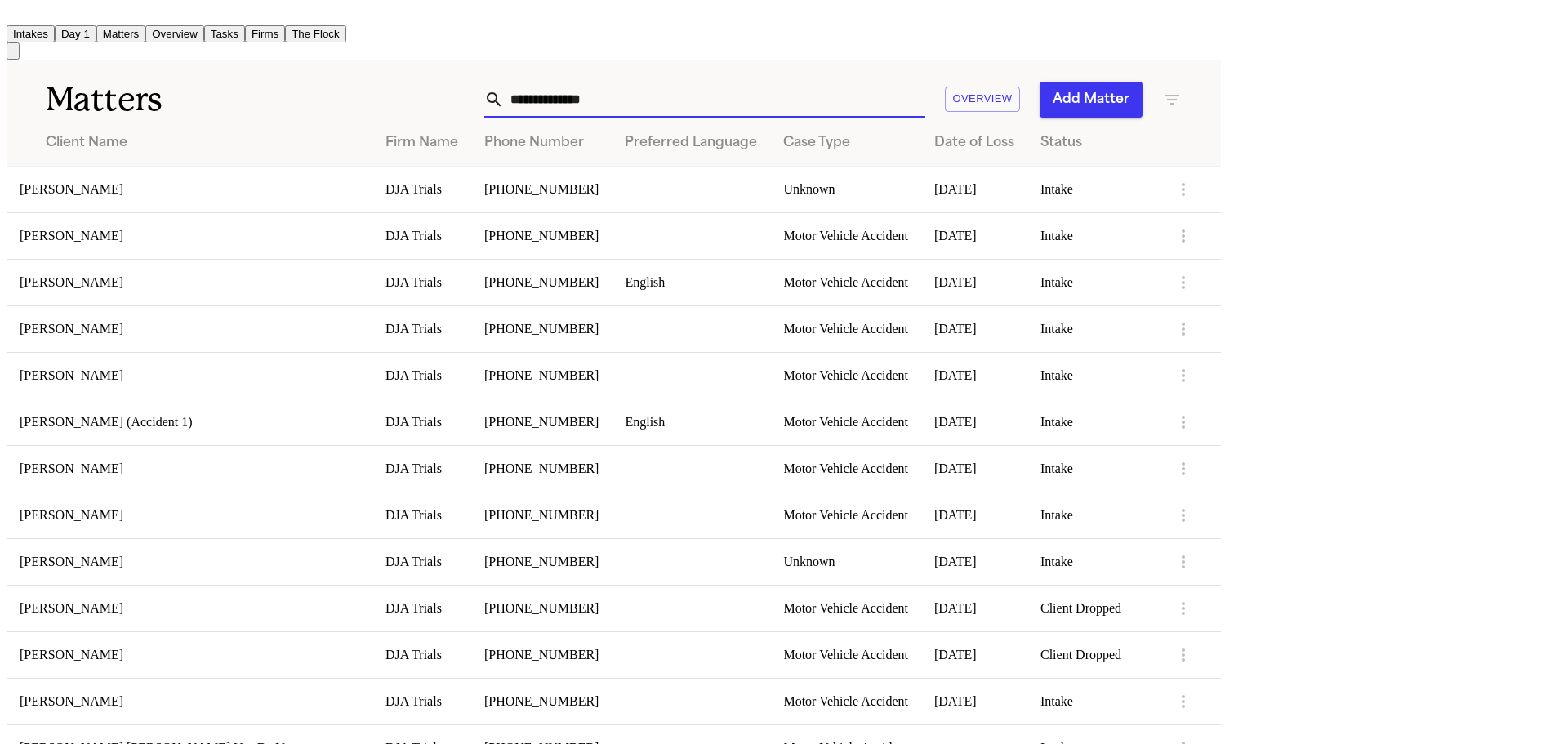
drag, startPoint x: 965, startPoint y: 98, endPoint x: 968, endPoint y: 70, distance: 28.2
click at [925, 98] on input "text" at bounding box center [714, 99] width 421 height 36
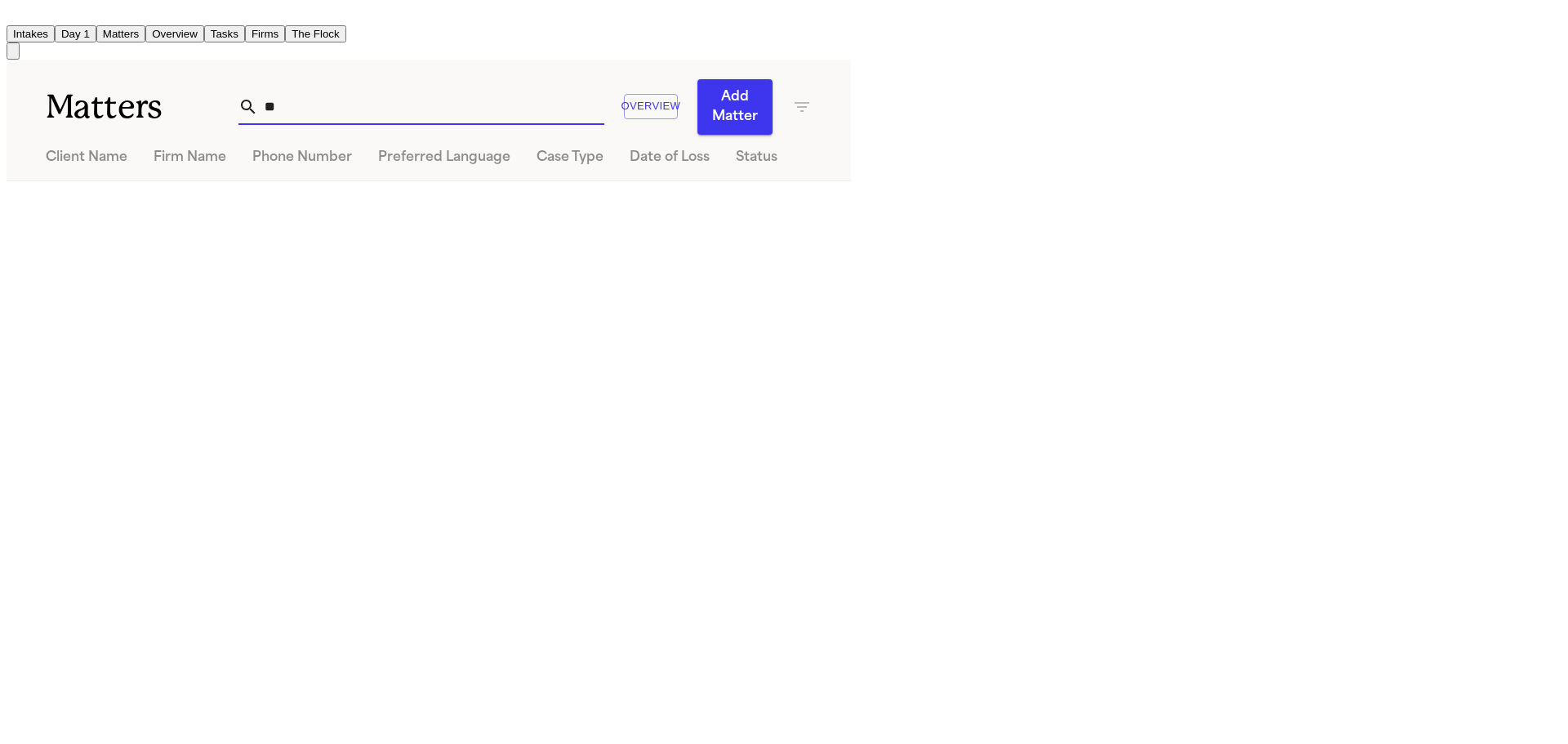
type input "*"
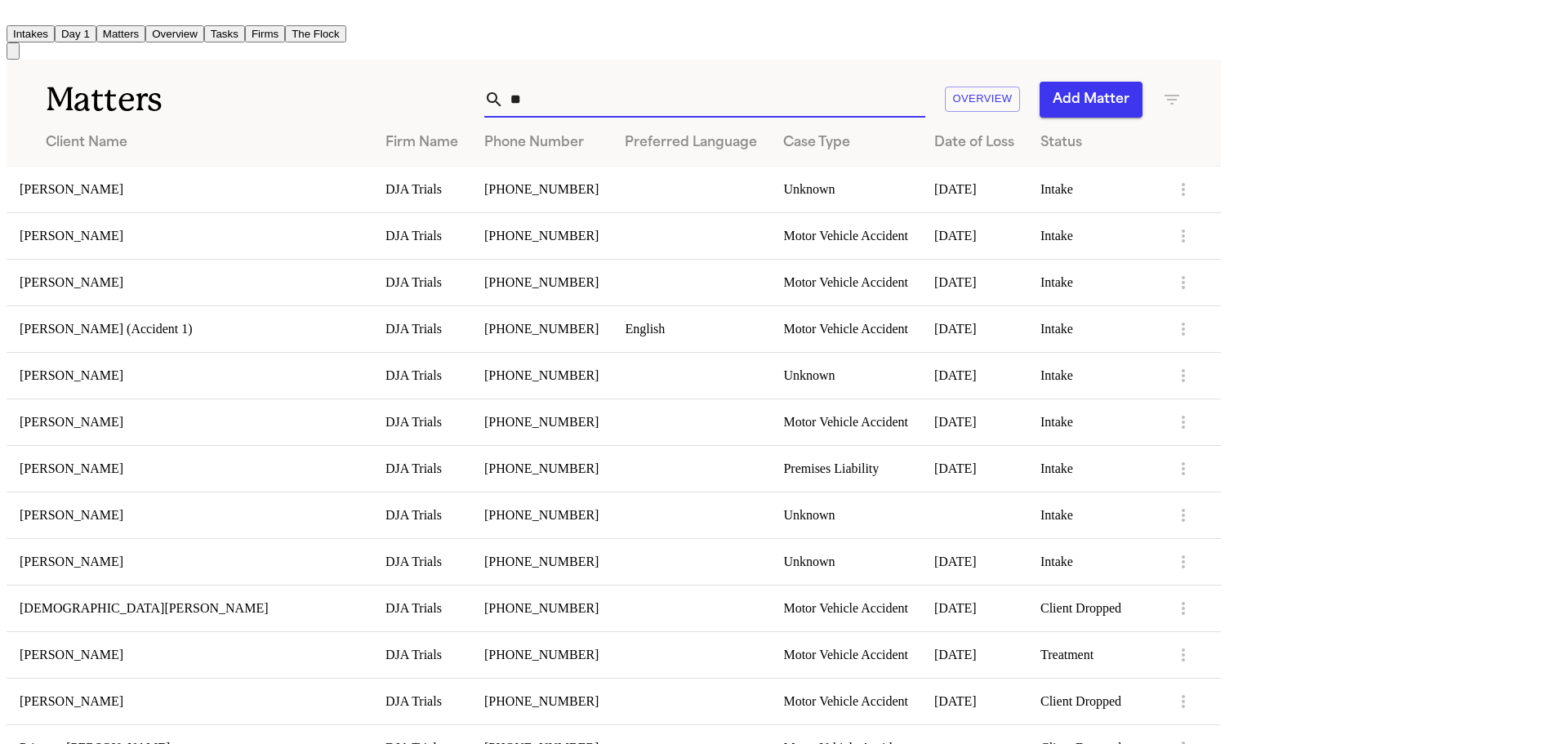
type input "*"
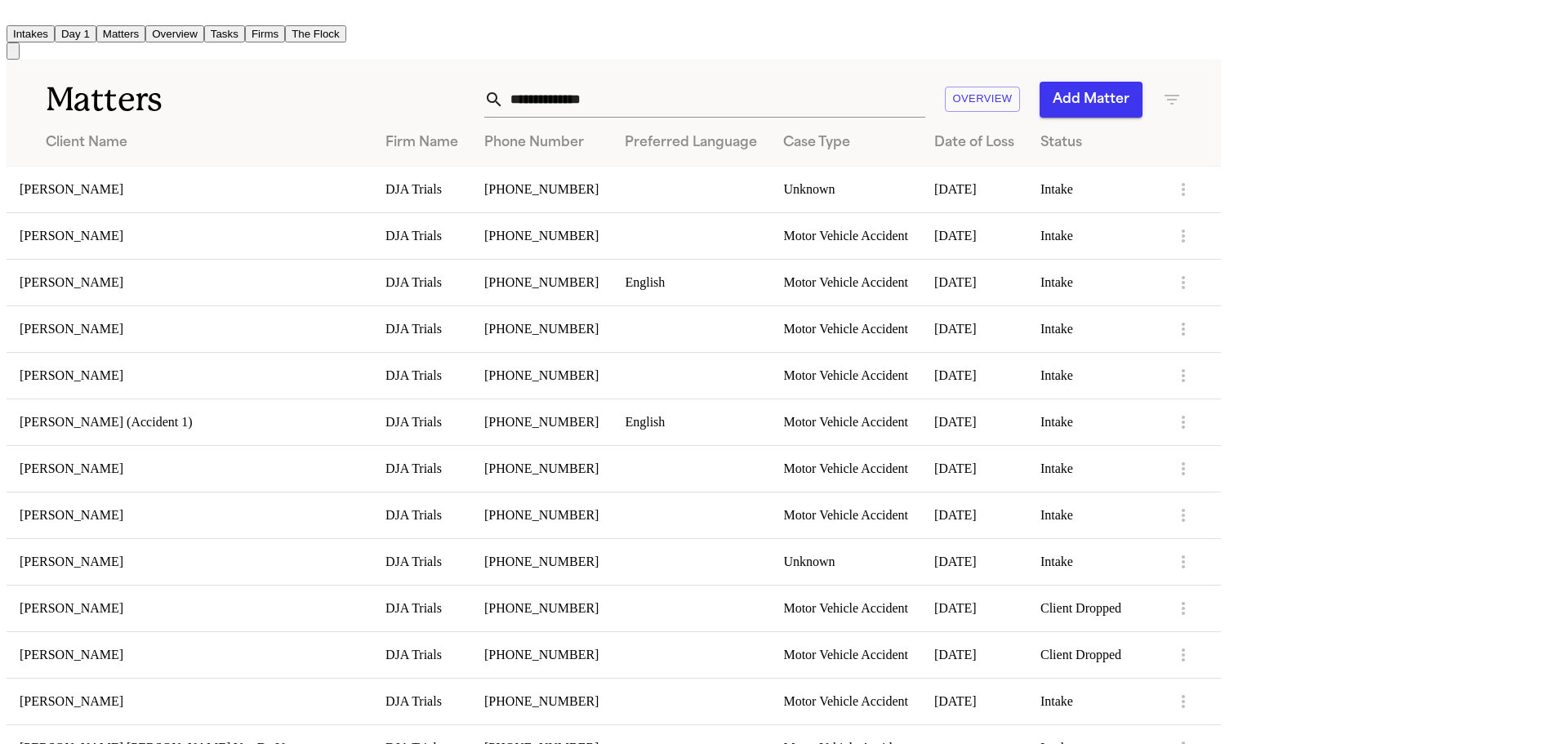
click at [1180, 95] on icon "button" at bounding box center [1172, 99] width 15 height 10
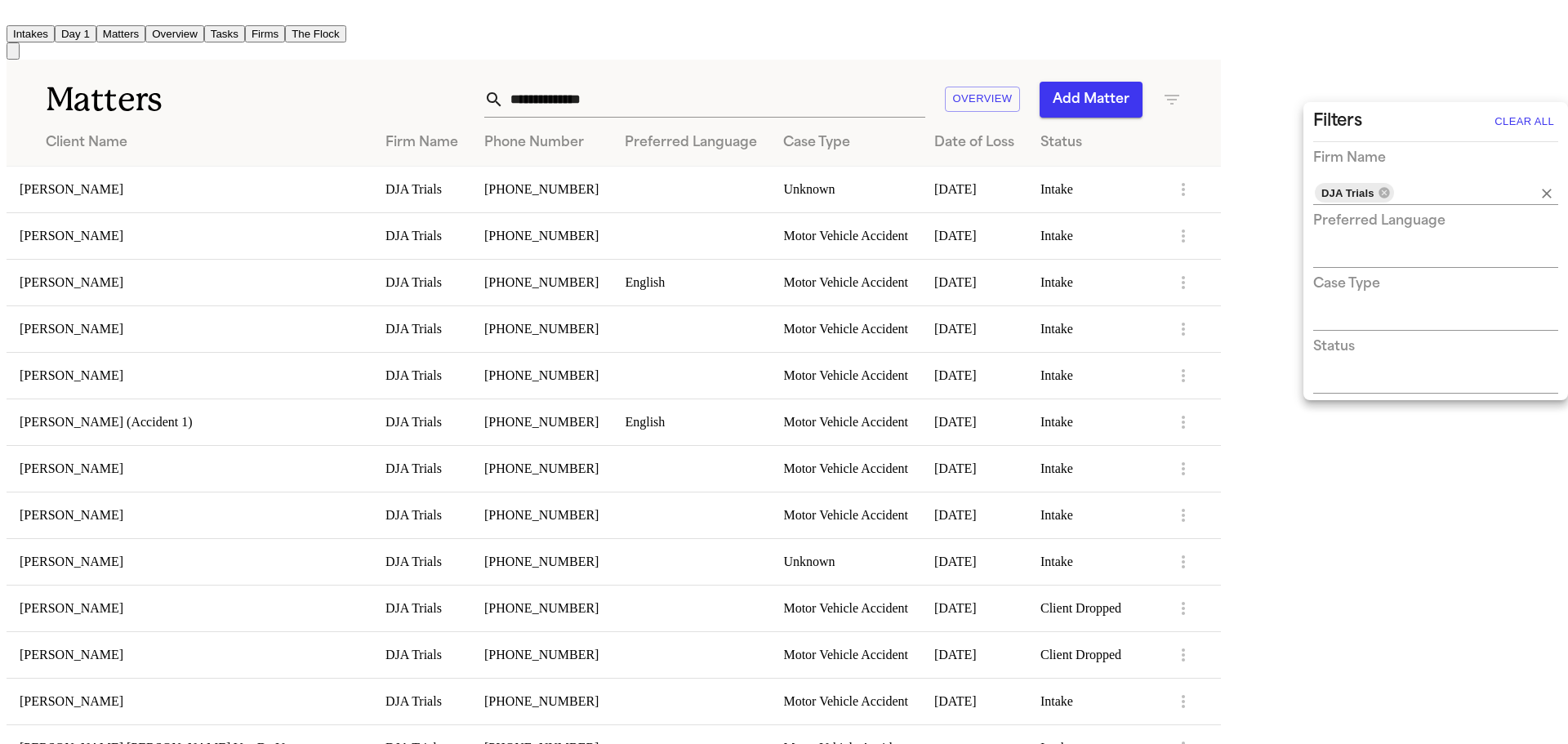
click at [1381, 200] on div "DJA Trials" at bounding box center [1354, 192] width 79 height 20
click at [1384, 193] on icon at bounding box center [1384, 192] width 13 height 13
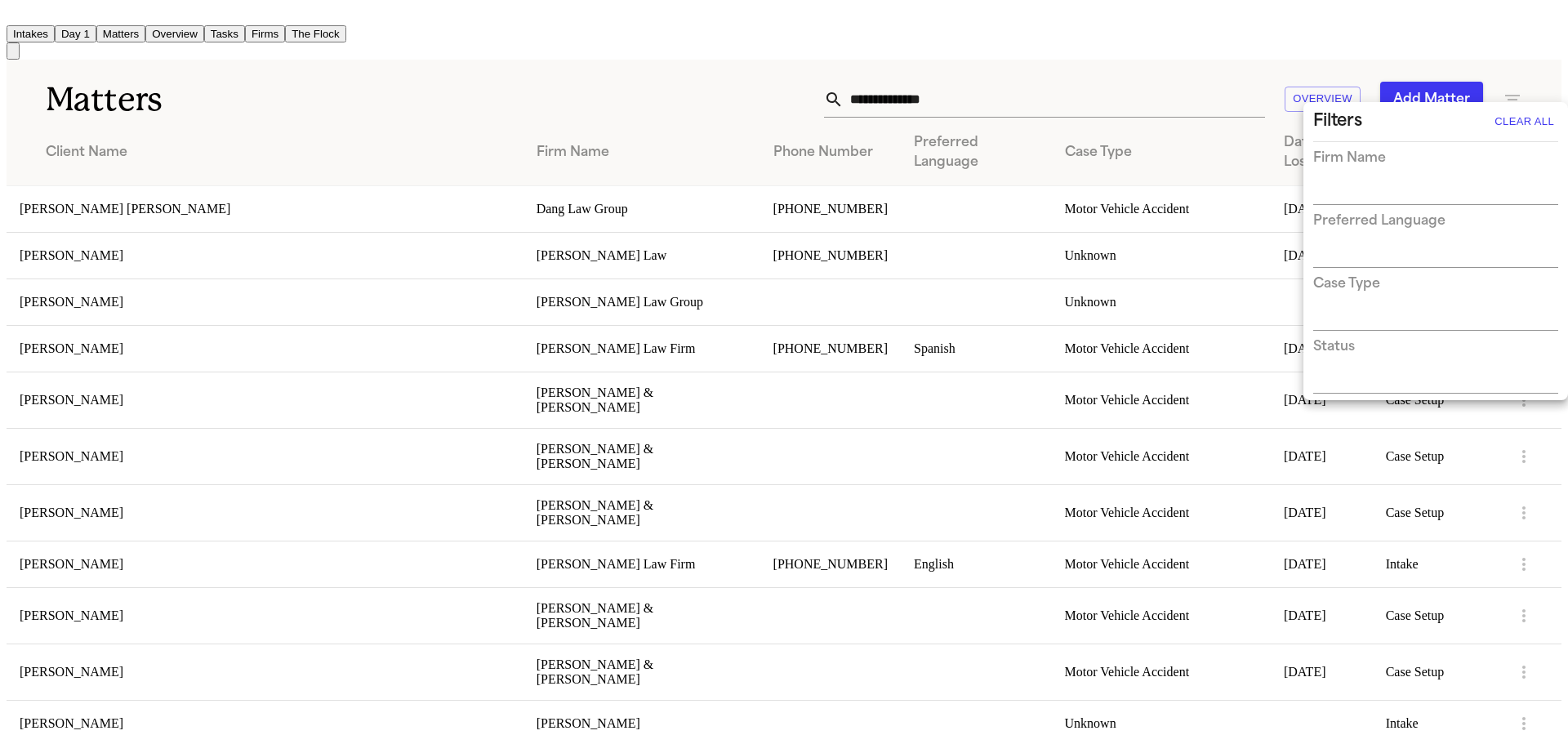
click at [1001, 87] on div at bounding box center [784, 372] width 1568 height 744
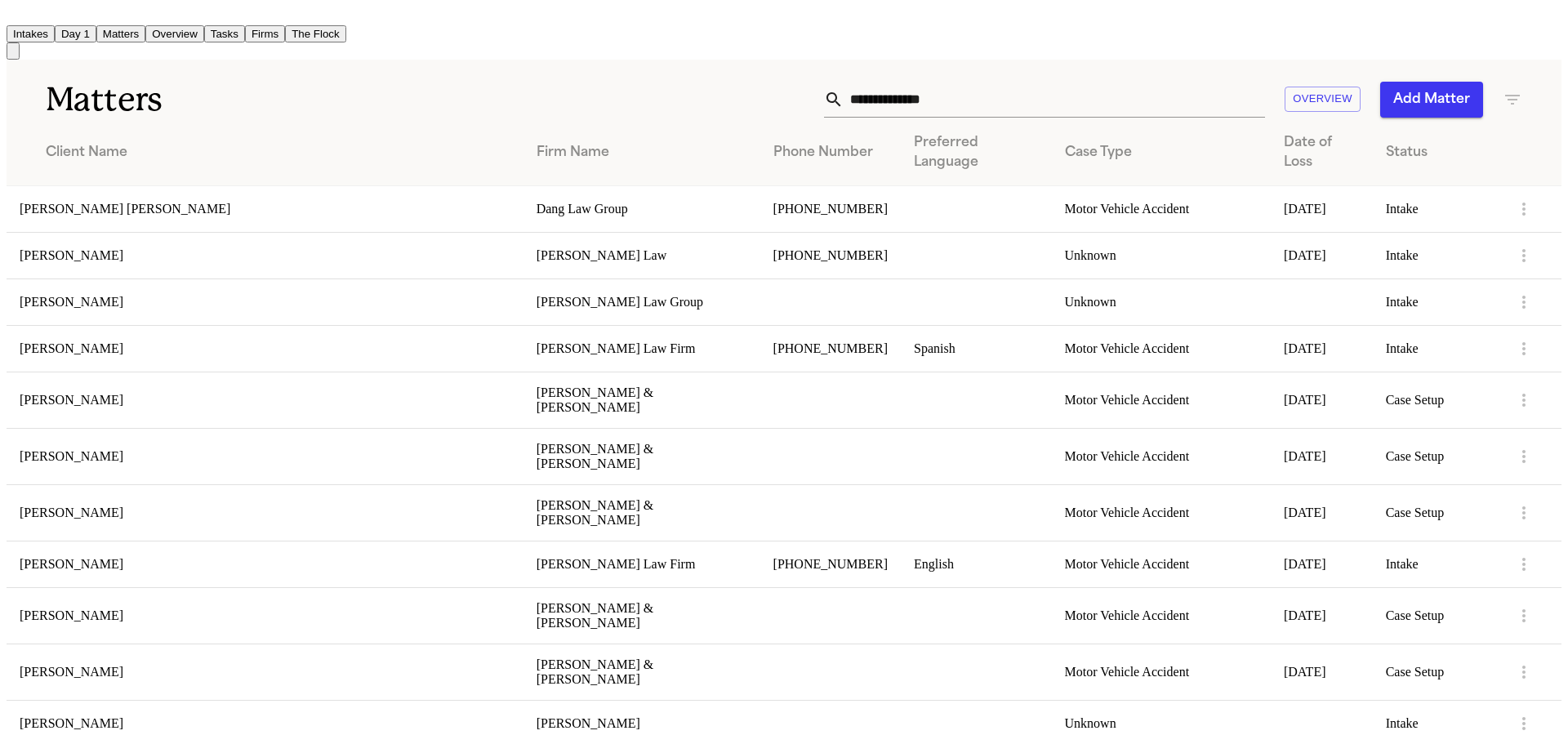
click at [976, 88] on input "text" at bounding box center [1054, 99] width 421 height 36
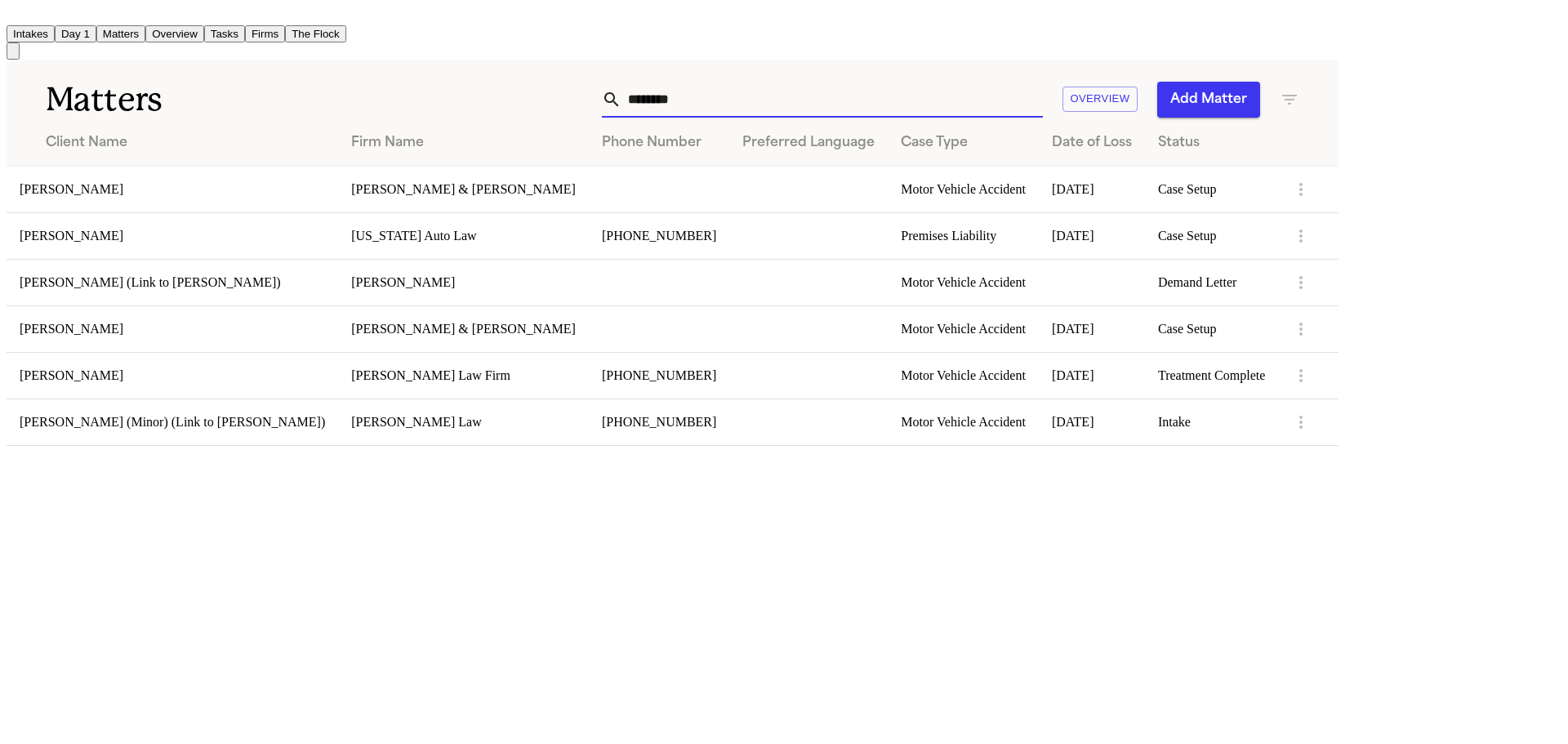
type input "********"
click at [221, 232] on td "[PERSON_NAME]" at bounding box center [172, 235] width 332 height 46
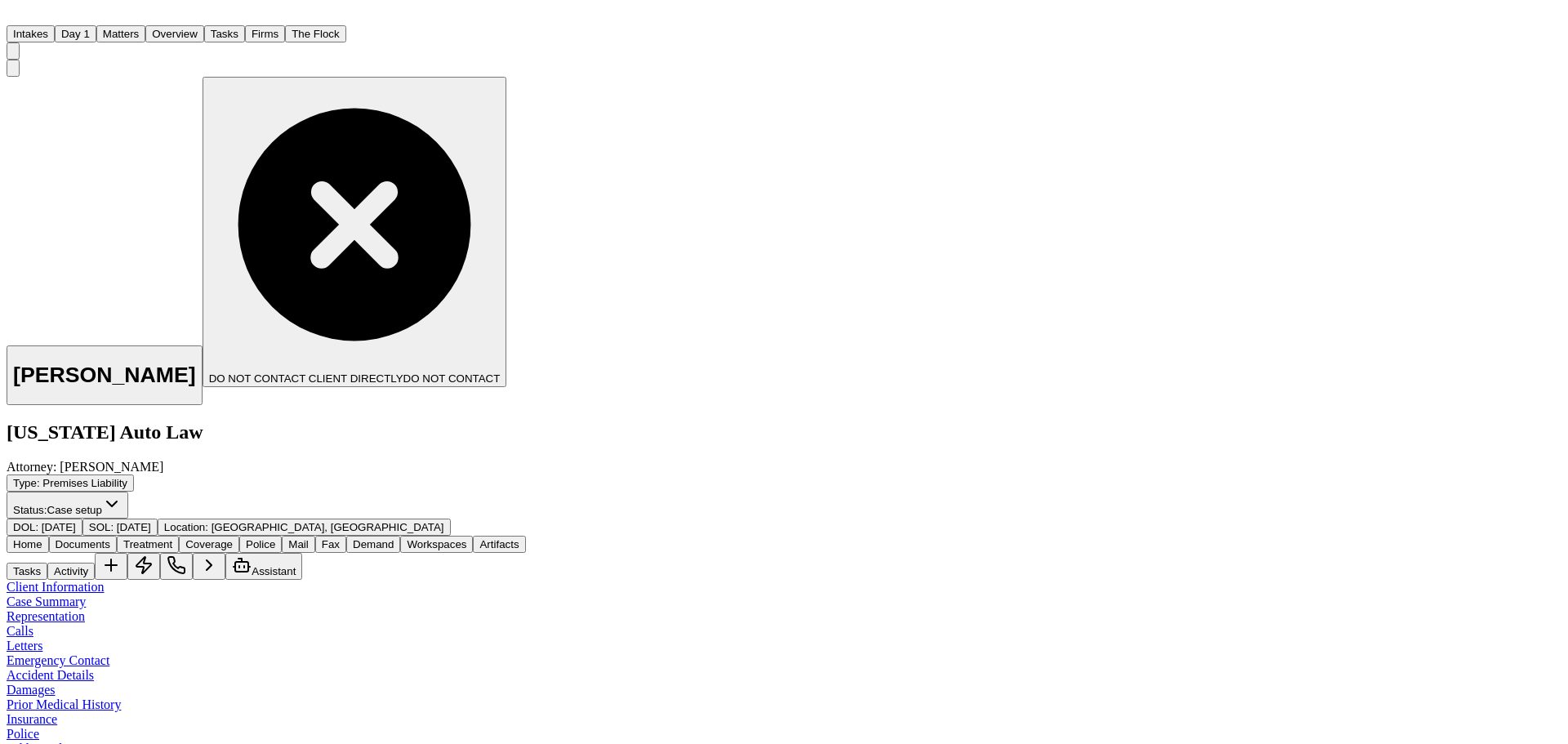
scroll to position [1552, 0]
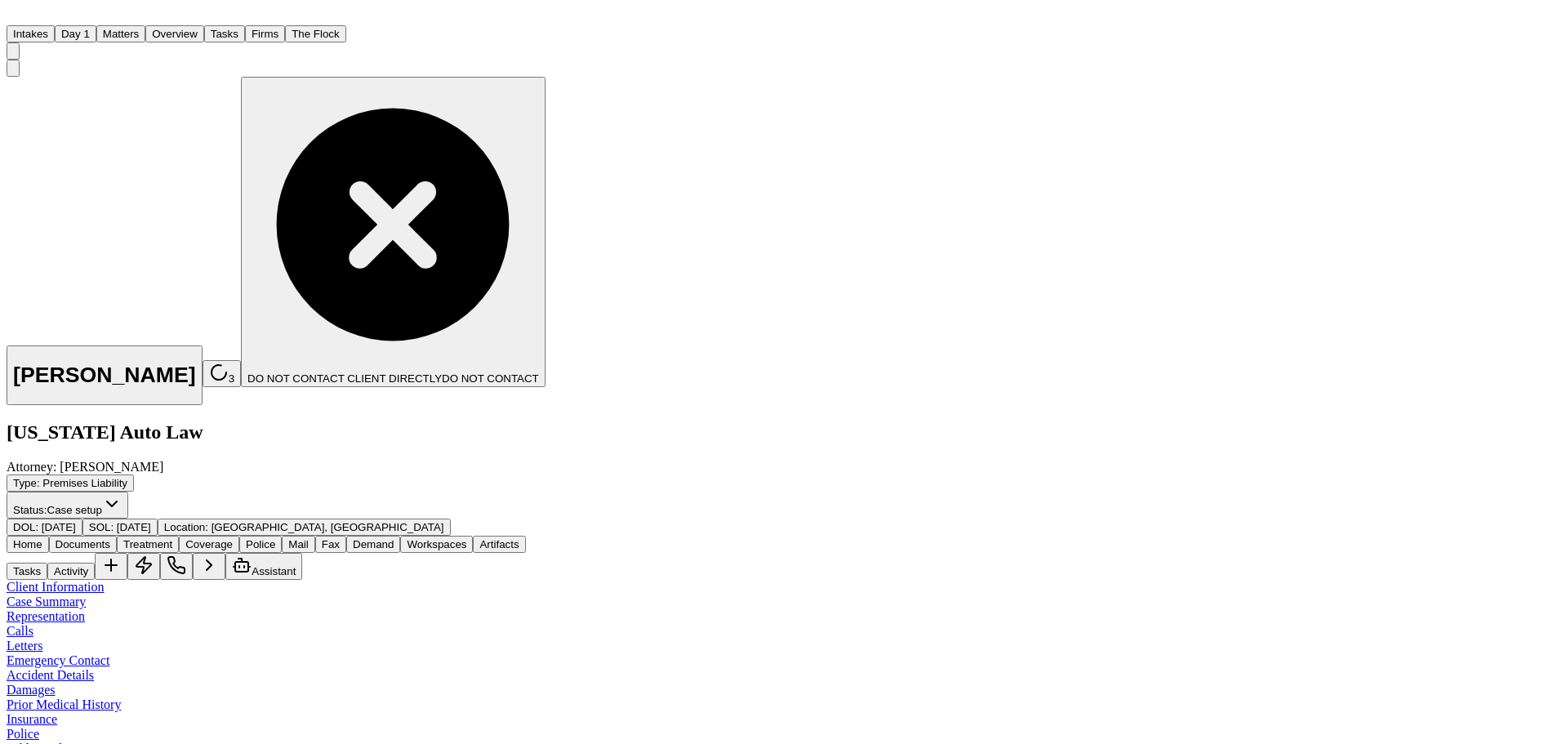
click at [145, 26] on button "Matters" at bounding box center [121, 34] width 49 height 17
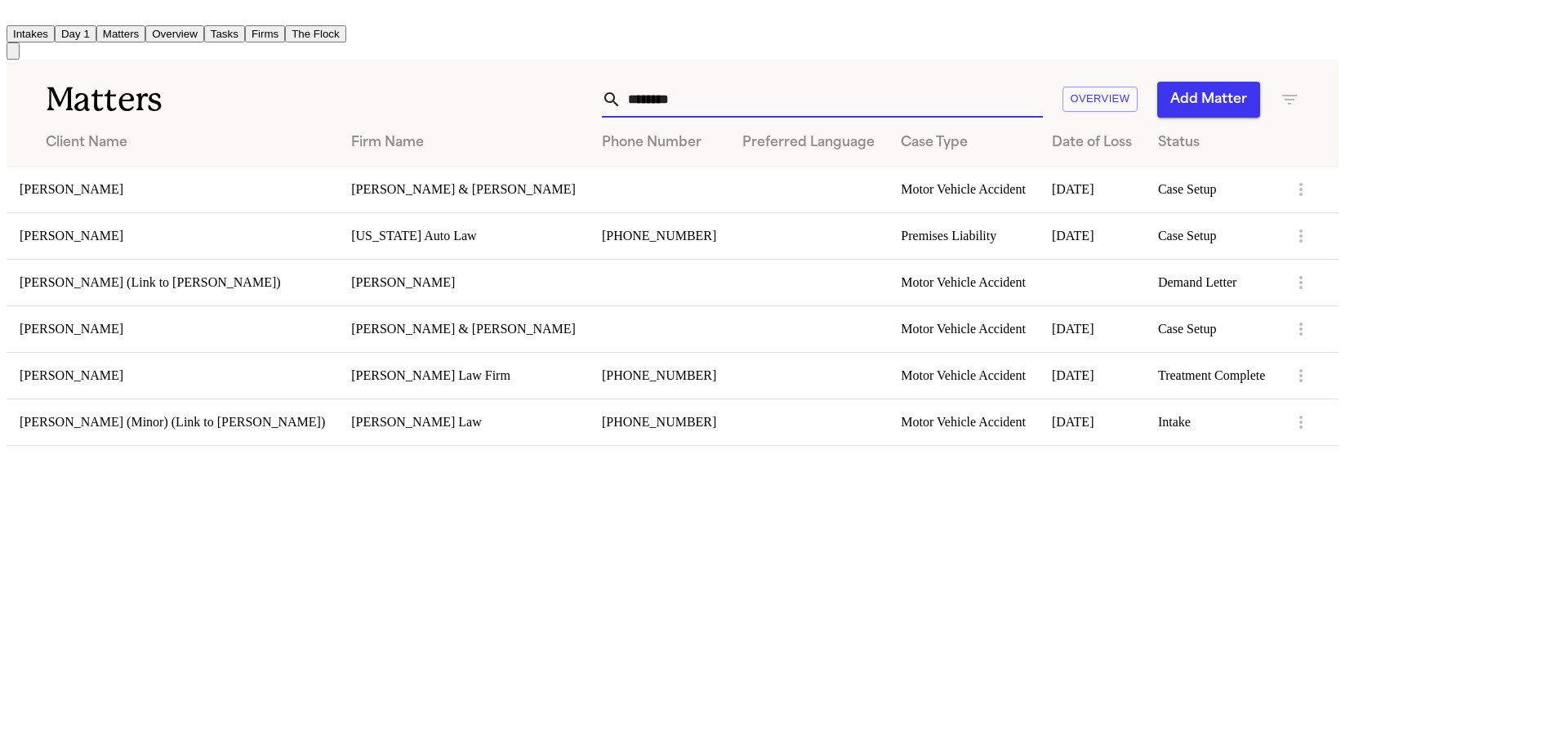
drag, startPoint x: 934, startPoint y: 90, endPoint x: 843, endPoint y: 92, distance: 91.0
click at [843, 92] on div "********" at bounding box center [822, 99] width 441 height 36
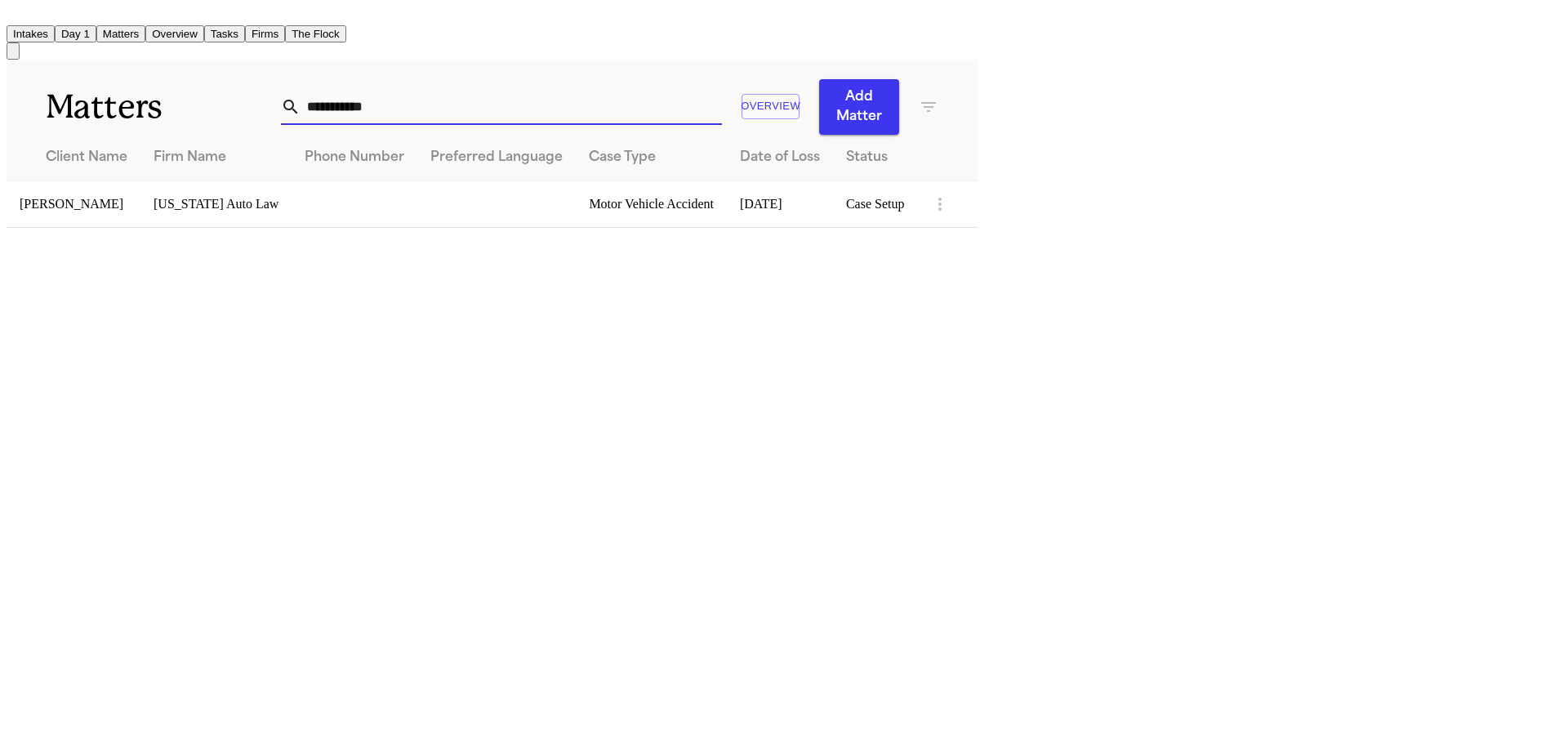
type input "**********"
click at [140, 196] on td "[PERSON_NAME]" at bounding box center [73, 204] width 134 height 46
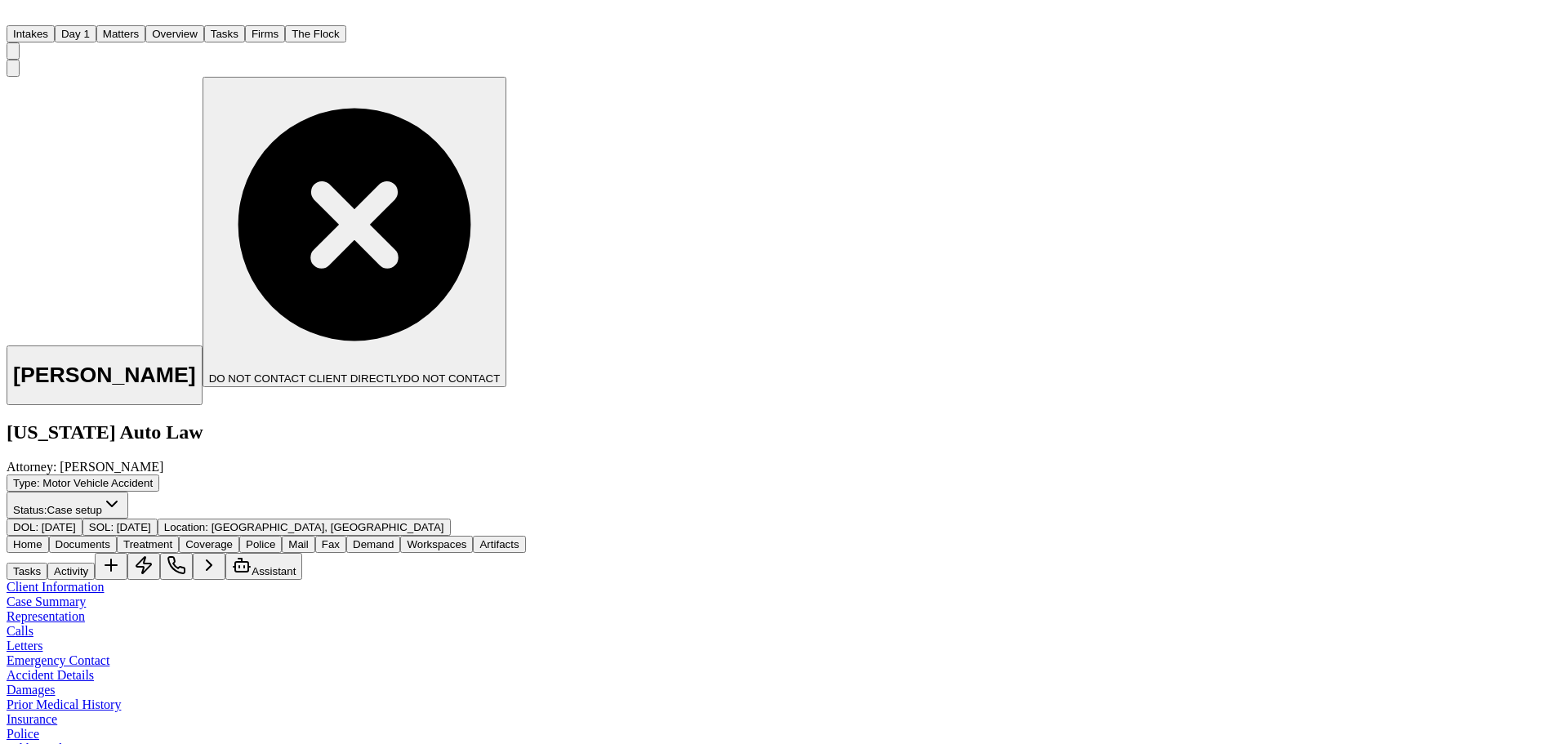
scroll to position [82, 0]
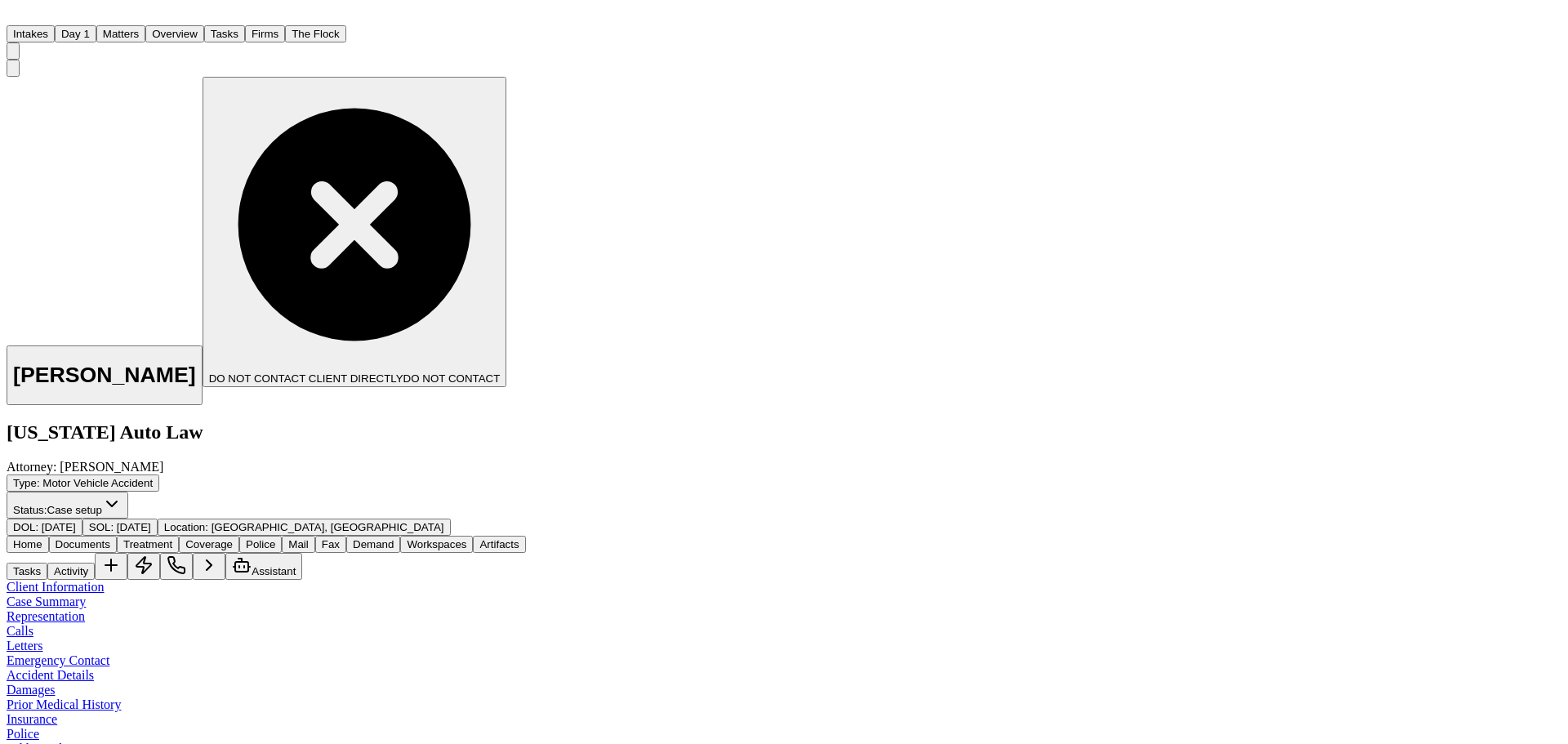
scroll to position [0, 0]
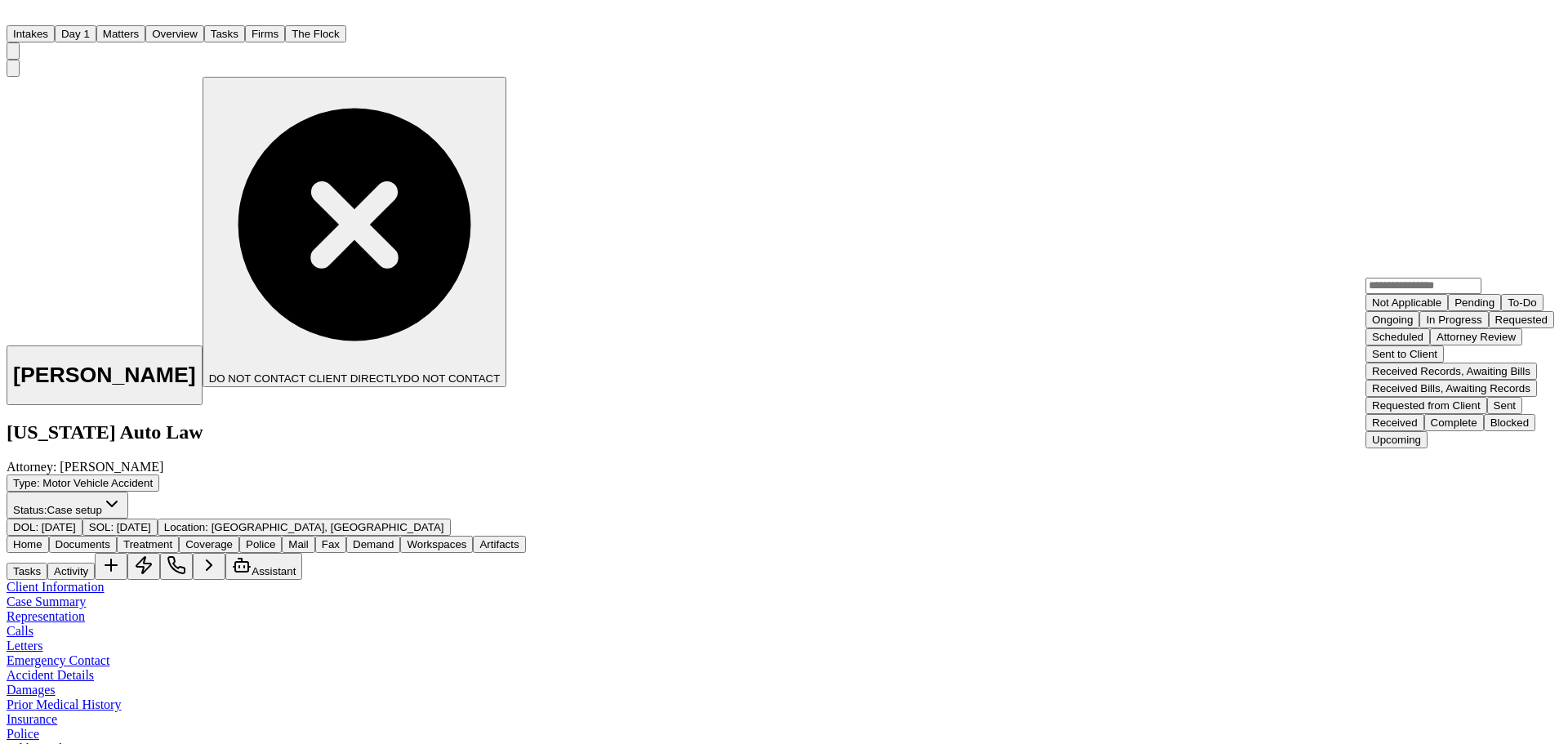
click at [1464, 428] on div "Complete" at bounding box center [1454, 423] width 46 height 12
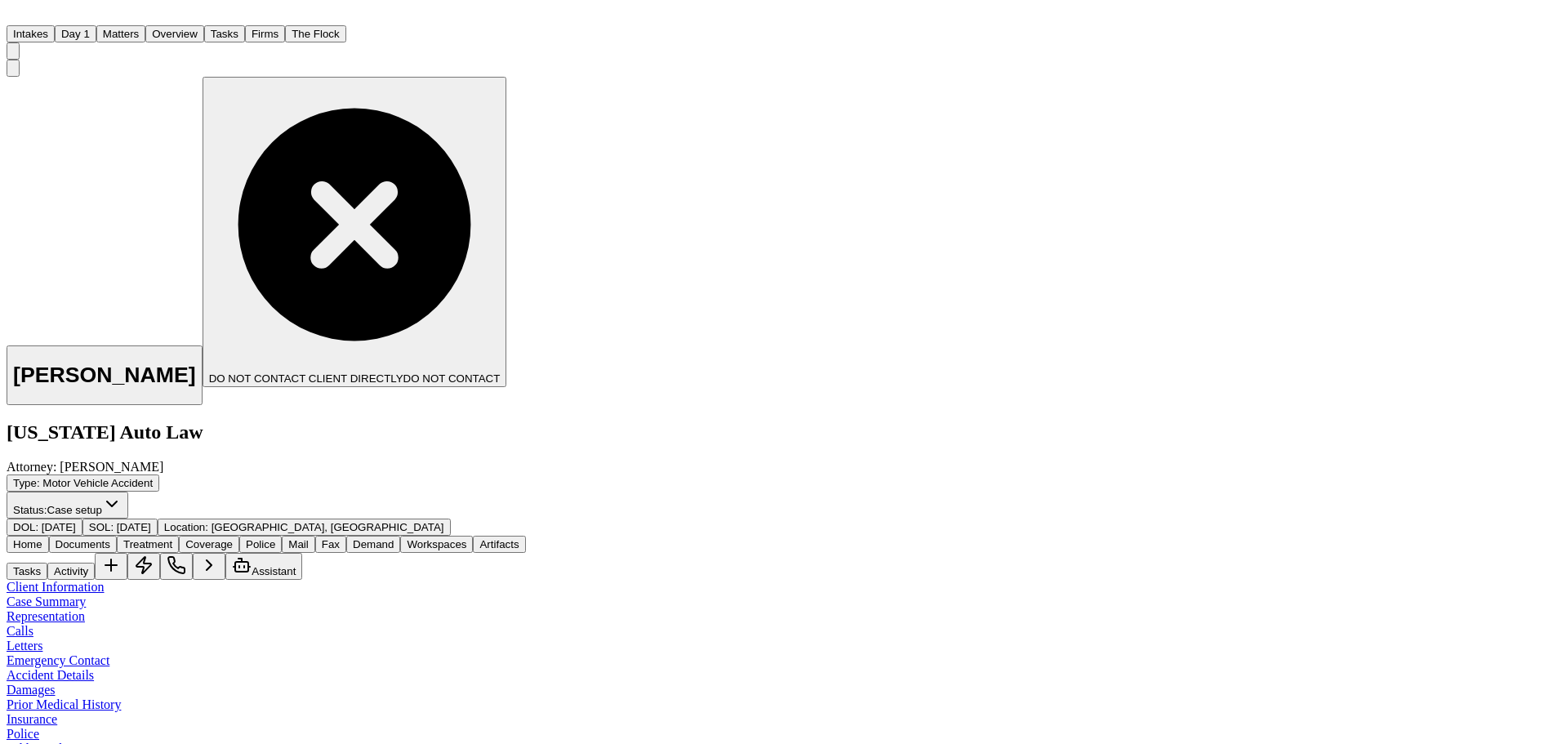
click at [145, 26] on button "Matters" at bounding box center [121, 34] width 49 height 17
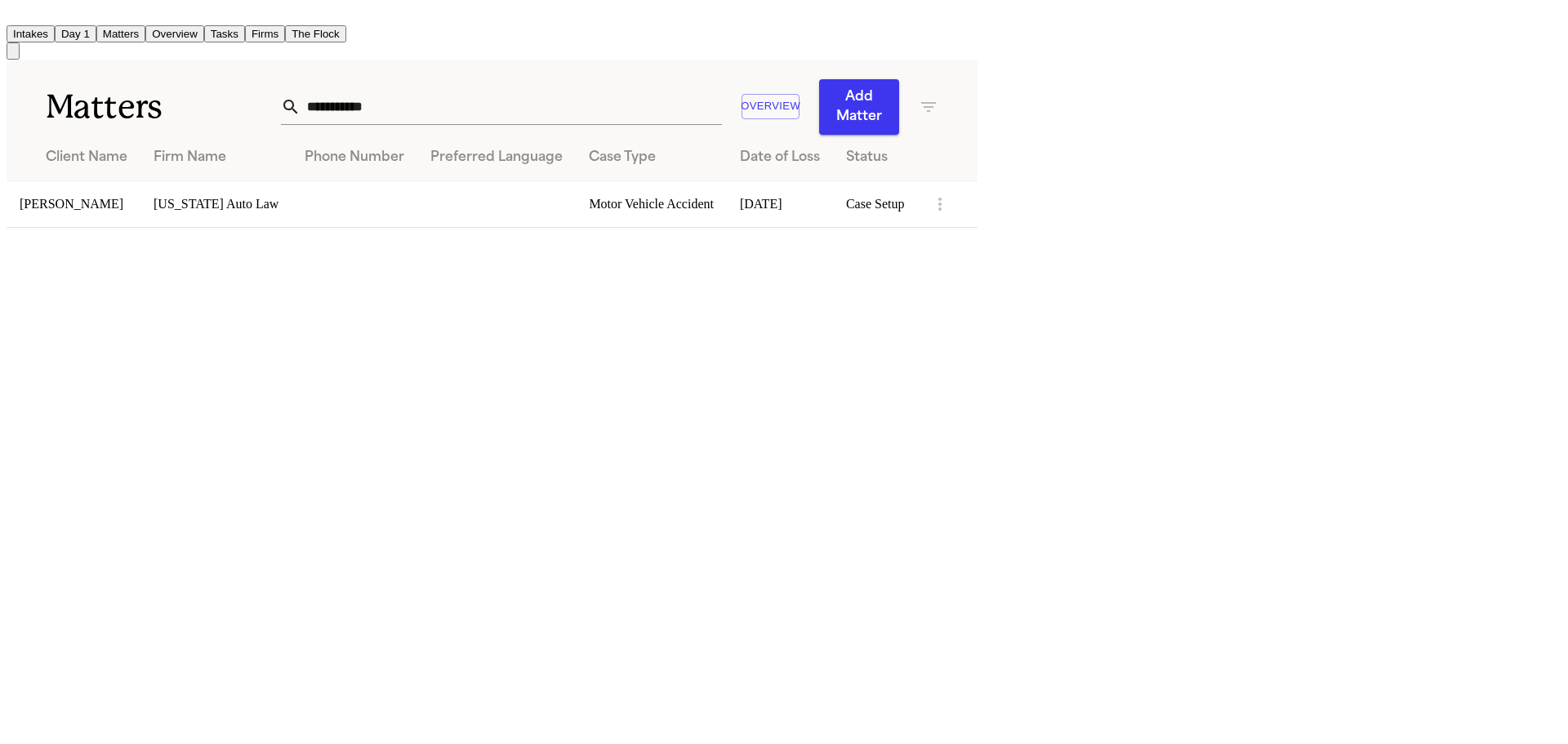
drag, startPoint x: 969, startPoint y: 95, endPoint x: 852, endPoint y: 91, distance: 117.1
click at [722, 91] on input "**********" at bounding box center [511, 106] width 421 height 36
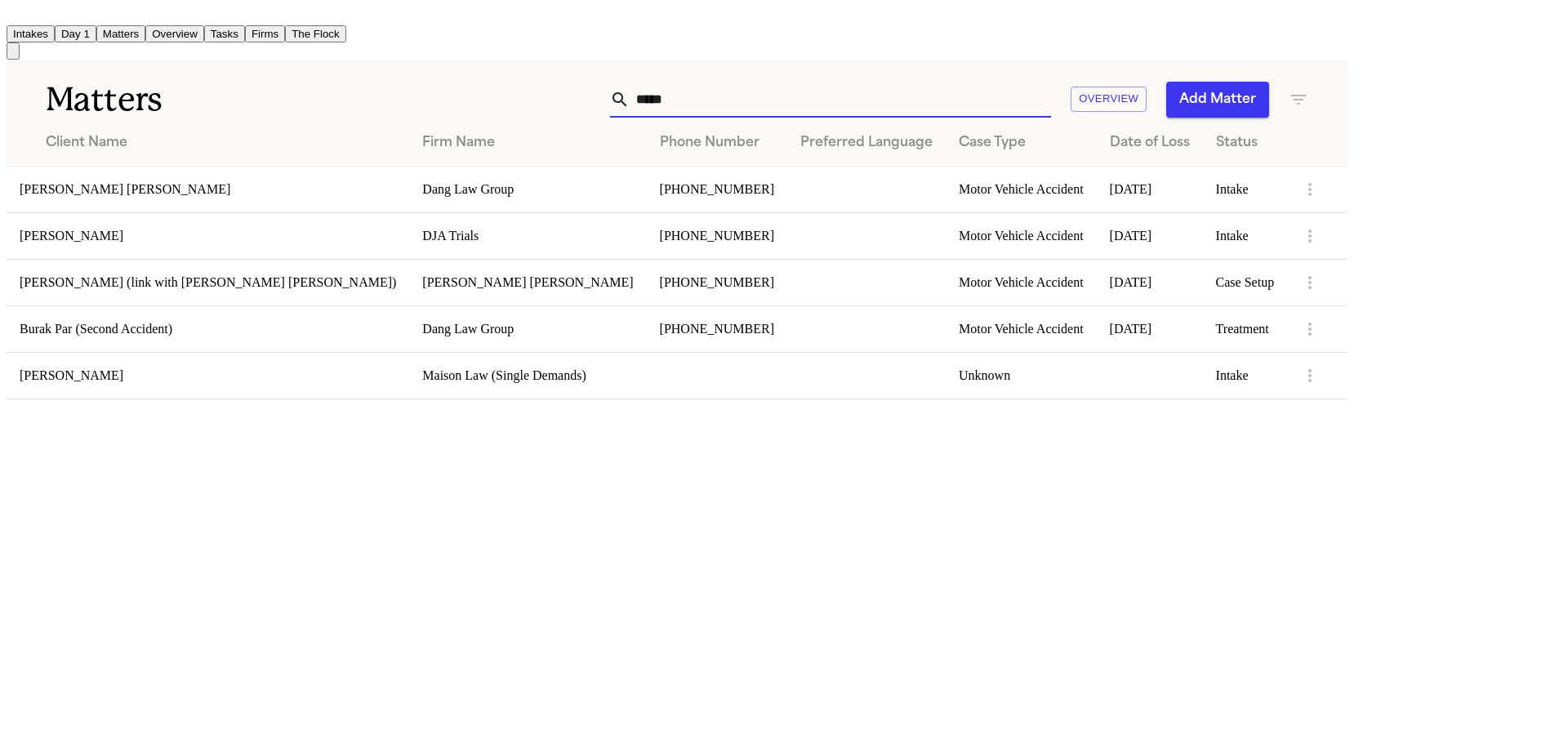
type input "*****"
click at [384, 220] on td "[PERSON_NAME]" at bounding box center [208, 235] width 403 height 46
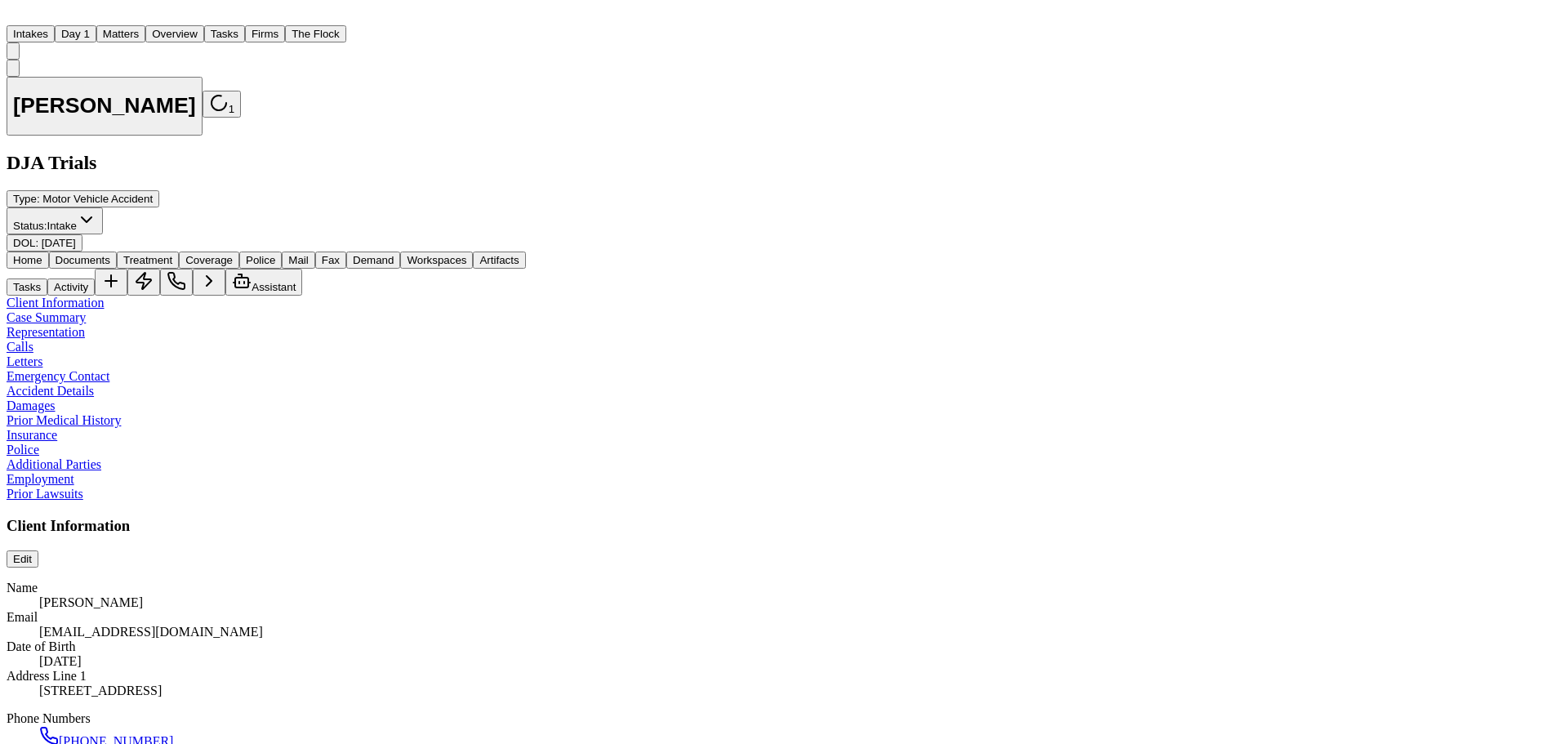
scroll to position [735, 0]
click at [110, 254] on span "Documents" at bounding box center [83, 260] width 55 height 12
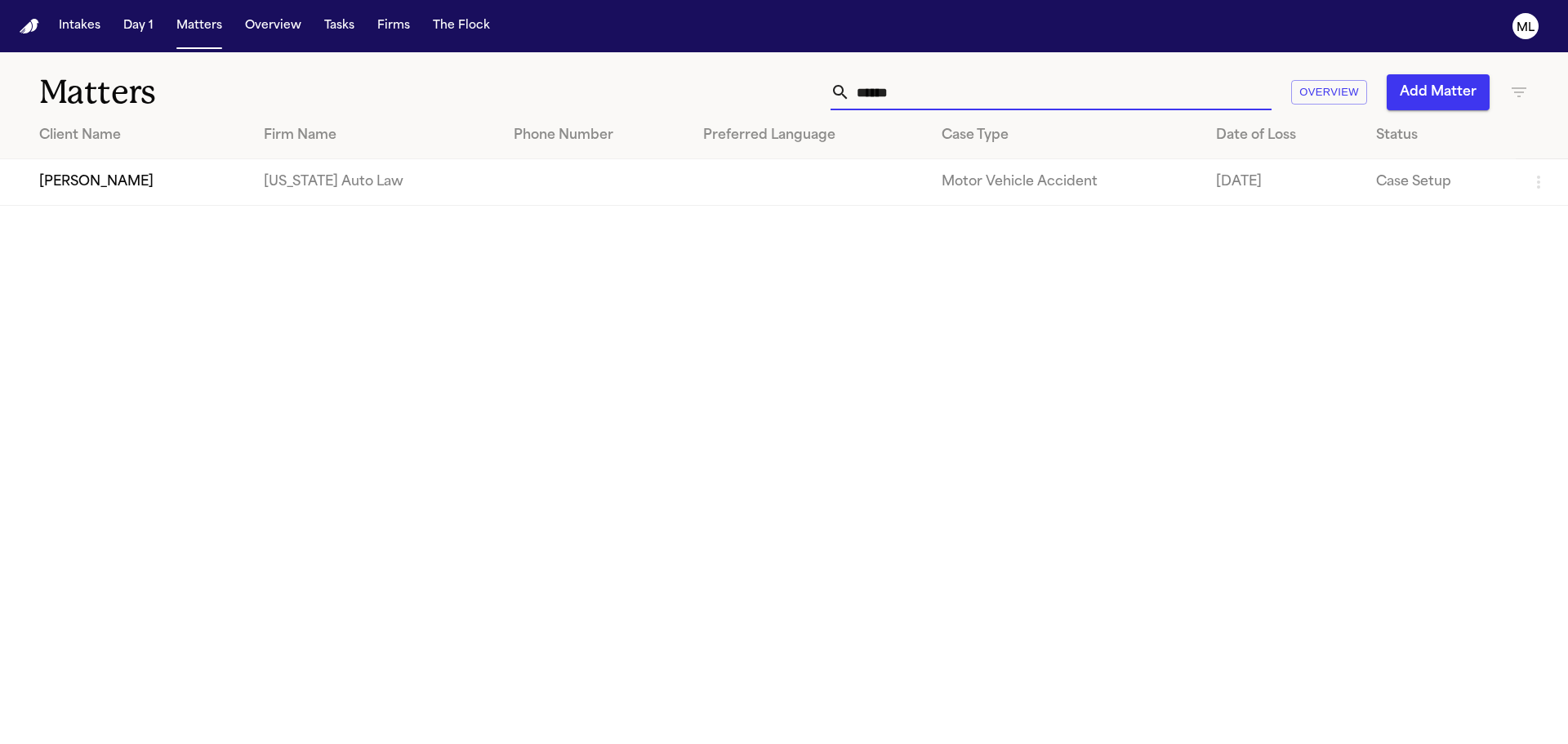
drag, startPoint x: 764, startPoint y: 76, endPoint x: 729, endPoint y: 72, distance: 35.2
click at [702, 78] on div "****** Overview Add Matter" at bounding box center [1000, 92] width 1056 height 36
type input "******"
click at [142, 195] on td "[PERSON_NAME]" at bounding box center [125, 183] width 251 height 46
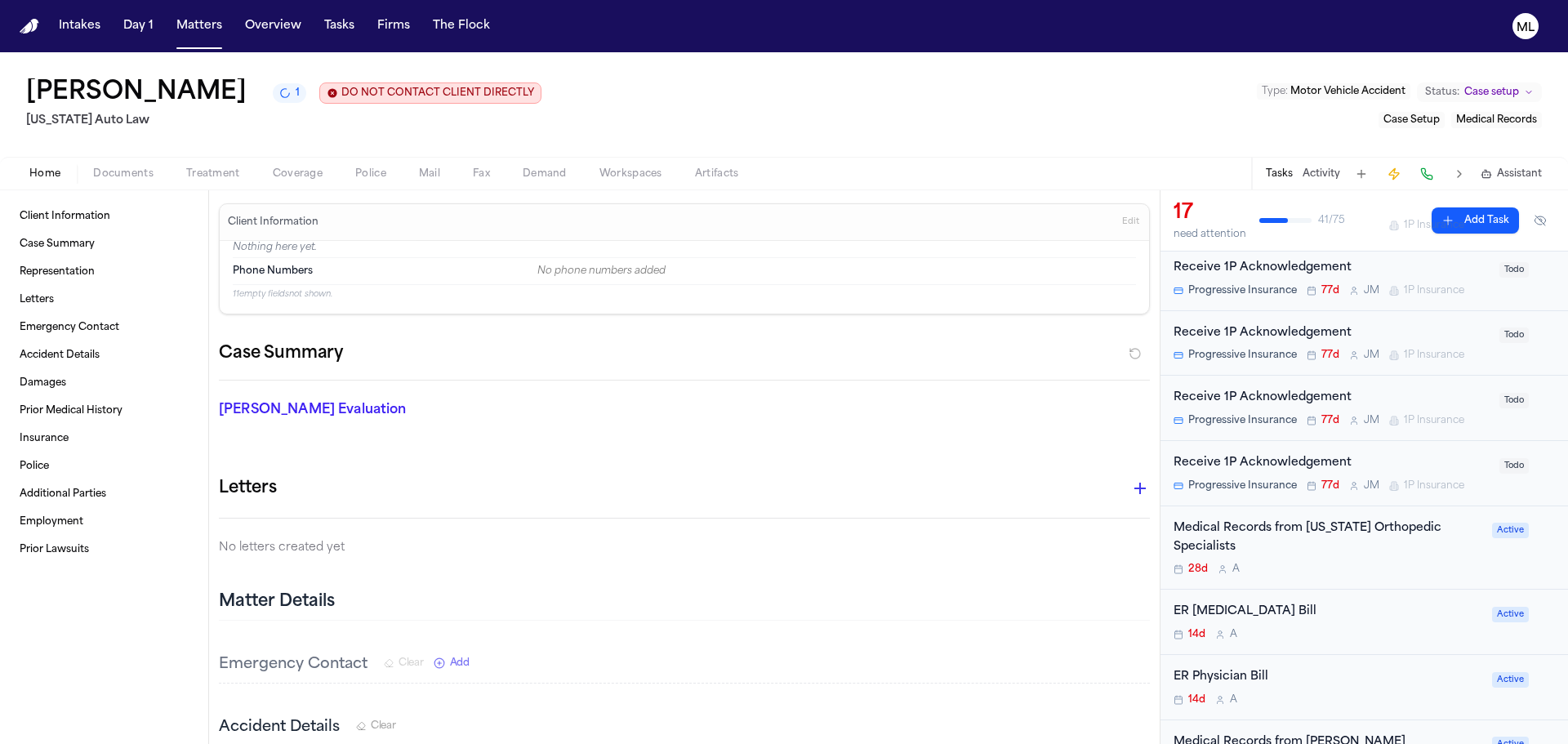
scroll to position [408, 0]
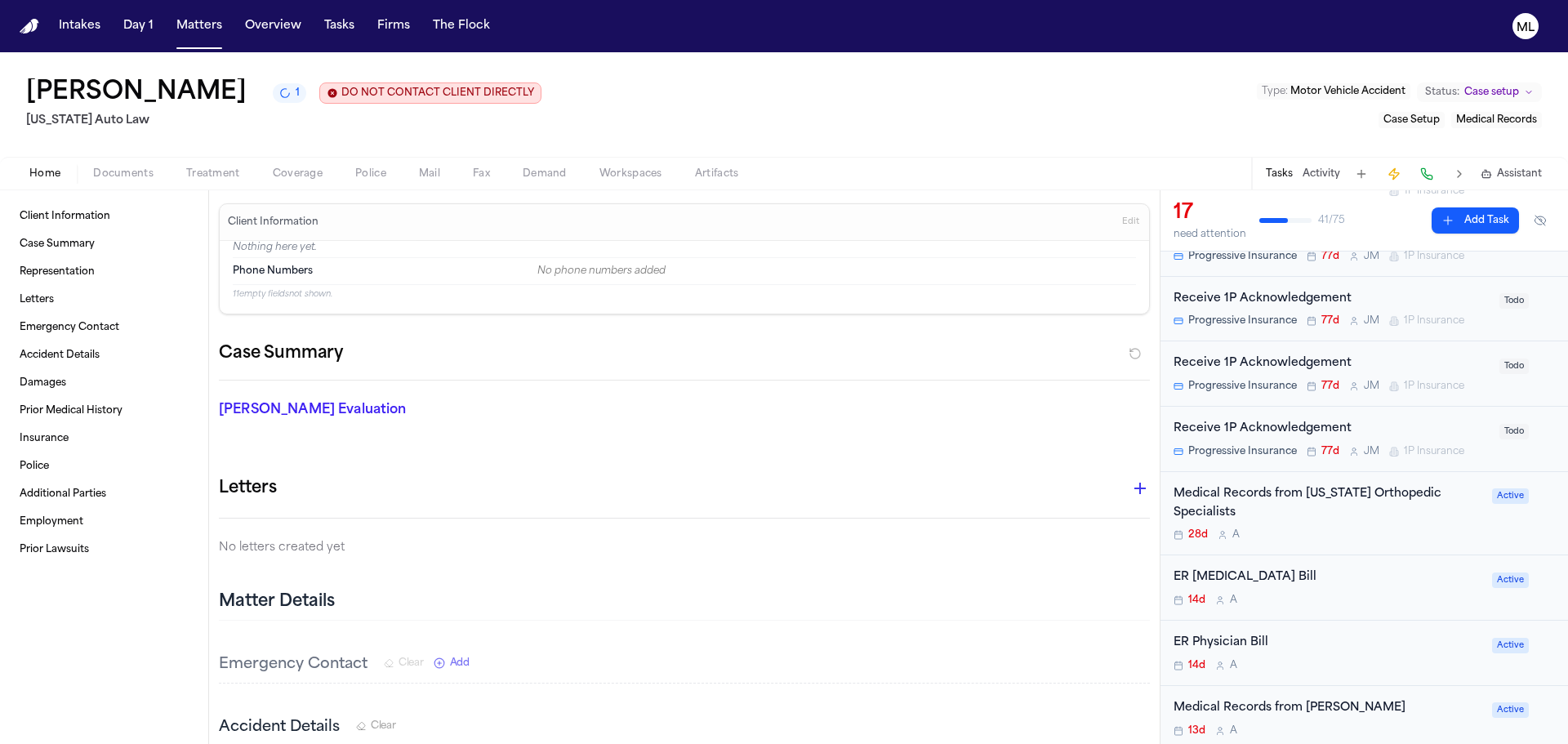
click at [1399, 527] on div "Medical Records from Michigan Orthopedic Specialists 28d A" at bounding box center [1328, 513] width 309 height 57
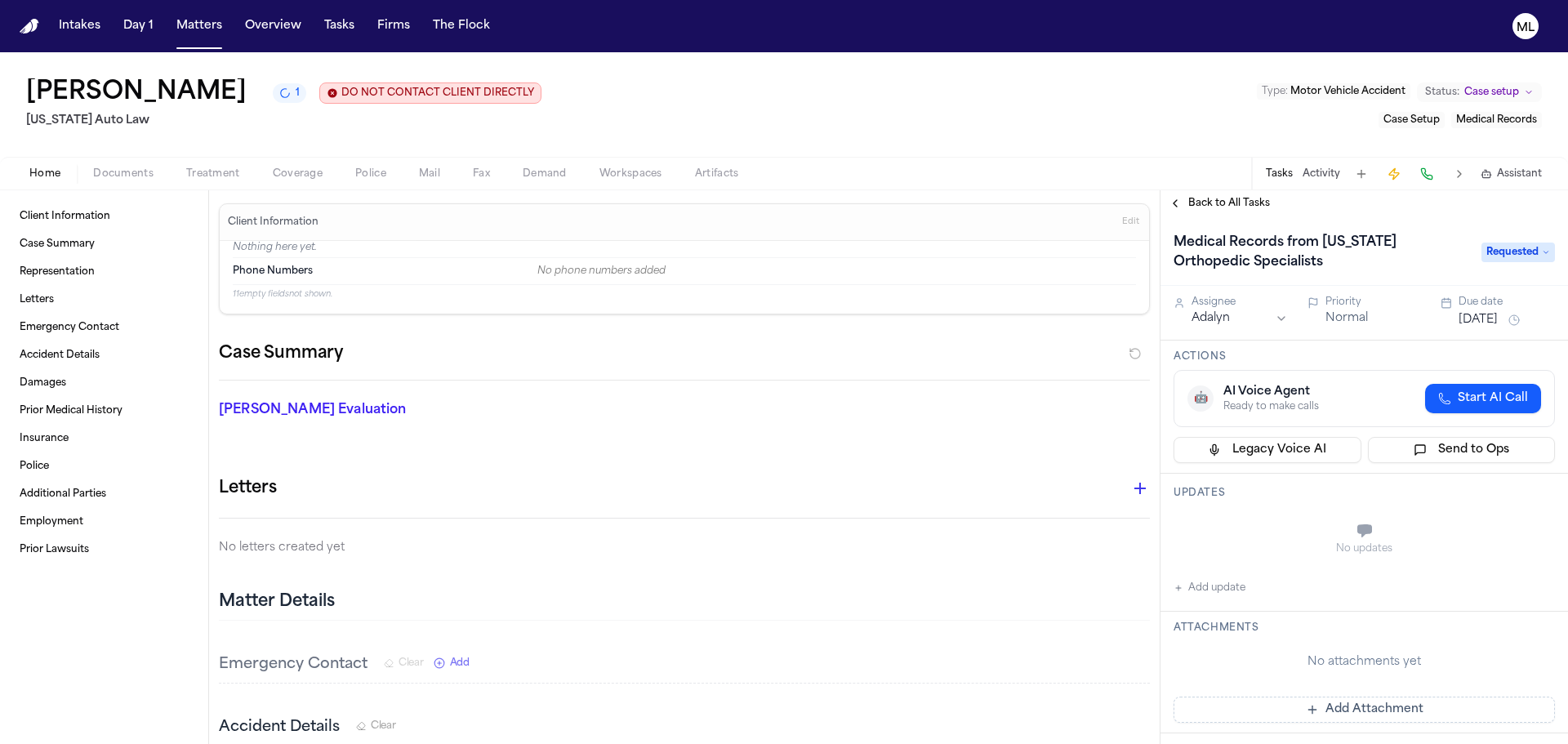
click at [1337, 317] on button "Normal" at bounding box center [1347, 318] width 43 height 16
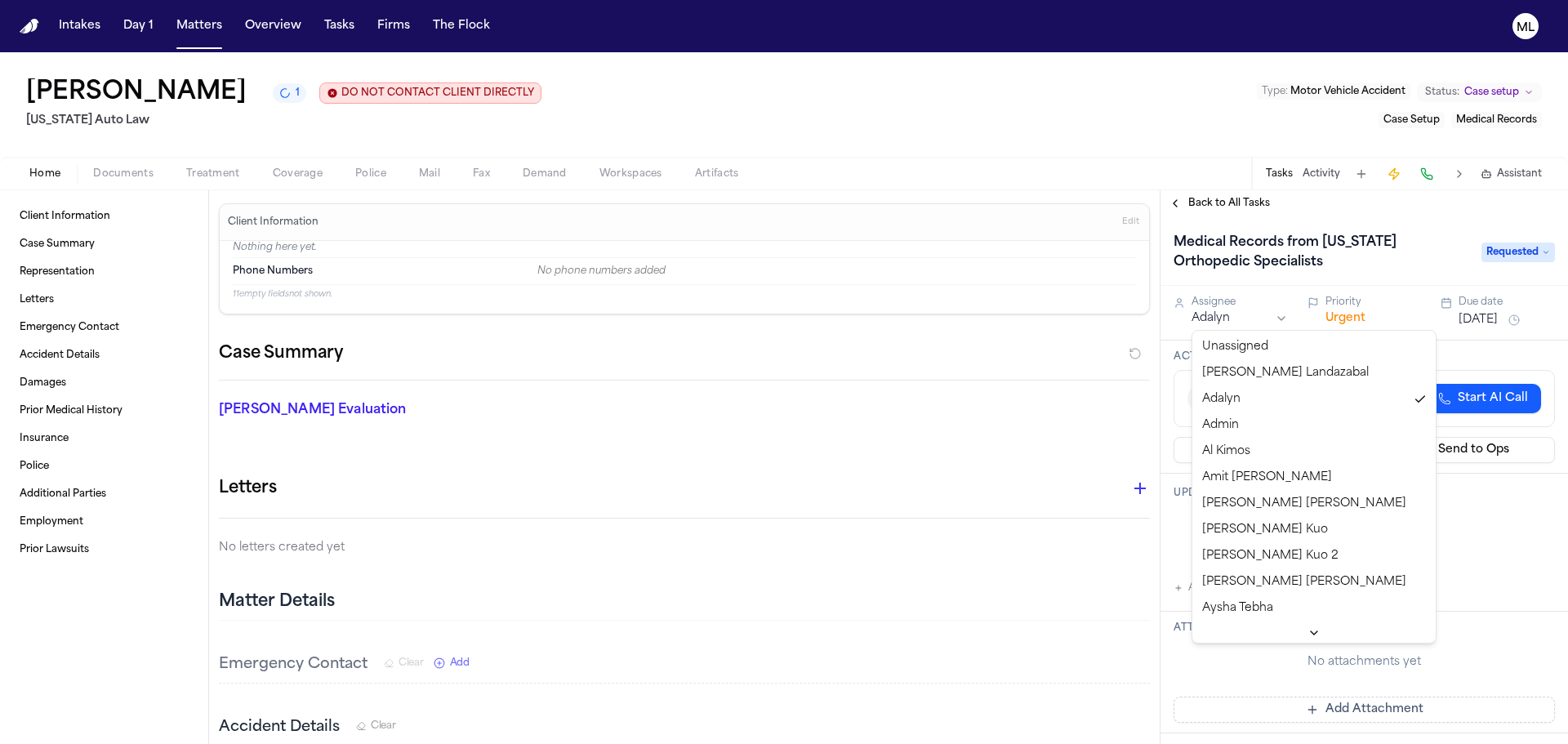
click at [1255, 317] on html "Intakes Day 1 Matters Overview Tasks Firms The Flock ML Lea Gatson 1 DO NOT CON…" at bounding box center [784, 372] width 1568 height 744
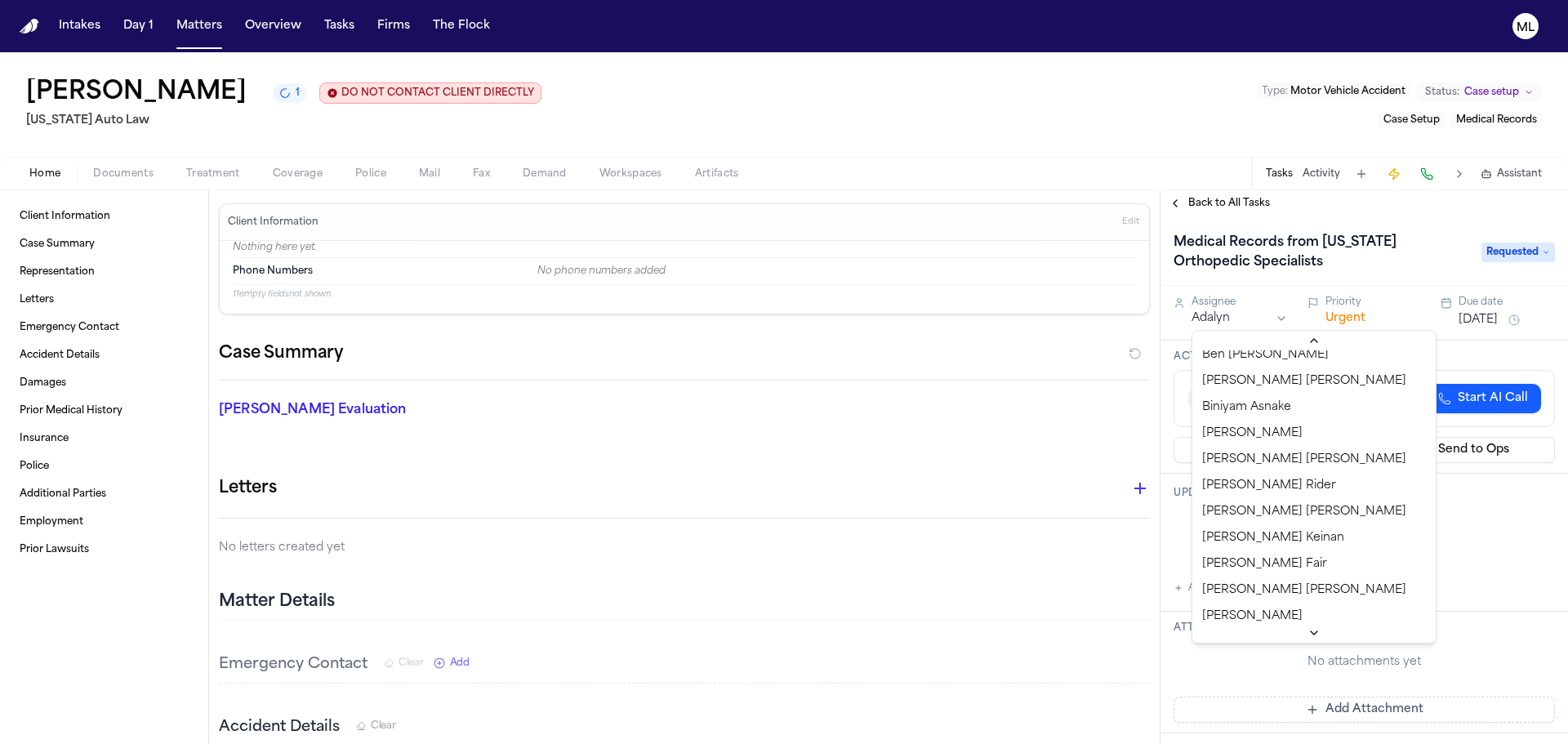
scroll to position [326, 0]
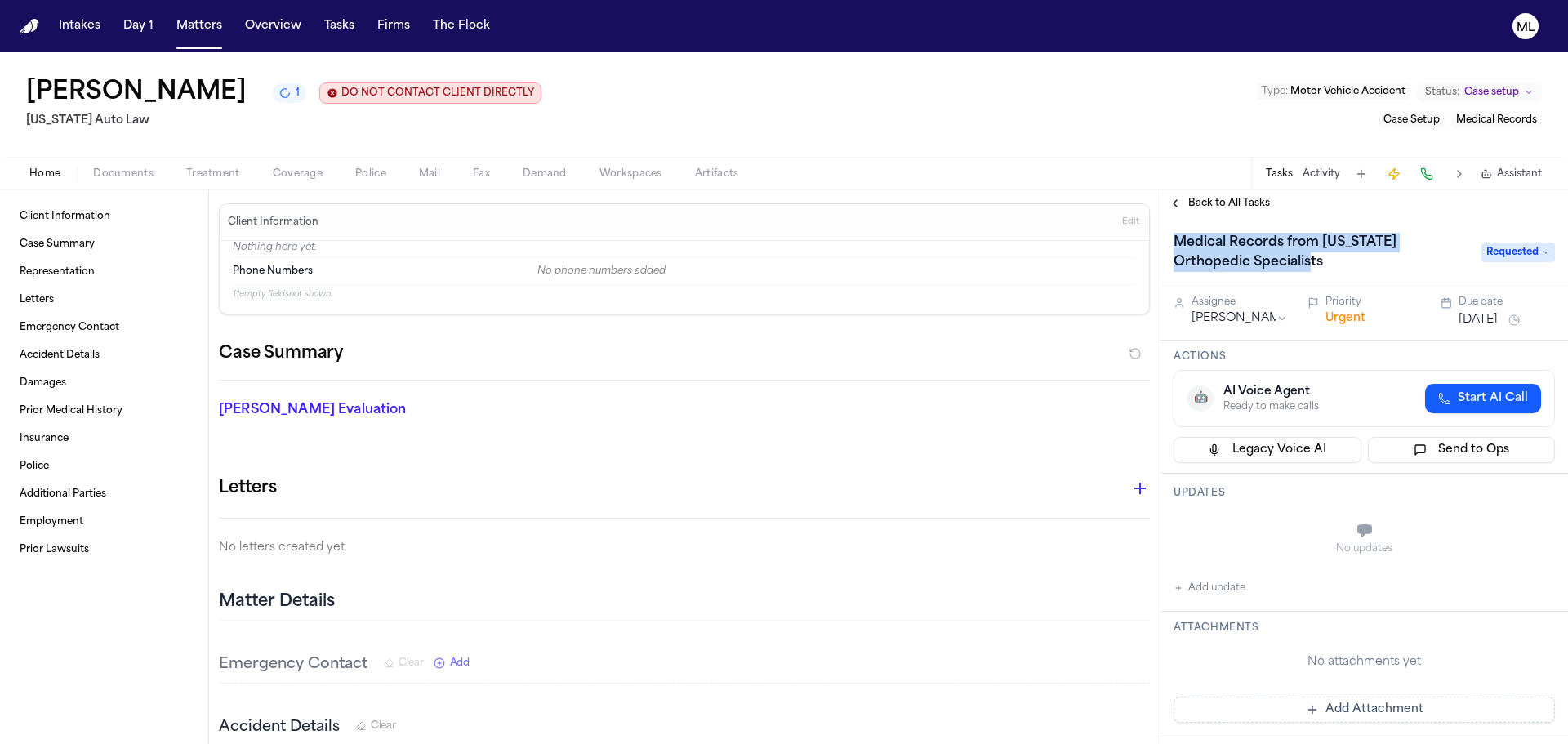
drag, startPoint x: 1170, startPoint y: 244, endPoint x: 1343, endPoint y: 257, distance: 173.5
click at [1343, 257] on h1 "Medical Records from Michigan Orthopedic Specialists" at bounding box center [1319, 253] width 304 height 46
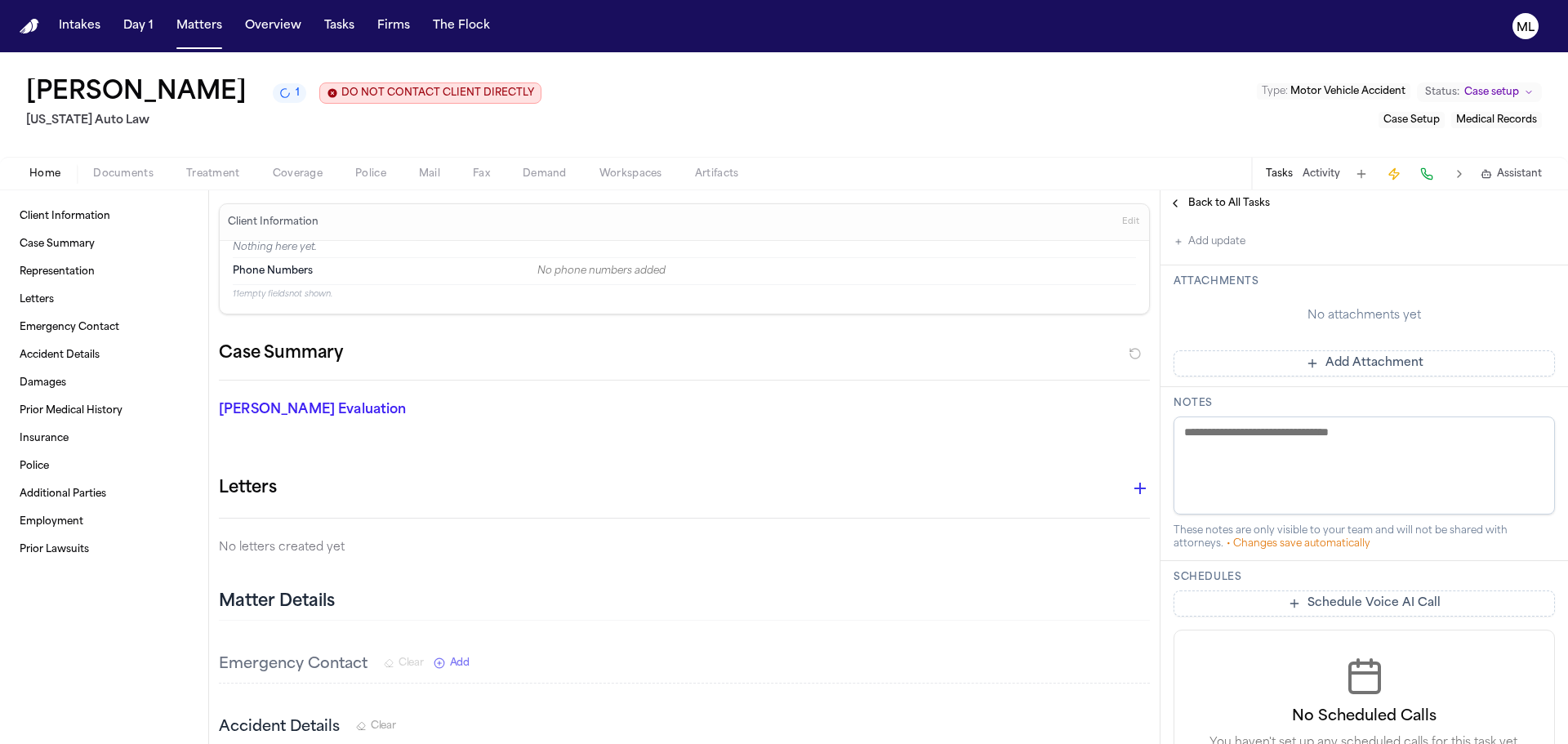
scroll to position [0, 0]
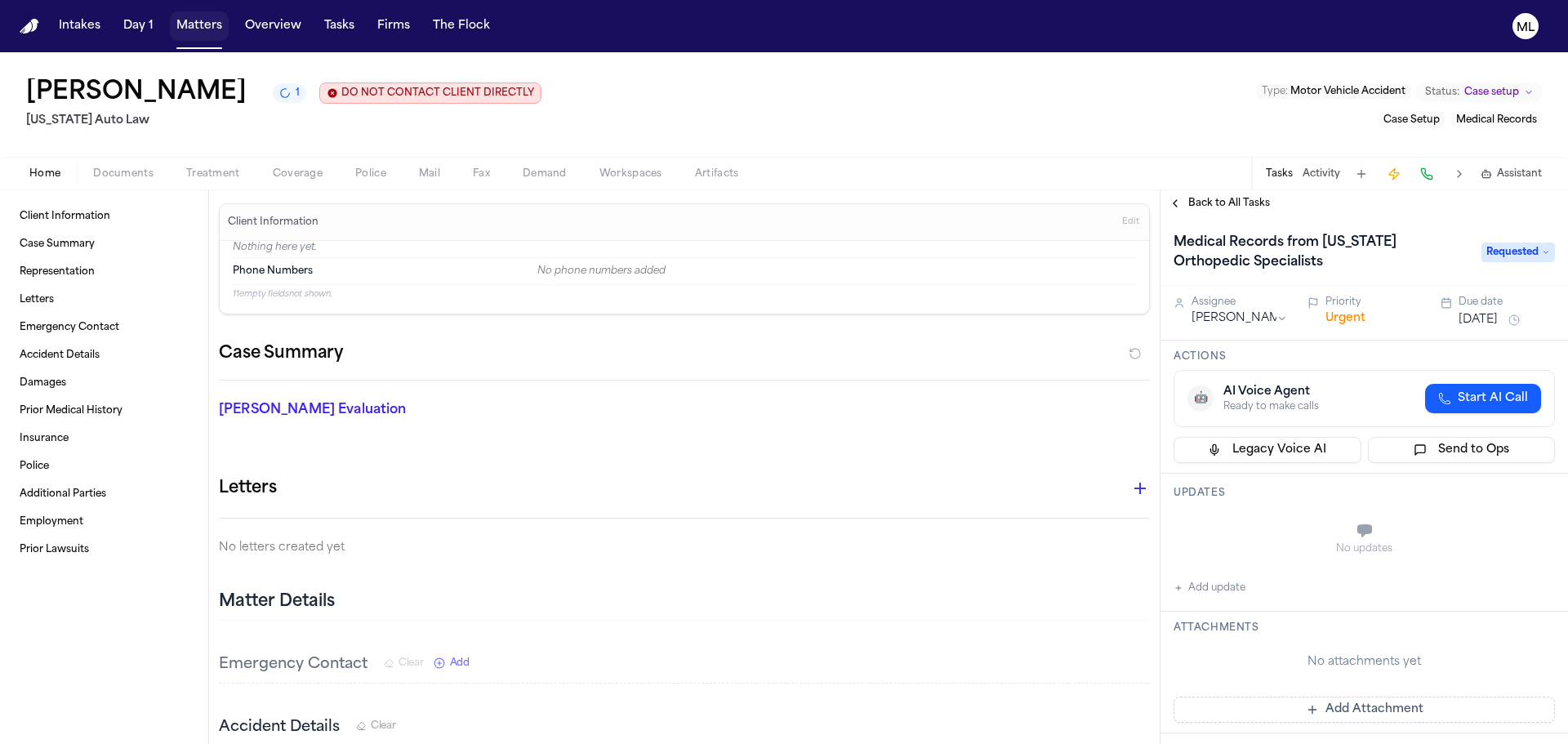
click at [200, 22] on button "Matters" at bounding box center [200, 26] width 59 height 29
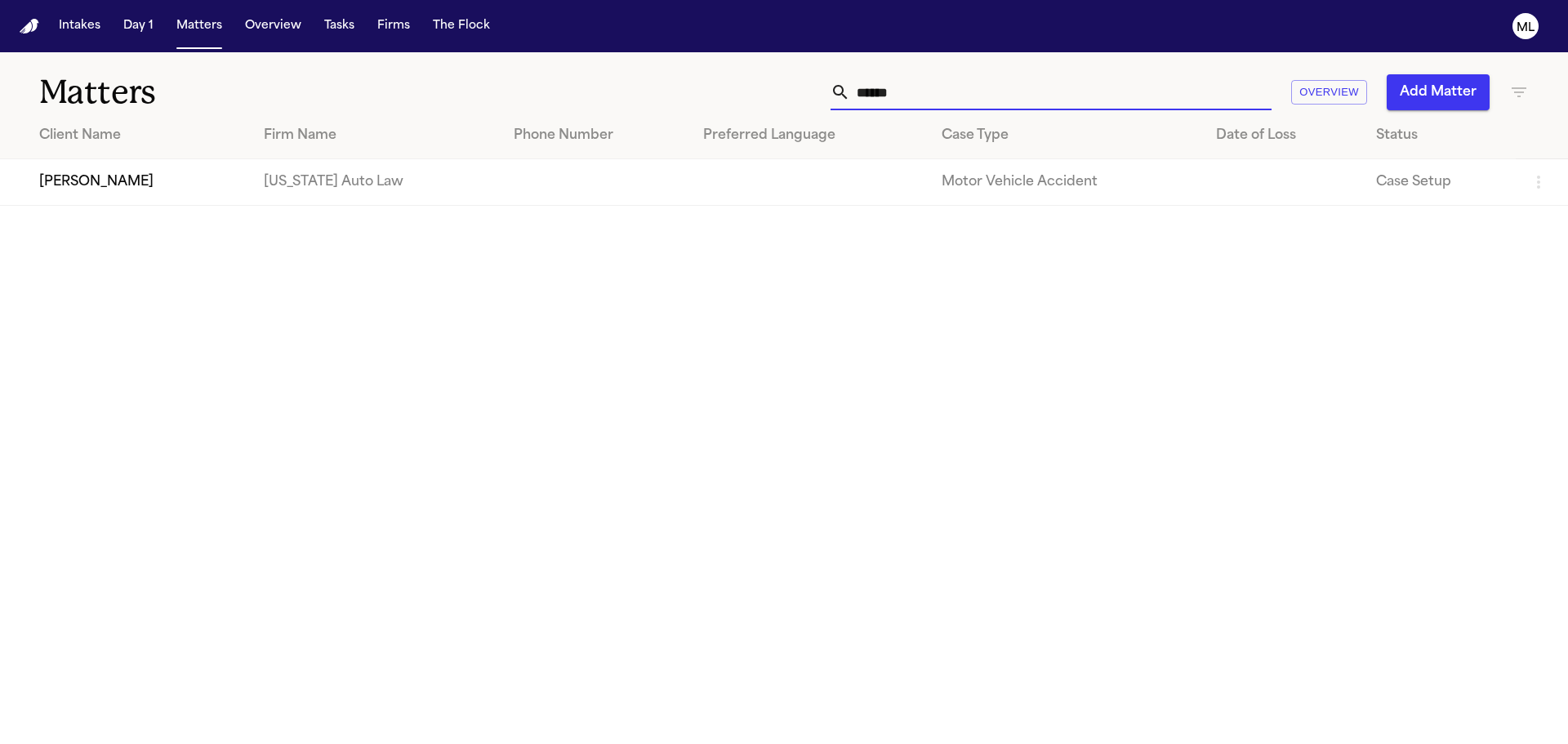
drag, startPoint x: 977, startPoint y: 83, endPoint x: 845, endPoint y: 81, distance: 132.0
click at [854, 82] on input "******" at bounding box center [1061, 92] width 421 height 36
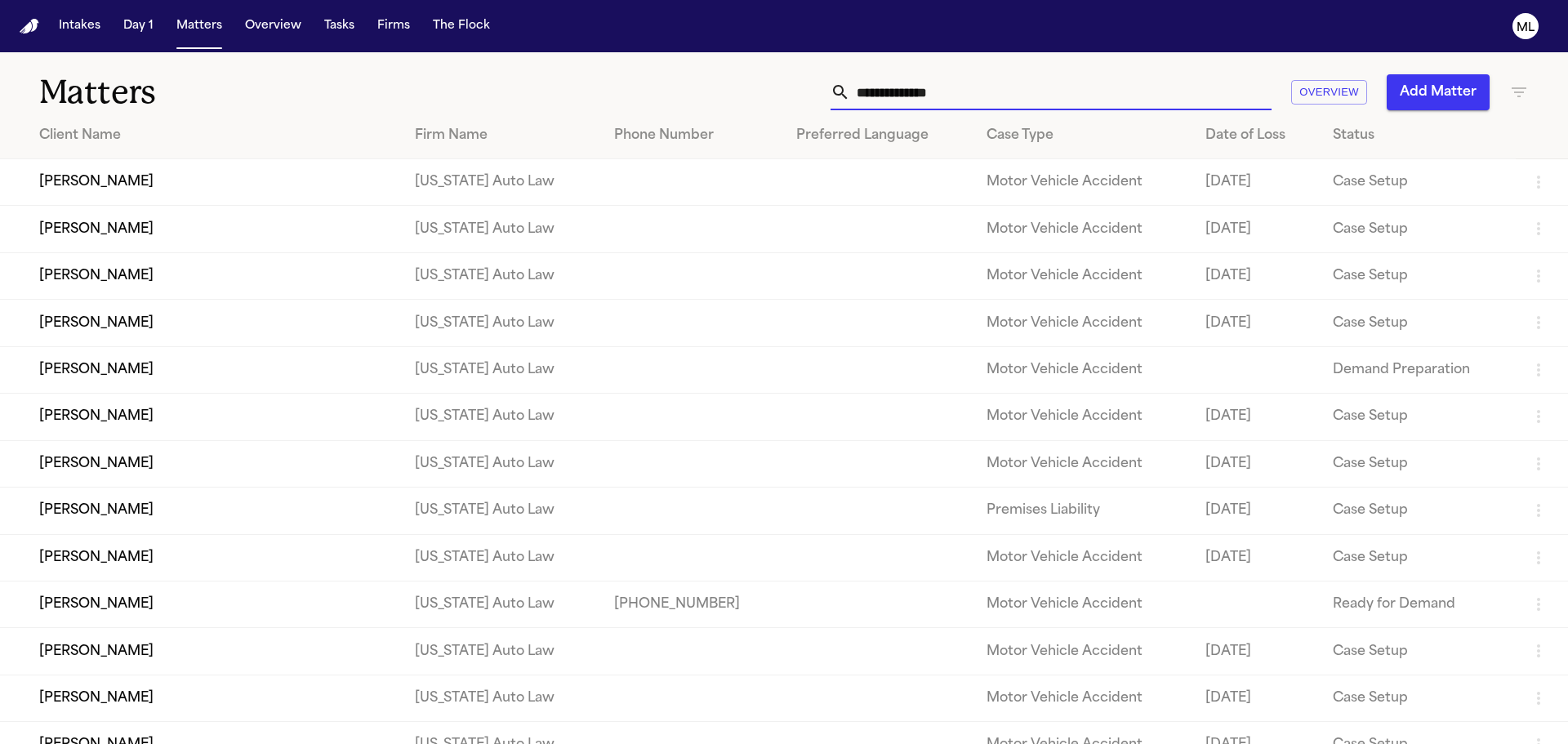
click at [893, 92] on input "text" at bounding box center [1061, 92] width 421 height 36
click at [157, 515] on td "[PERSON_NAME]" at bounding box center [200, 511] width 402 height 46
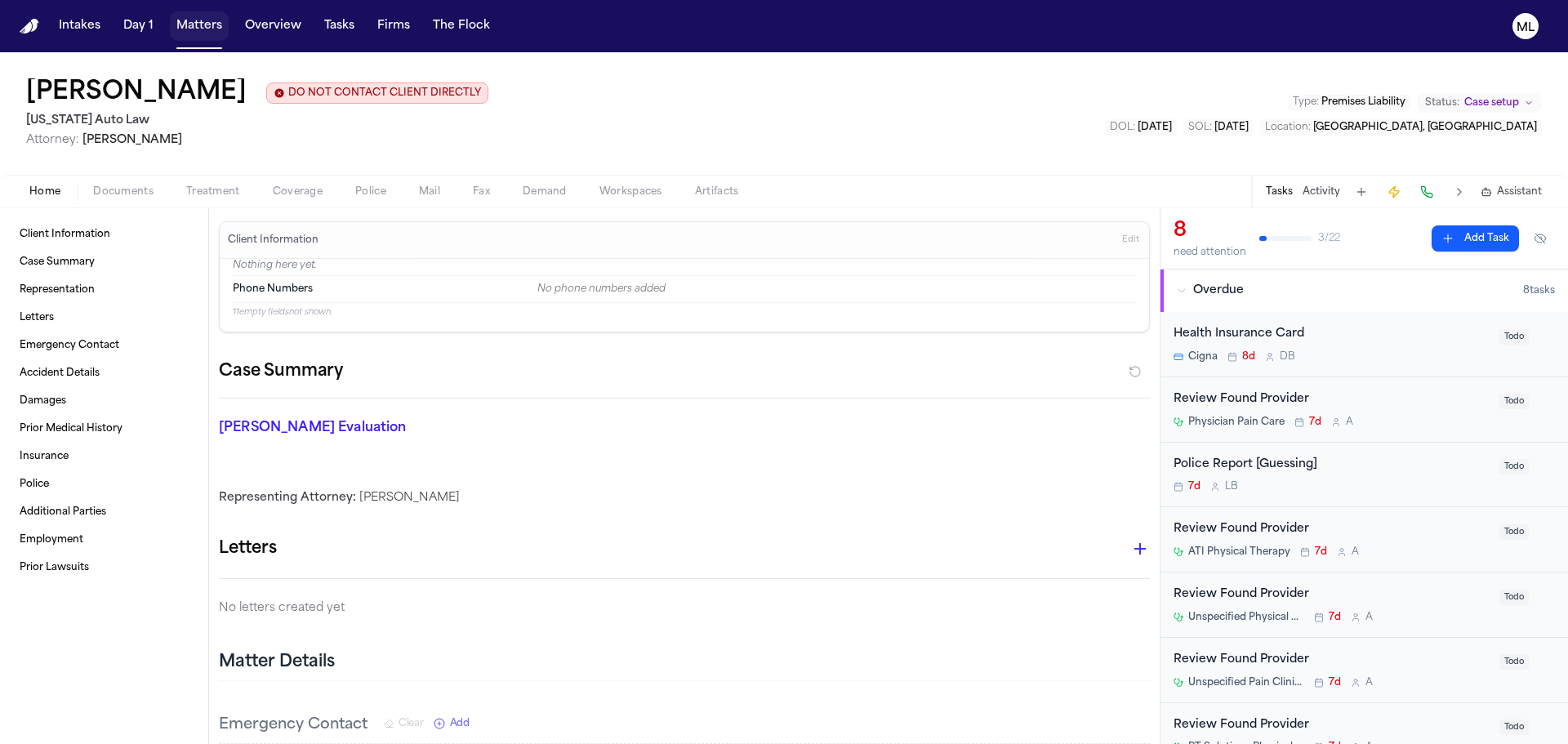
click at [204, 23] on button "Matters" at bounding box center [200, 26] width 59 height 29
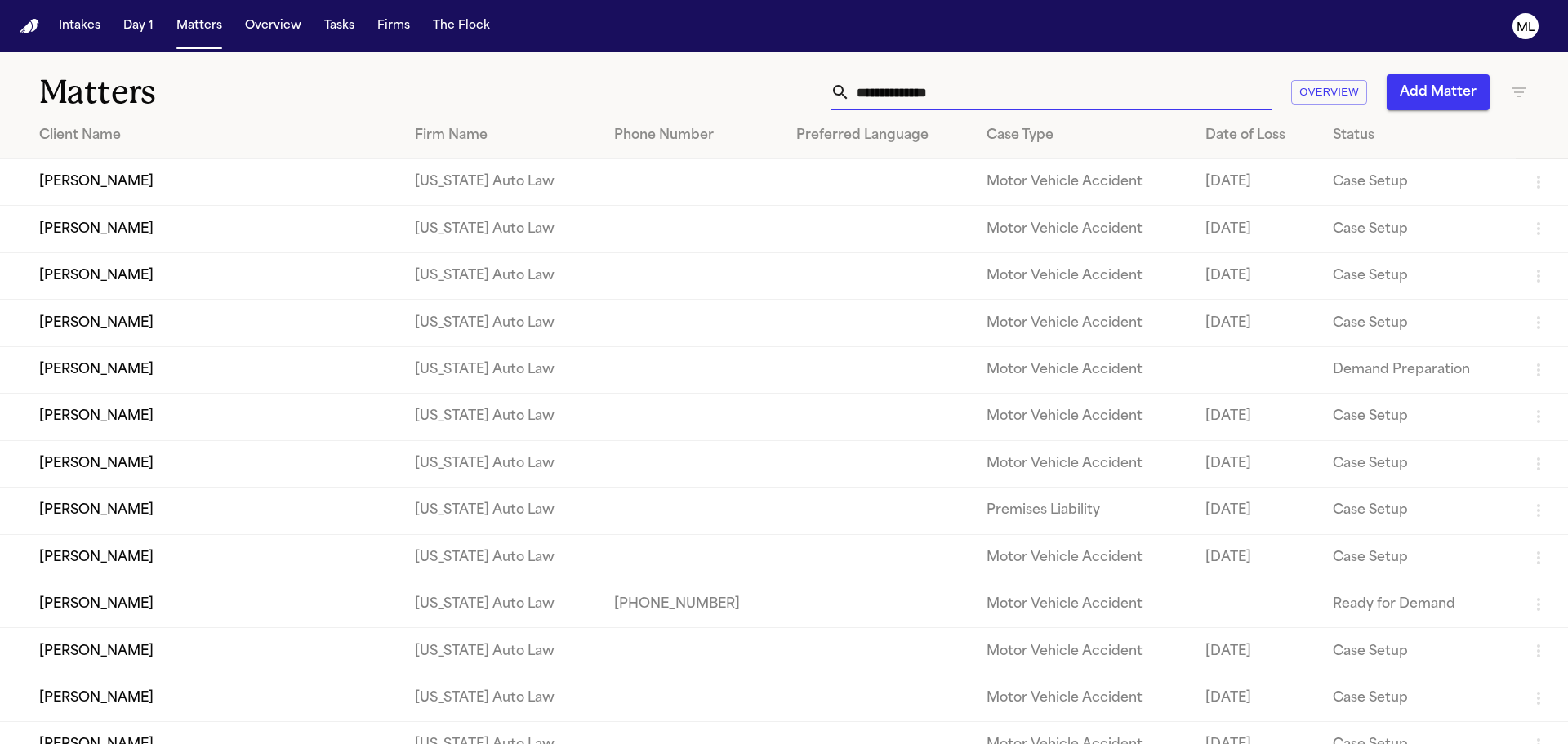
drag, startPoint x: 1006, startPoint y: 89, endPoint x: 662, endPoint y: 119, distance: 345.3
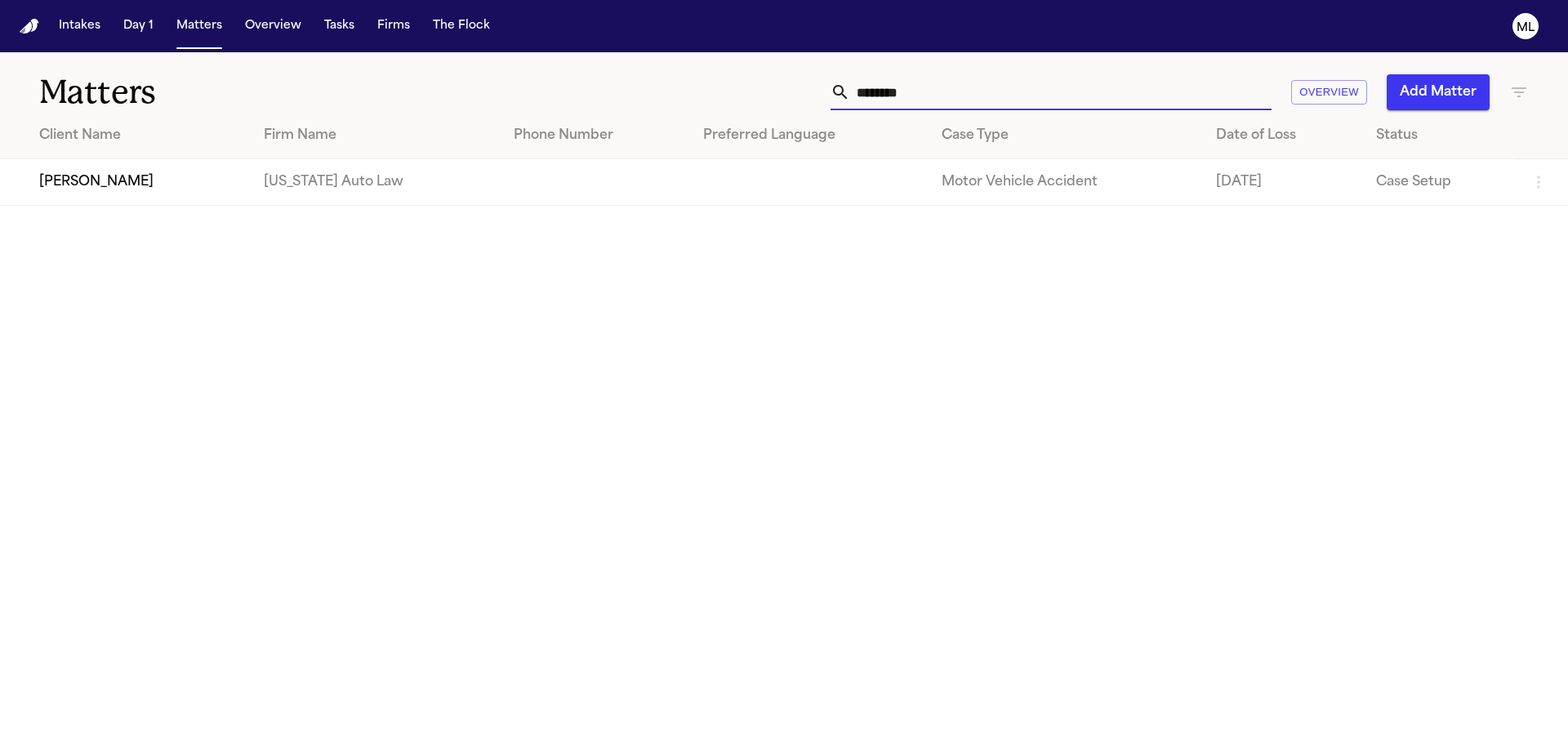
type input "********"
click at [165, 183] on td "[PERSON_NAME]" at bounding box center [125, 183] width 251 height 46
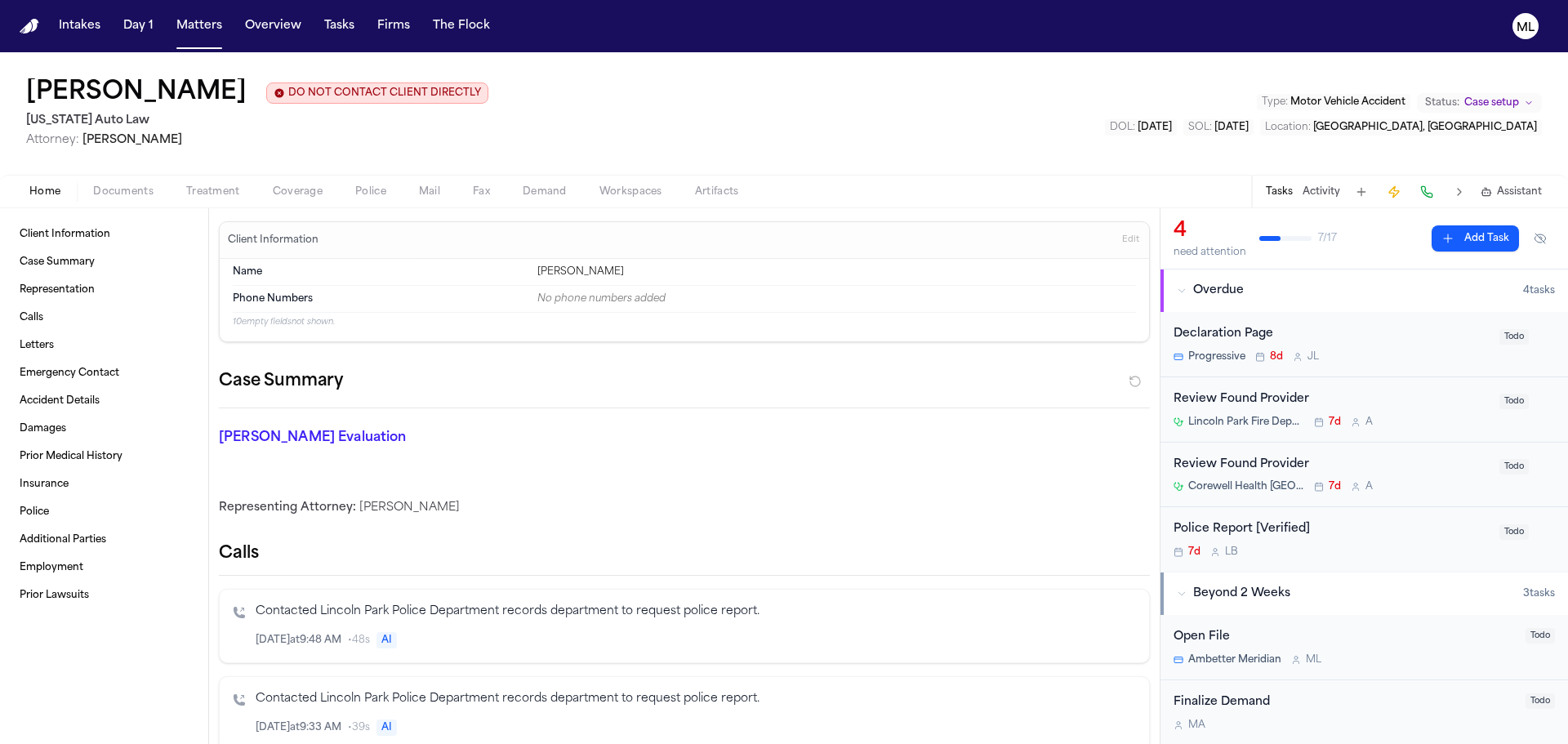
click at [138, 186] on span "Documents" at bounding box center [123, 192] width 60 height 13
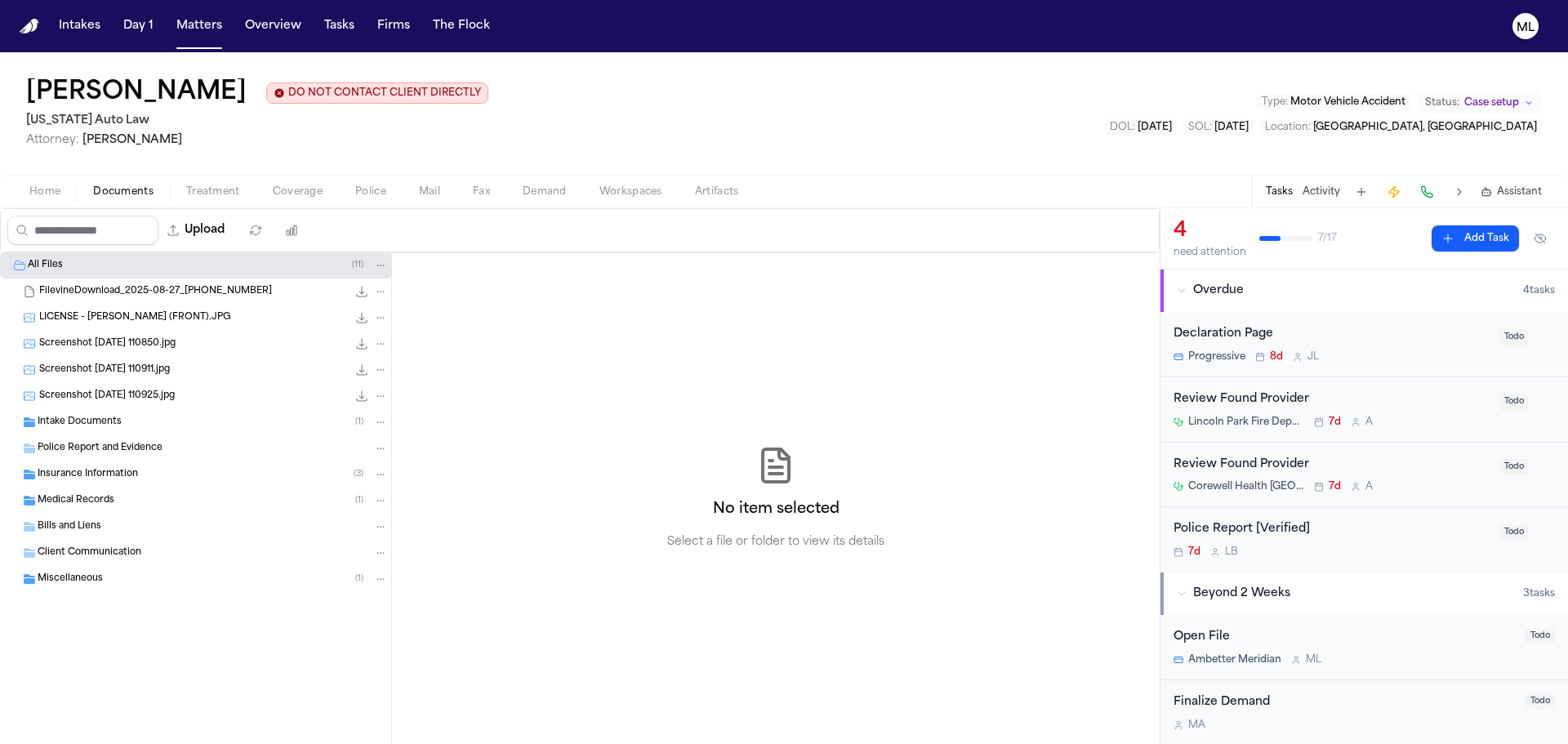
click at [104, 468] on span "Insurance Information" at bounding box center [87, 475] width 100 height 14
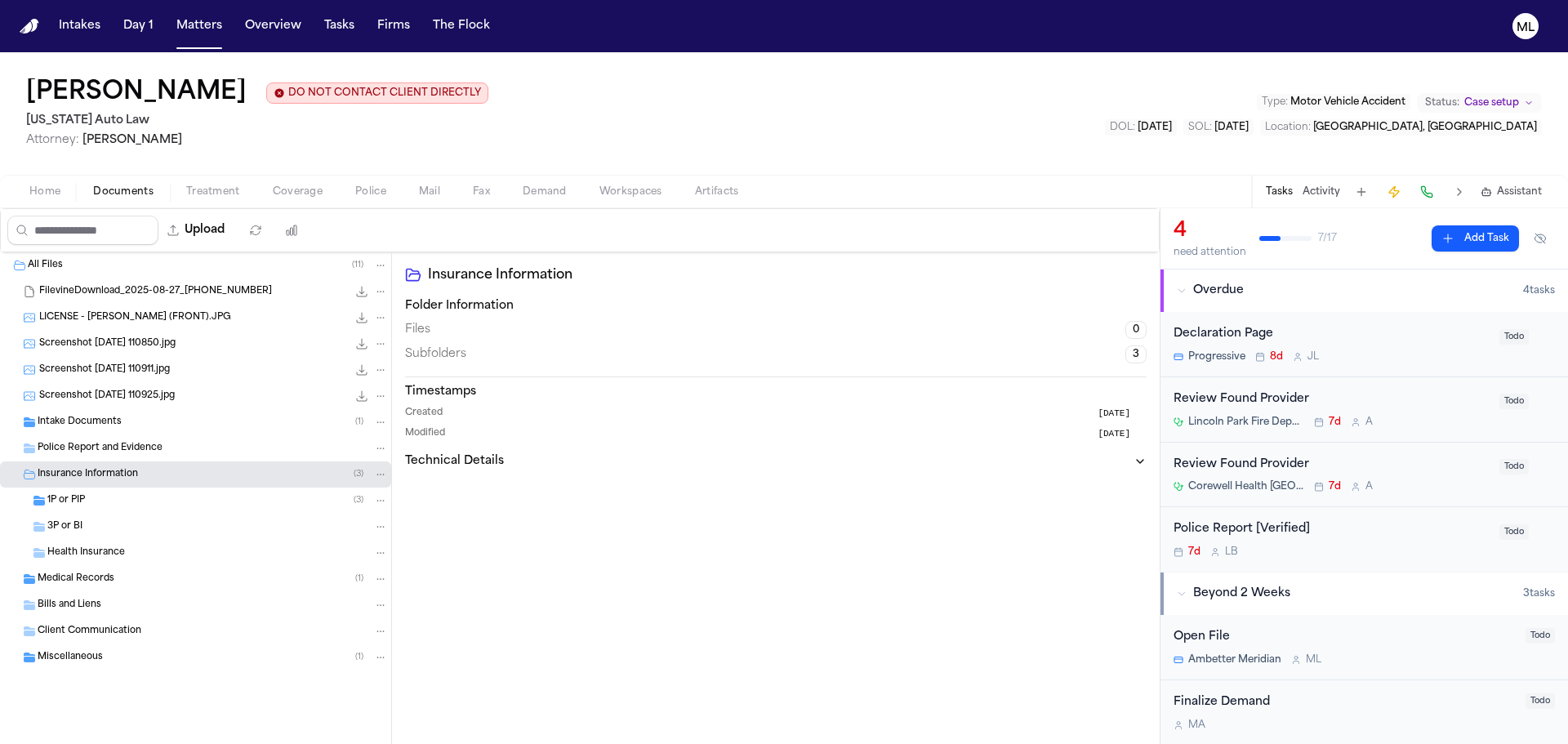
click at [118, 442] on span "Police Report and Evidence" at bounding box center [99, 449] width 125 height 14
click at [1371, 546] on div "7d L B" at bounding box center [1331, 552] width 316 height 13
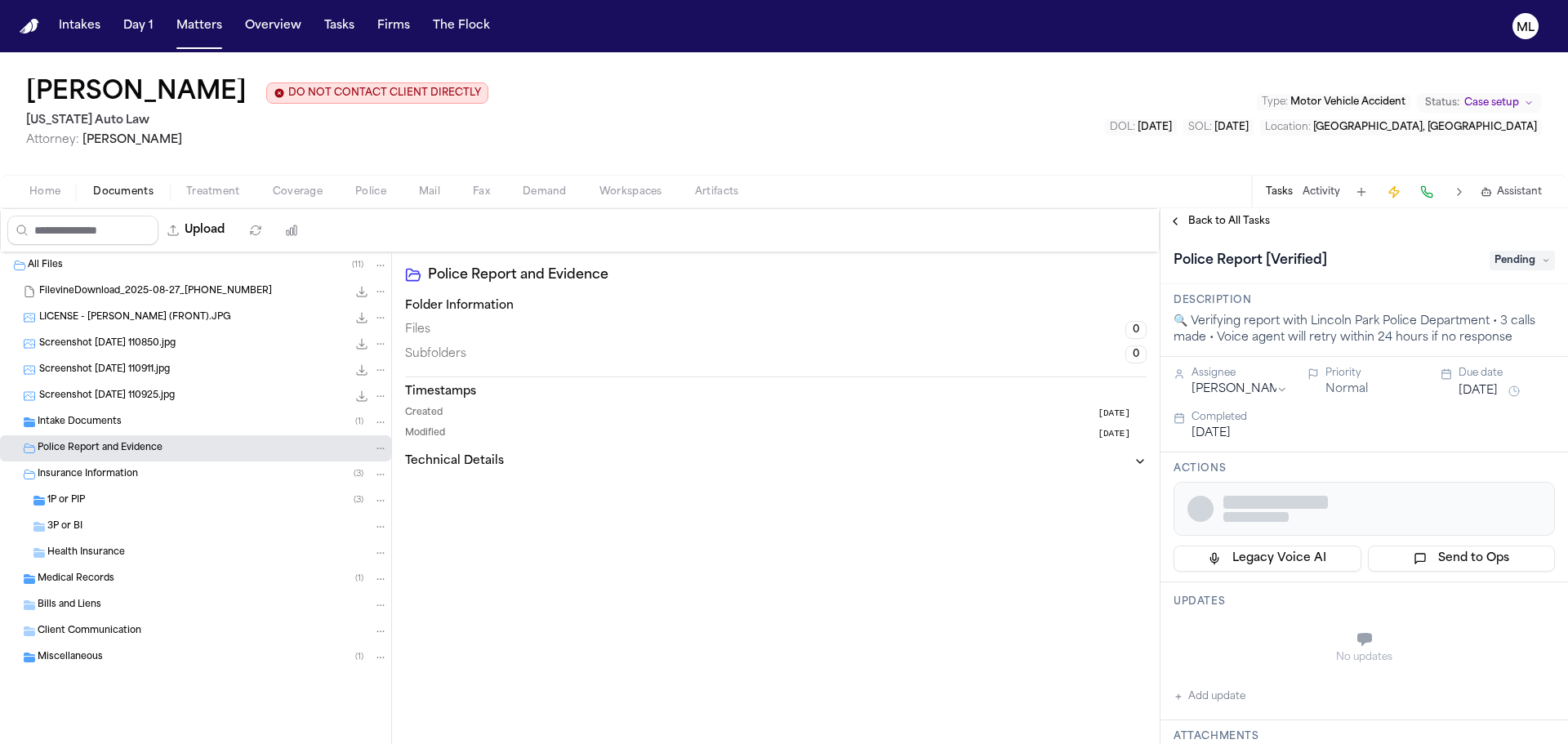
click at [1494, 269] on span "Pending" at bounding box center [1523, 261] width 66 height 20
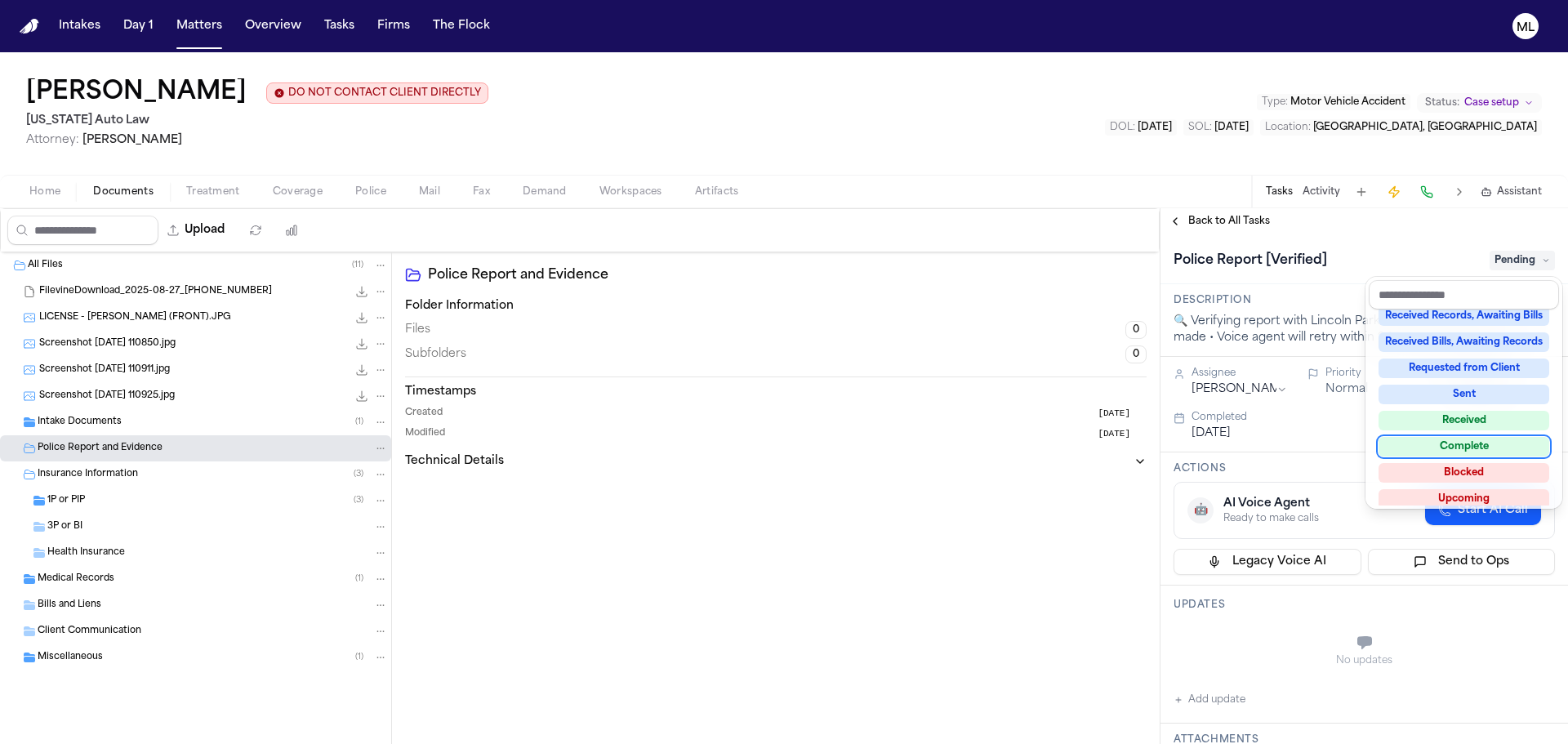
click at [1466, 445] on div "Complete" at bounding box center [1463, 447] width 170 height 20
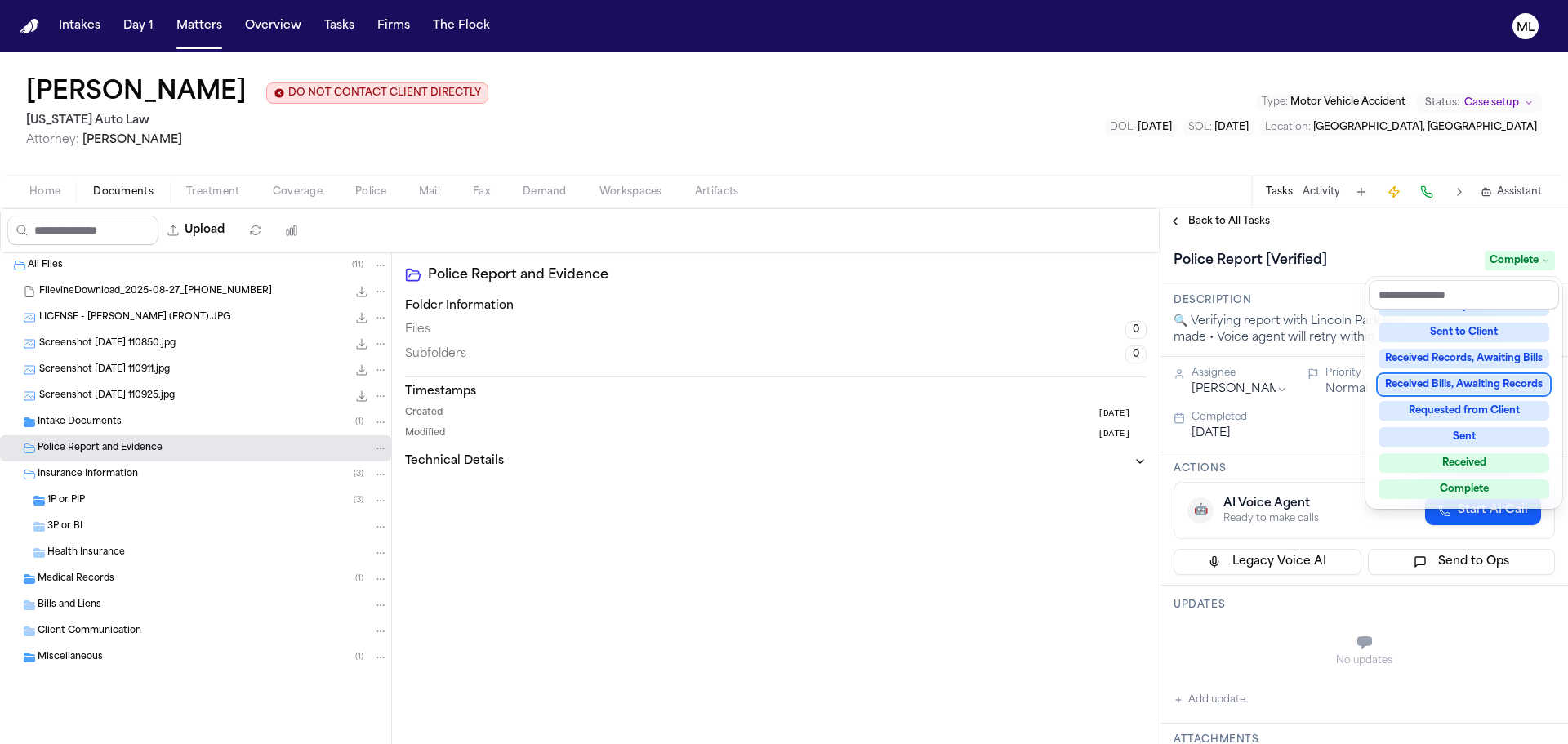
click at [1227, 222] on div "**********" at bounding box center [1365, 476] width 408 height 536
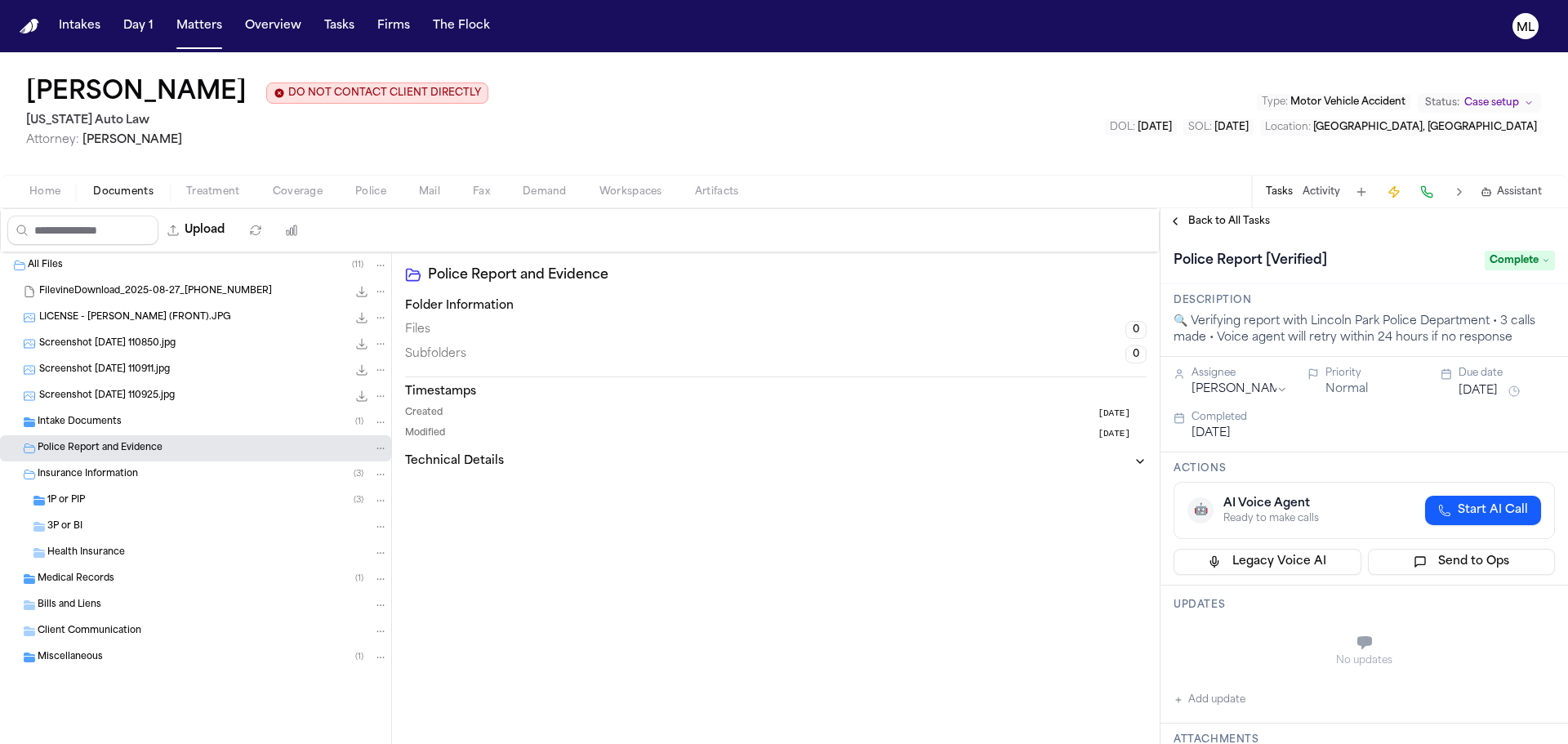
click at [1227, 222] on span "Back to All Tasks" at bounding box center [1229, 221] width 82 height 13
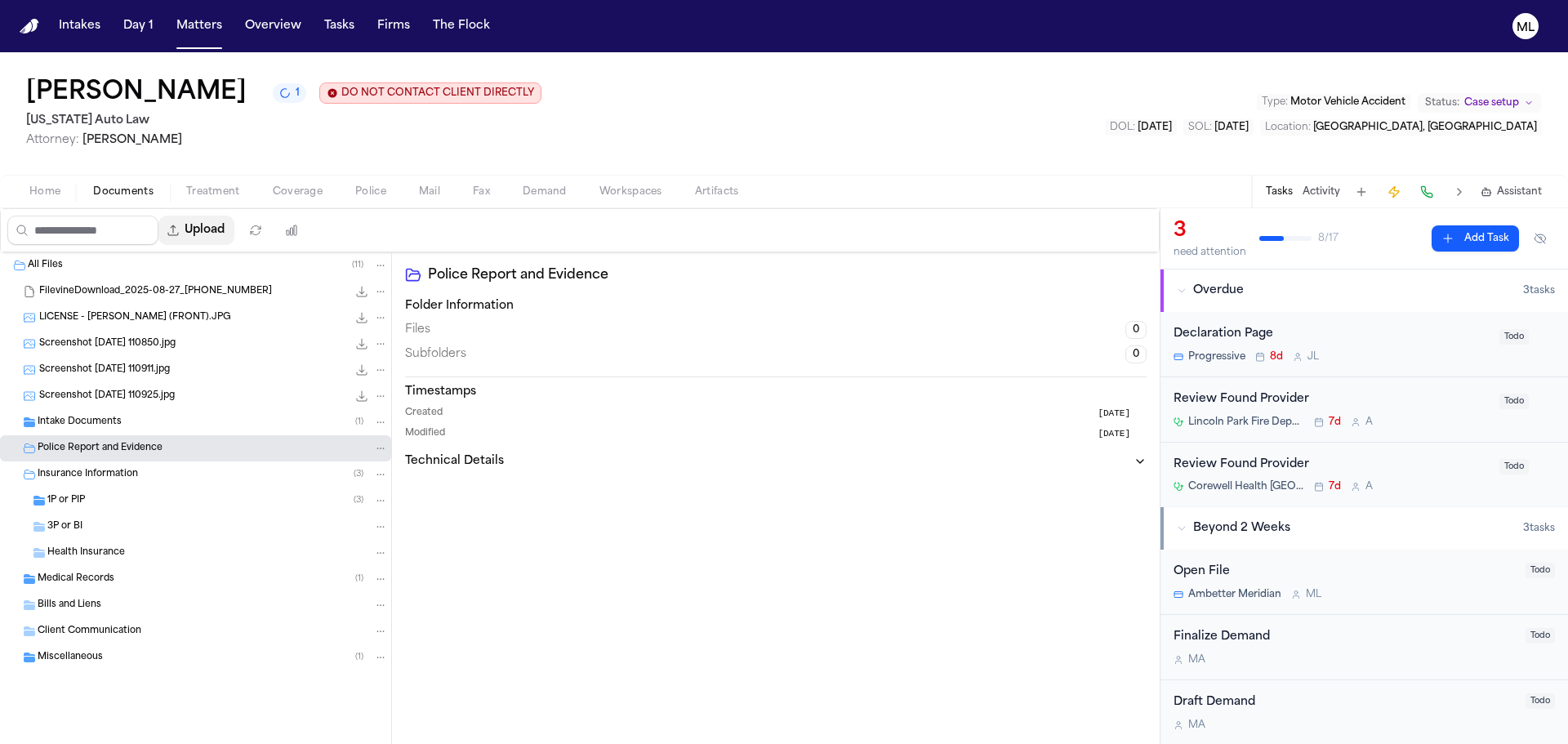
click at [216, 227] on button "Upload" at bounding box center [197, 230] width 76 height 29
select select "**********"
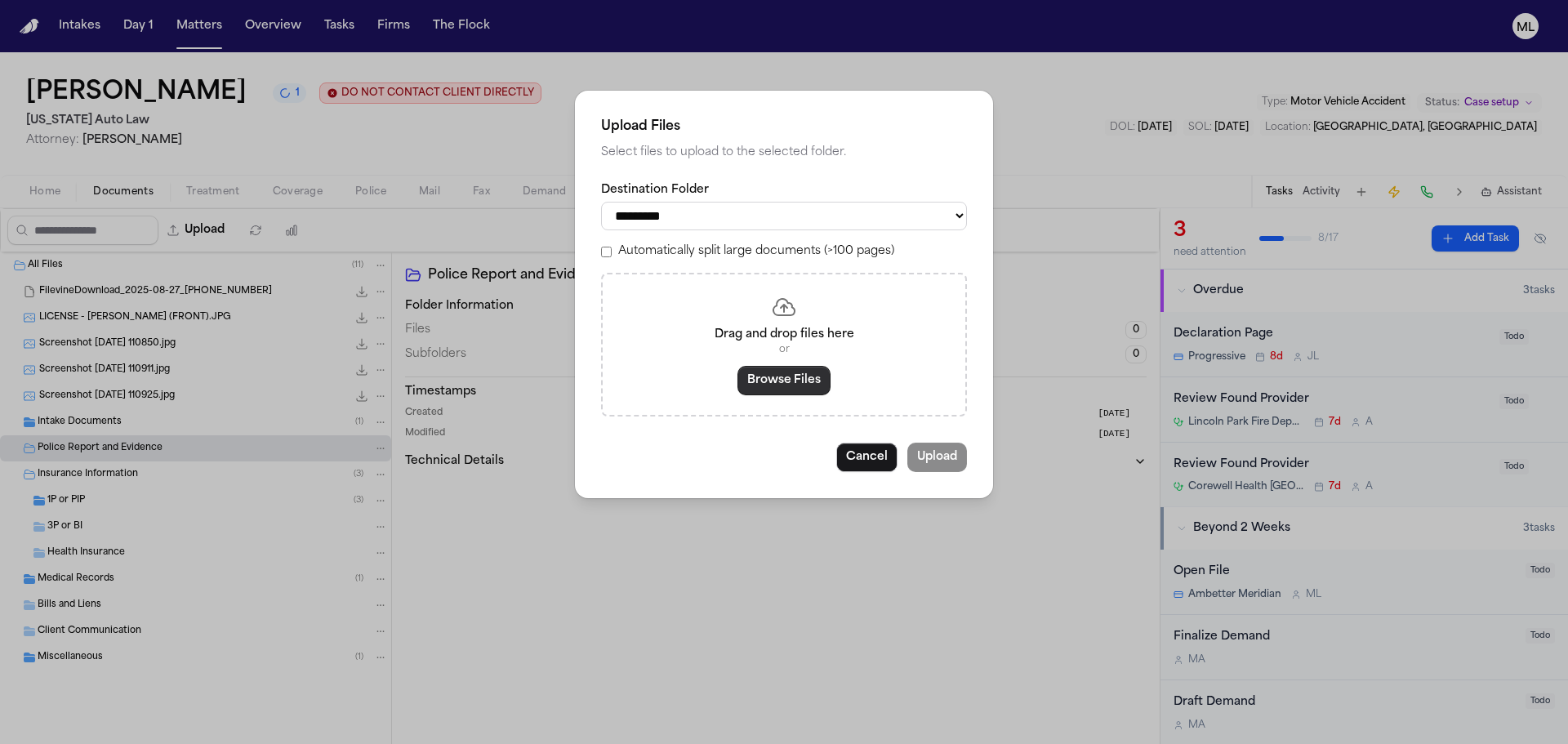
click at [795, 384] on button "Browse Files" at bounding box center [784, 380] width 93 height 29
click at [777, 387] on button "Browse Files" at bounding box center [784, 380] width 93 height 29
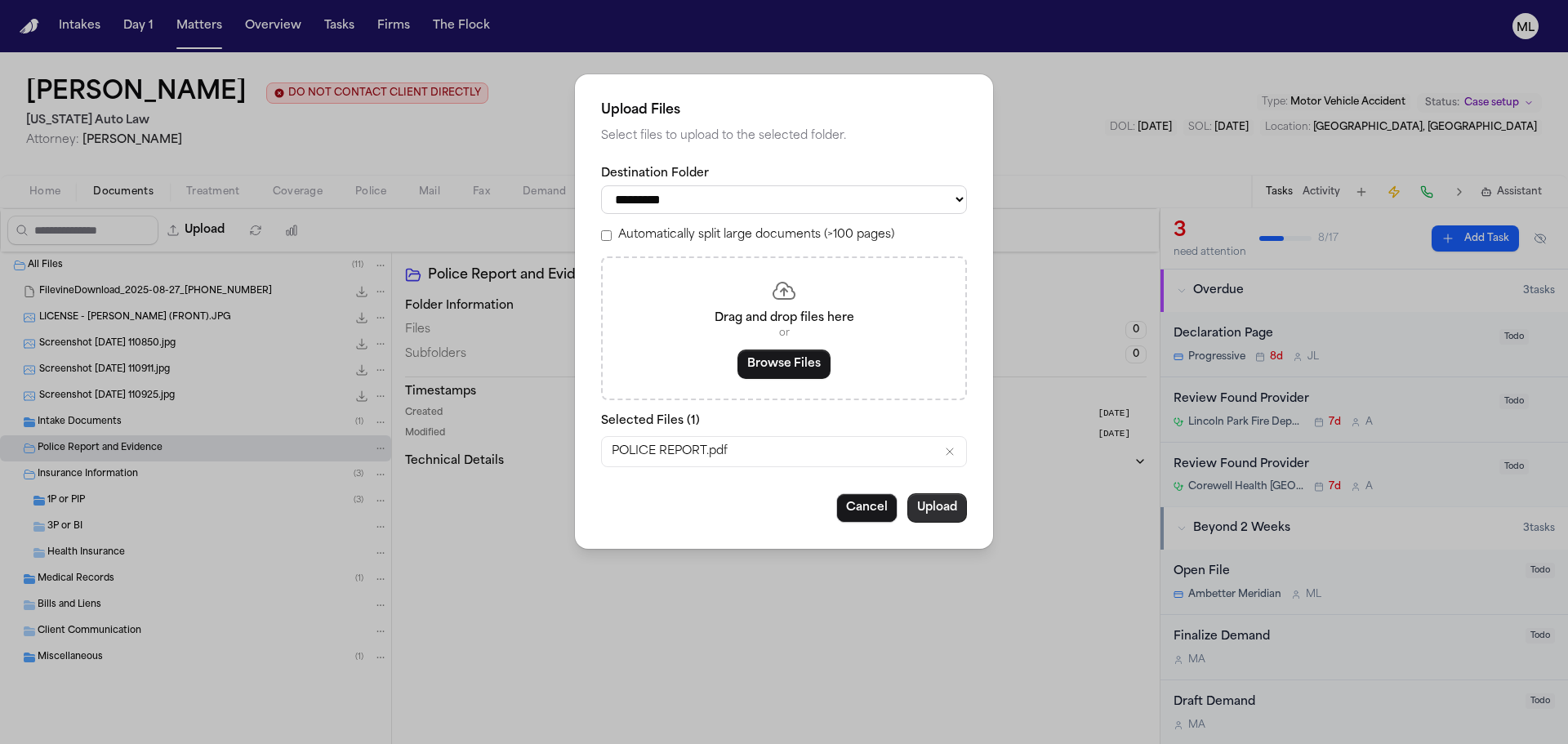
click at [955, 506] on button "Upload" at bounding box center [937, 507] width 59 height 29
